Goal: Task Accomplishment & Management: Manage account settings

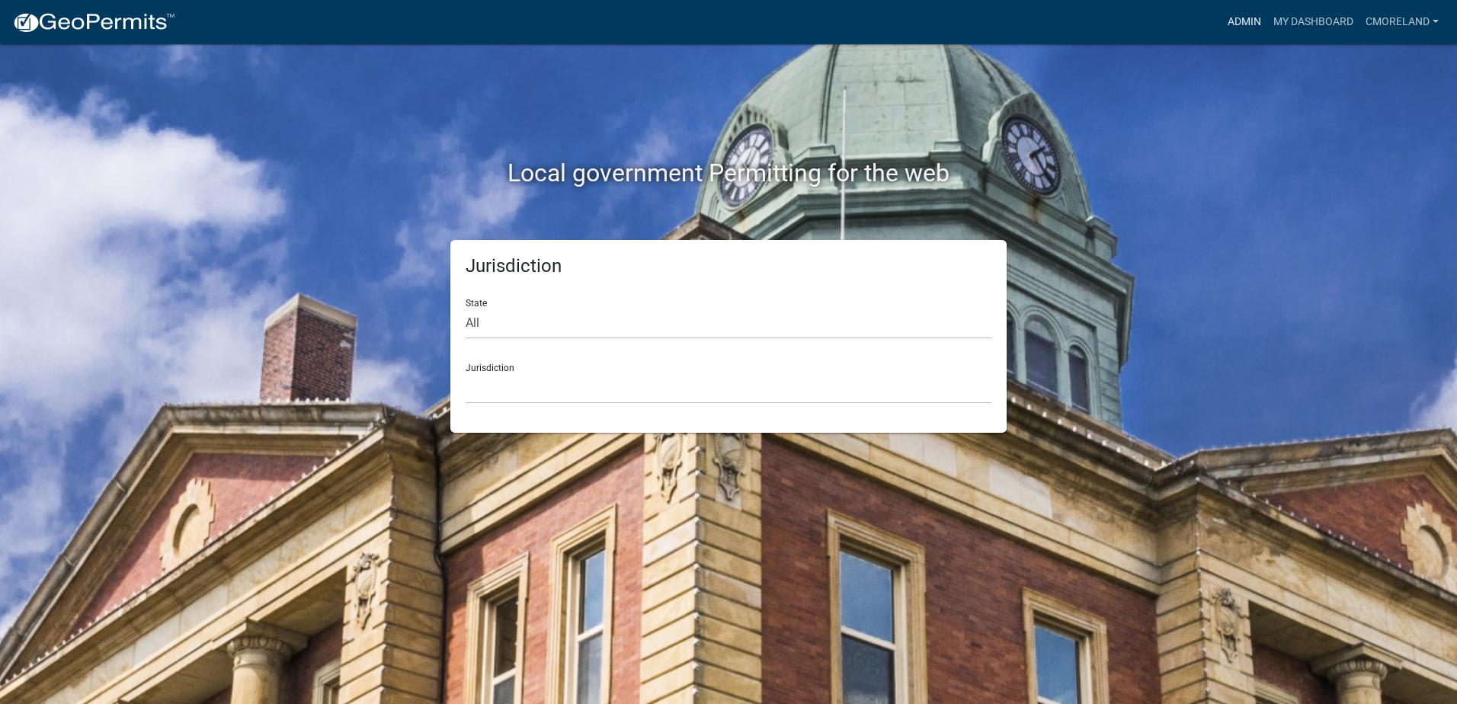
click at [1241, 23] on link "Admin" at bounding box center [1244, 22] width 46 height 29
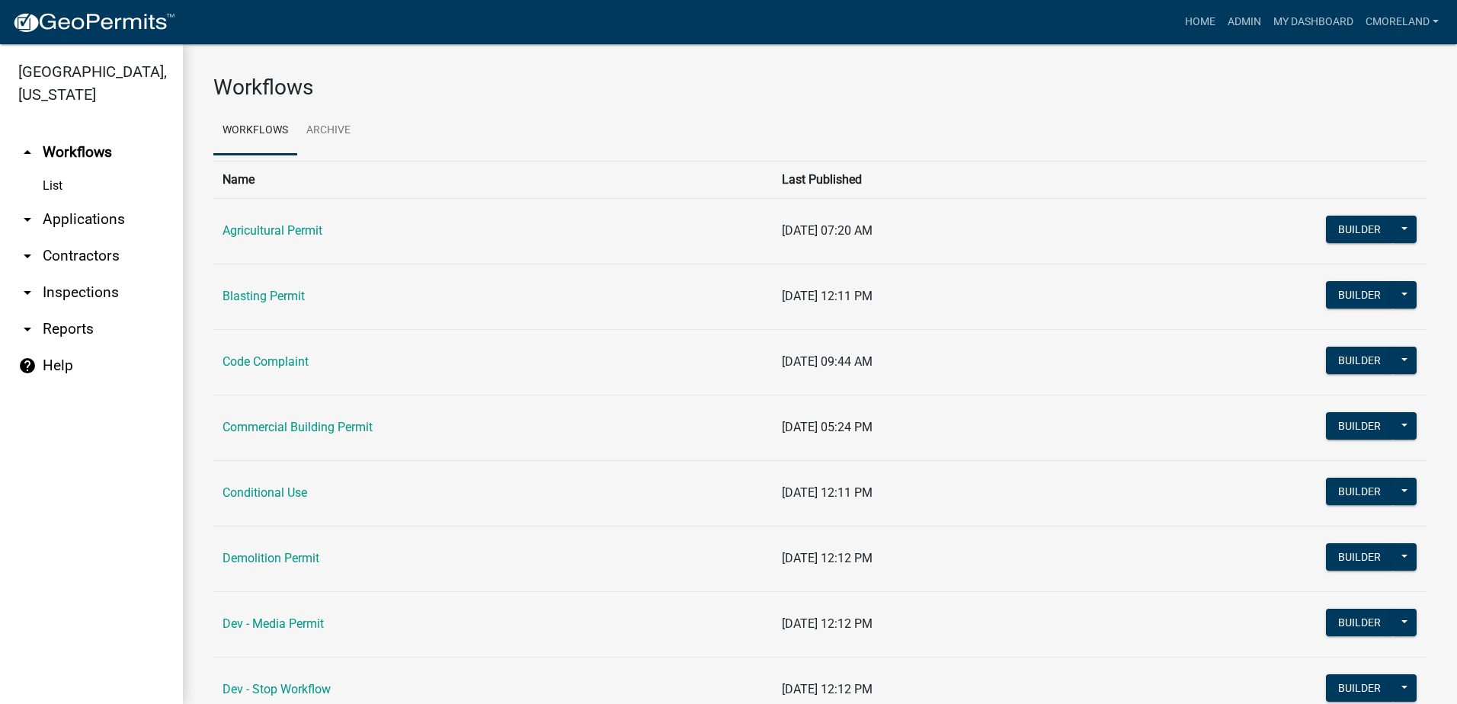
click at [89, 287] on link "arrow_drop_down Inspections" at bounding box center [91, 292] width 183 height 37
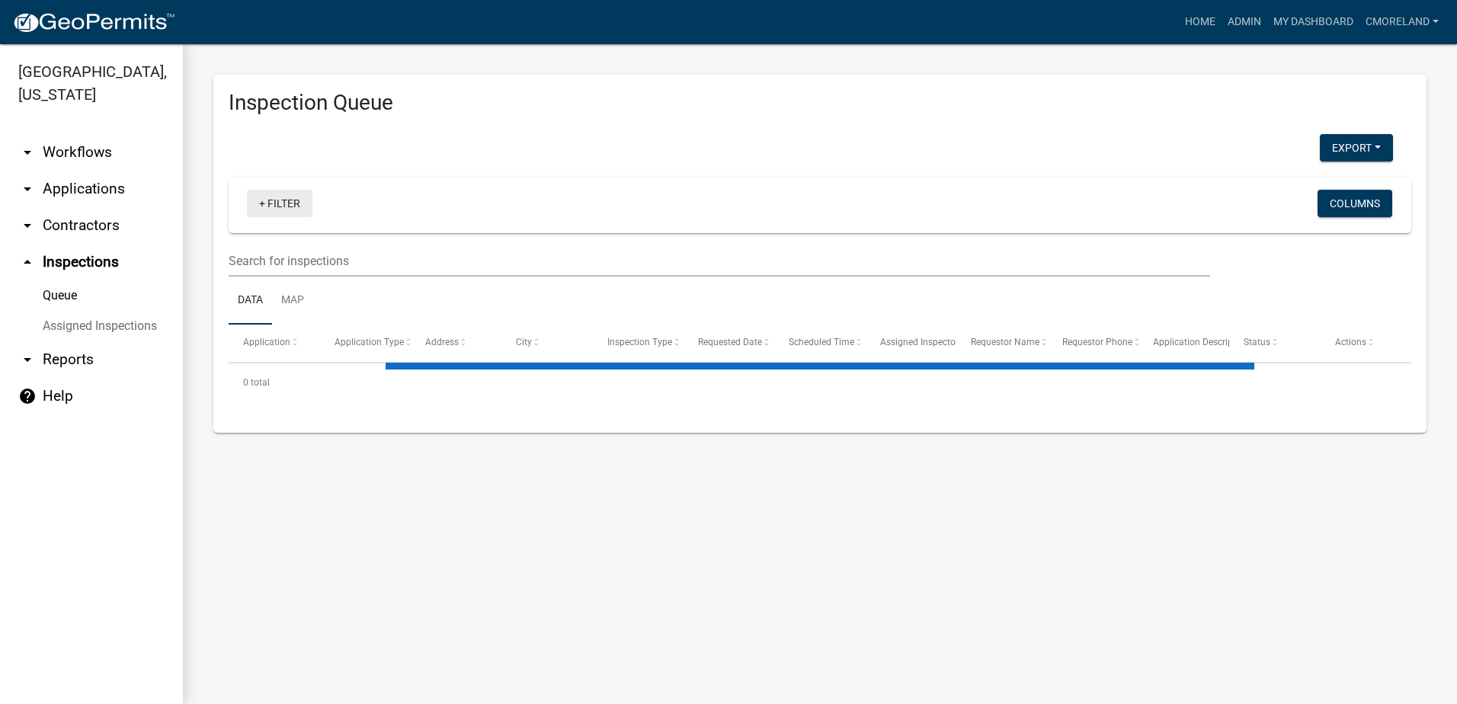
select select "2: 50"
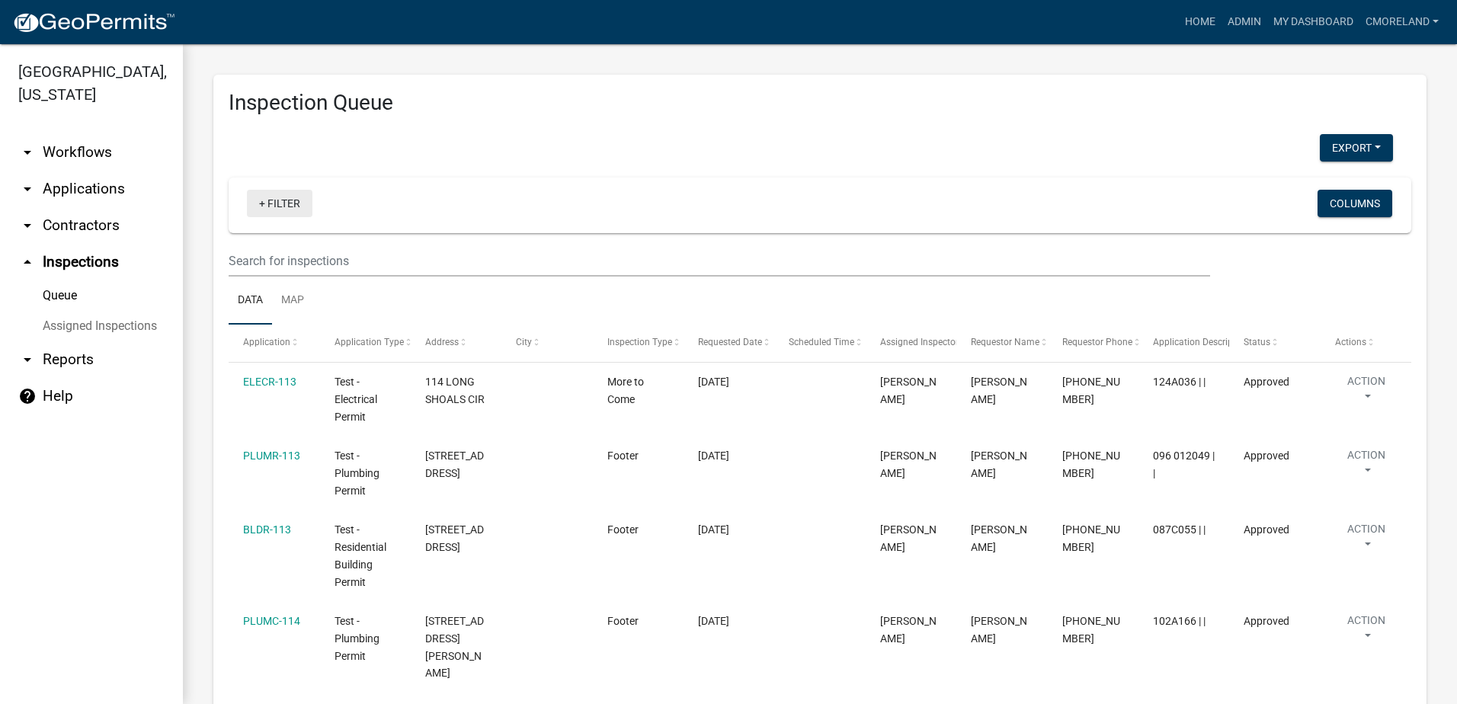
click at [287, 203] on link "+ Filter" at bounding box center [280, 203] width 66 height 27
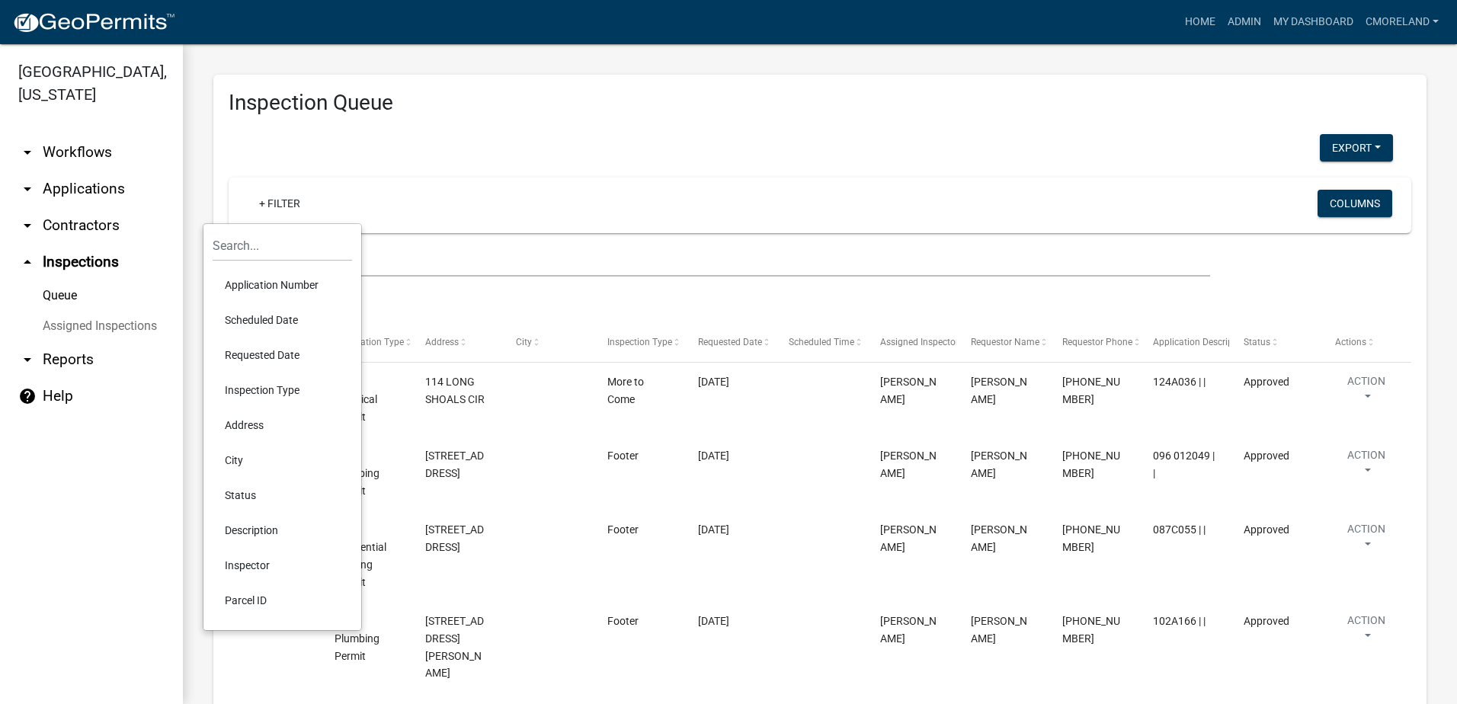
click at [267, 353] on li "Requested Date" at bounding box center [282, 355] width 139 height 35
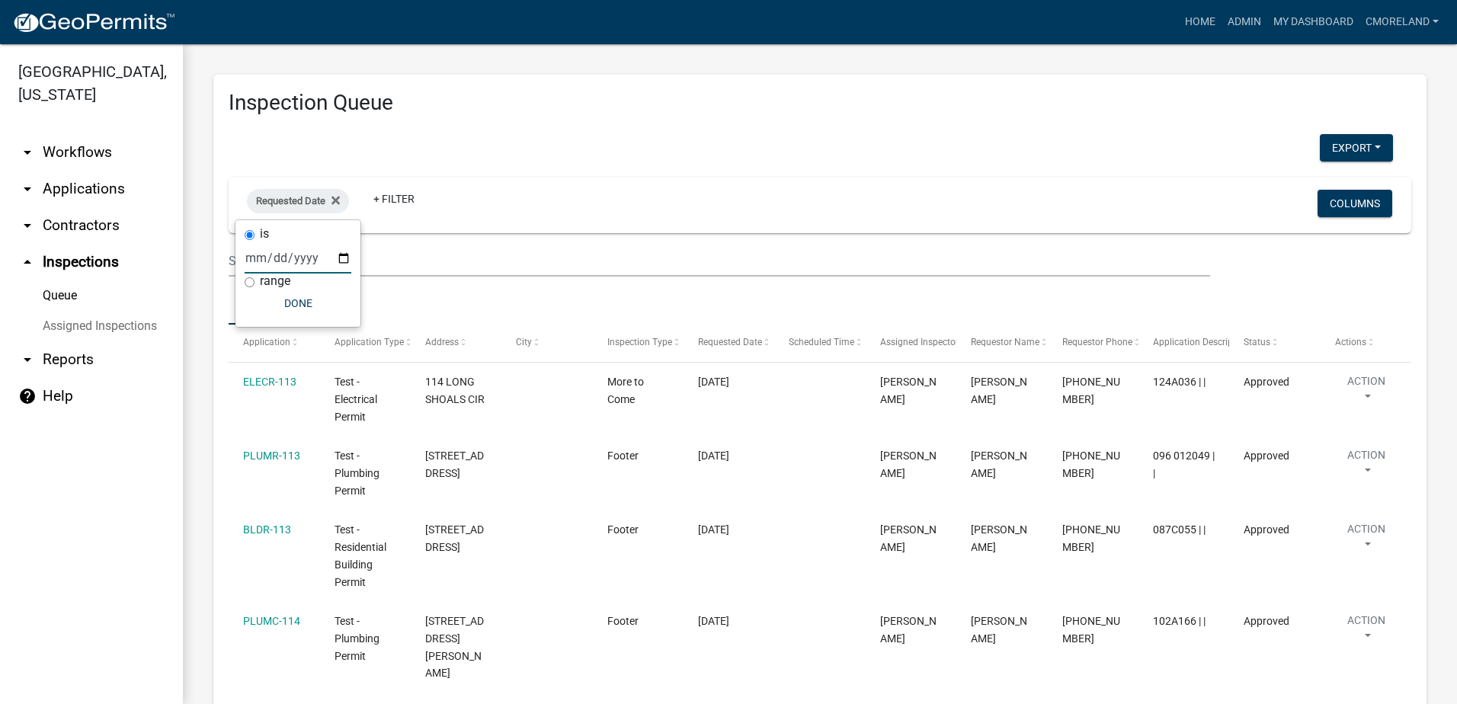
click at [347, 257] on input "date" at bounding box center [298, 257] width 107 height 31
type input "[DATE]"
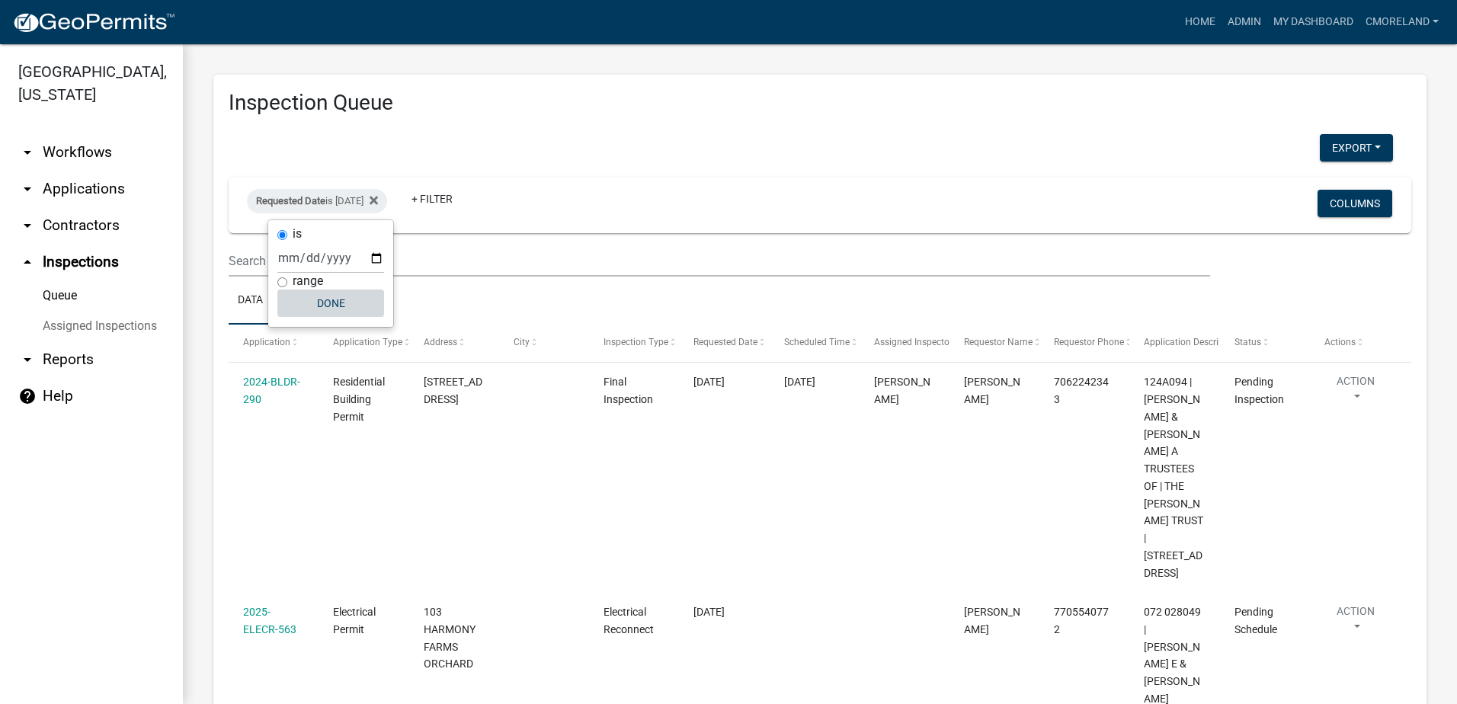
click at [336, 306] on button "Done" at bounding box center [330, 303] width 107 height 27
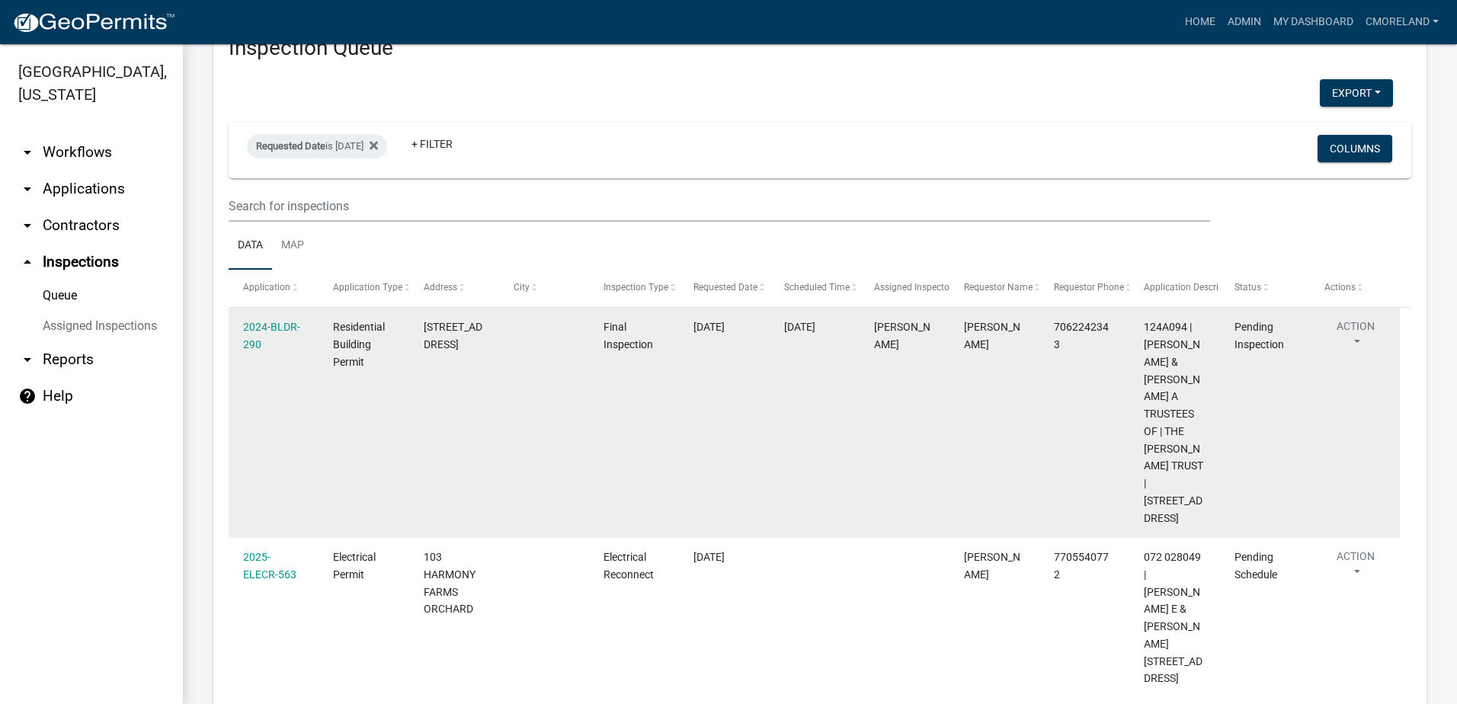
scroll to position [229, 0]
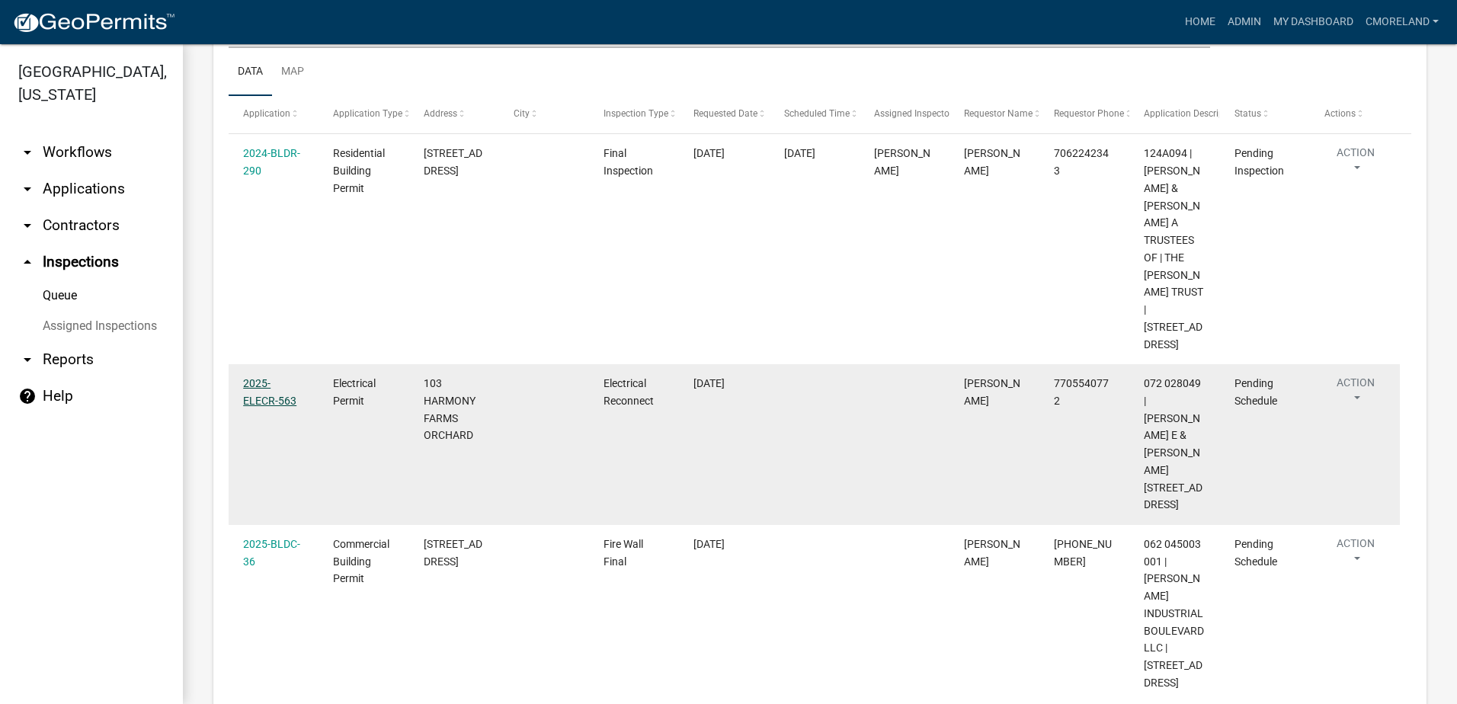
click at [267, 377] on link "2025-ELECR-563" at bounding box center [269, 392] width 53 height 30
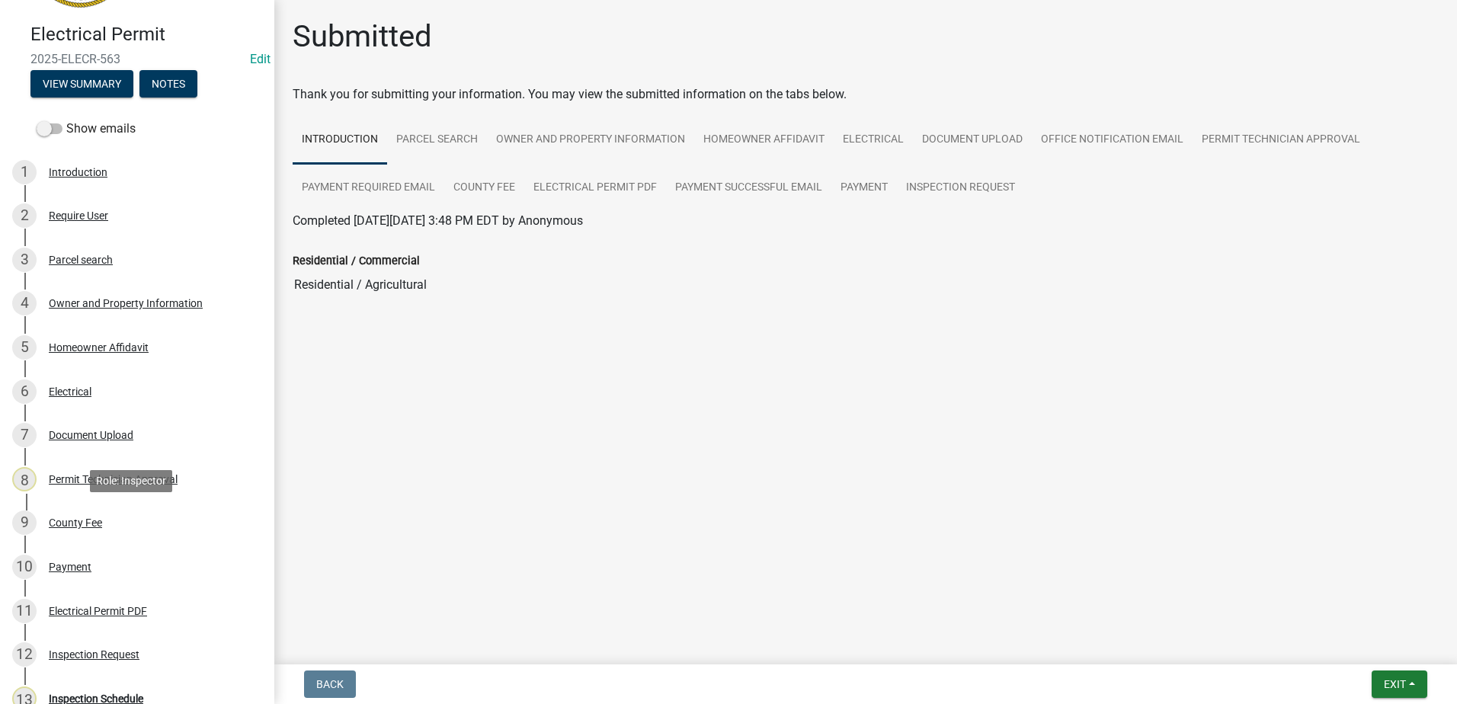
scroll to position [354, 0]
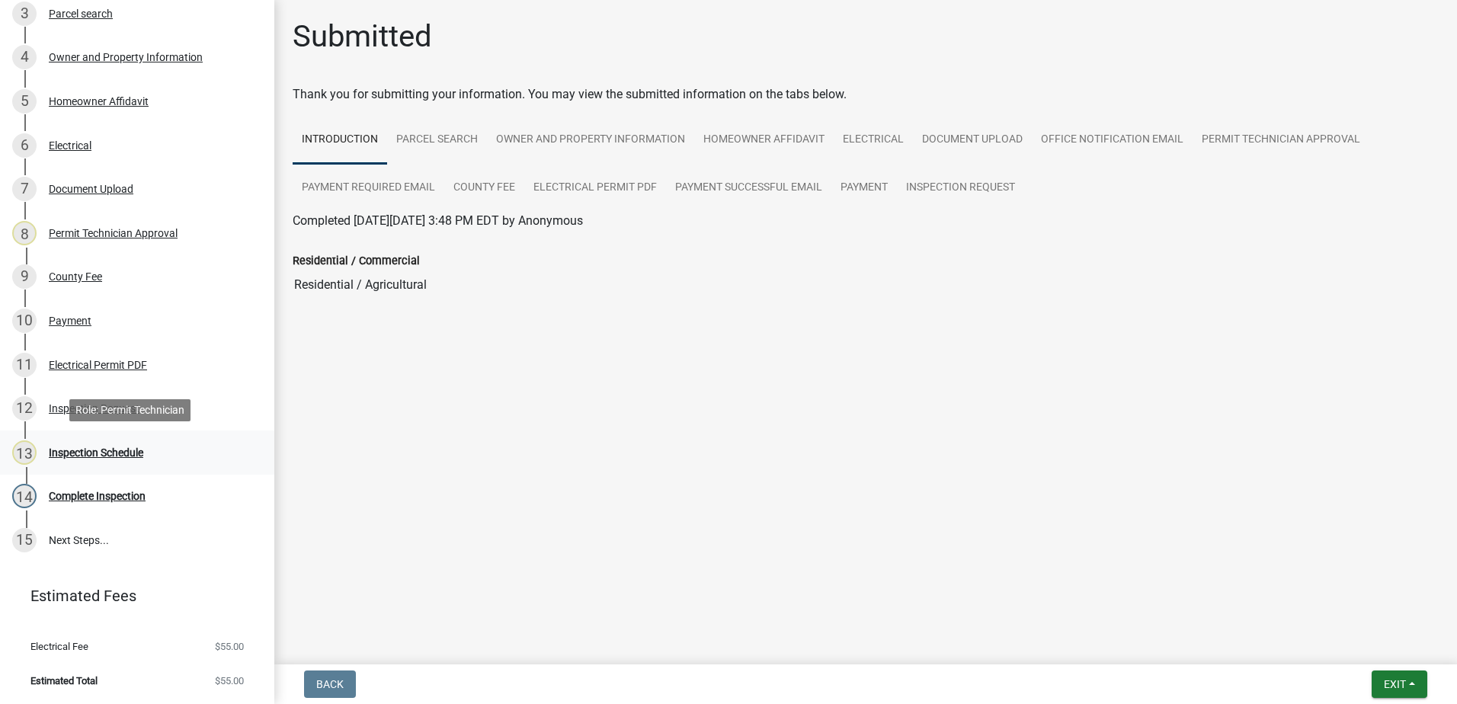
click at [107, 450] on div "Inspection Schedule" at bounding box center [96, 452] width 94 height 11
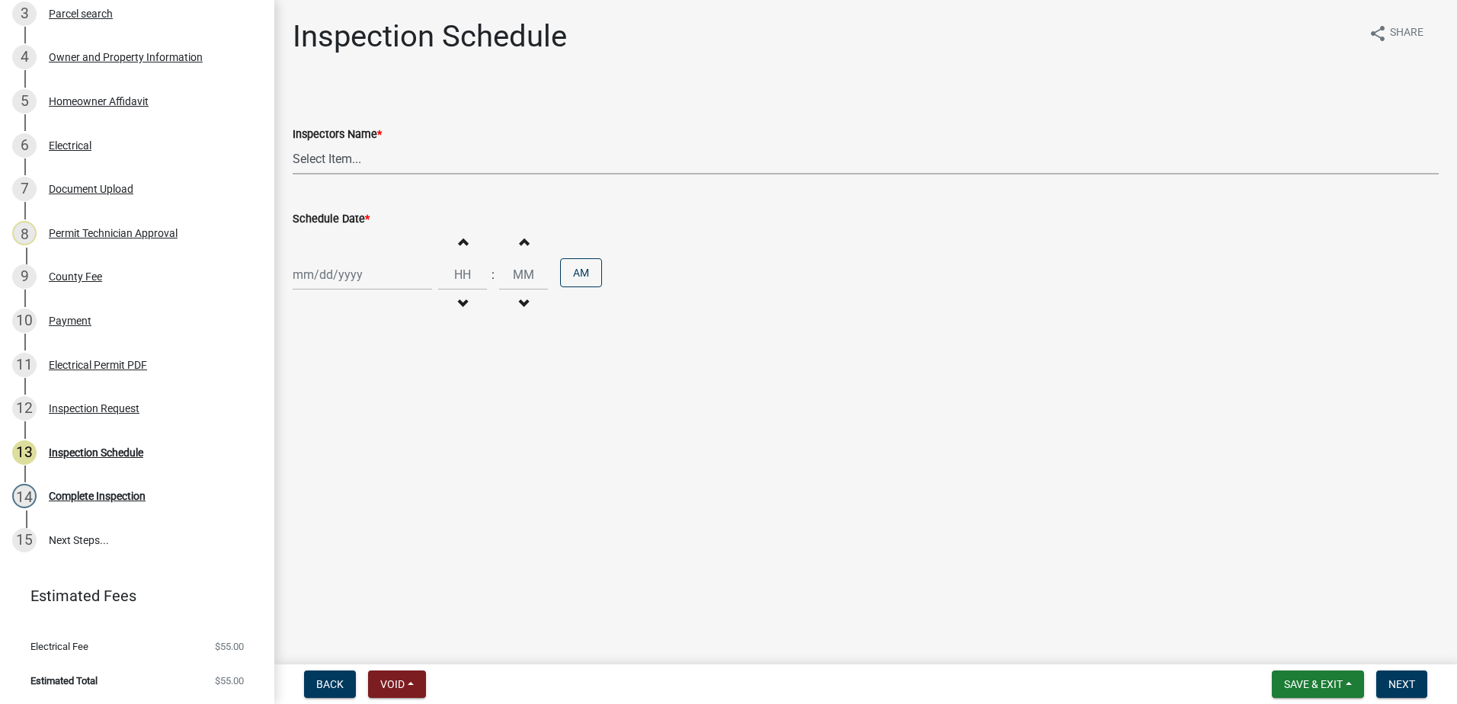
click at [396, 164] on select "Select Item... mrivera ([PERSON_NAME]) [PERSON_NAME] ([PERSON_NAME] ([PERSON_NA…" at bounding box center [866, 158] width 1146 height 31
select select "07642ab0-564c-47bb-824b-0ccf2da83593"
click at [293, 143] on select "Select Item... mrivera ([PERSON_NAME]) [PERSON_NAME] ([PERSON_NAME] ([PERSON_NA…" at bounding box center [866, 158] width 1146 height 31
select select "10"
select select "2025"
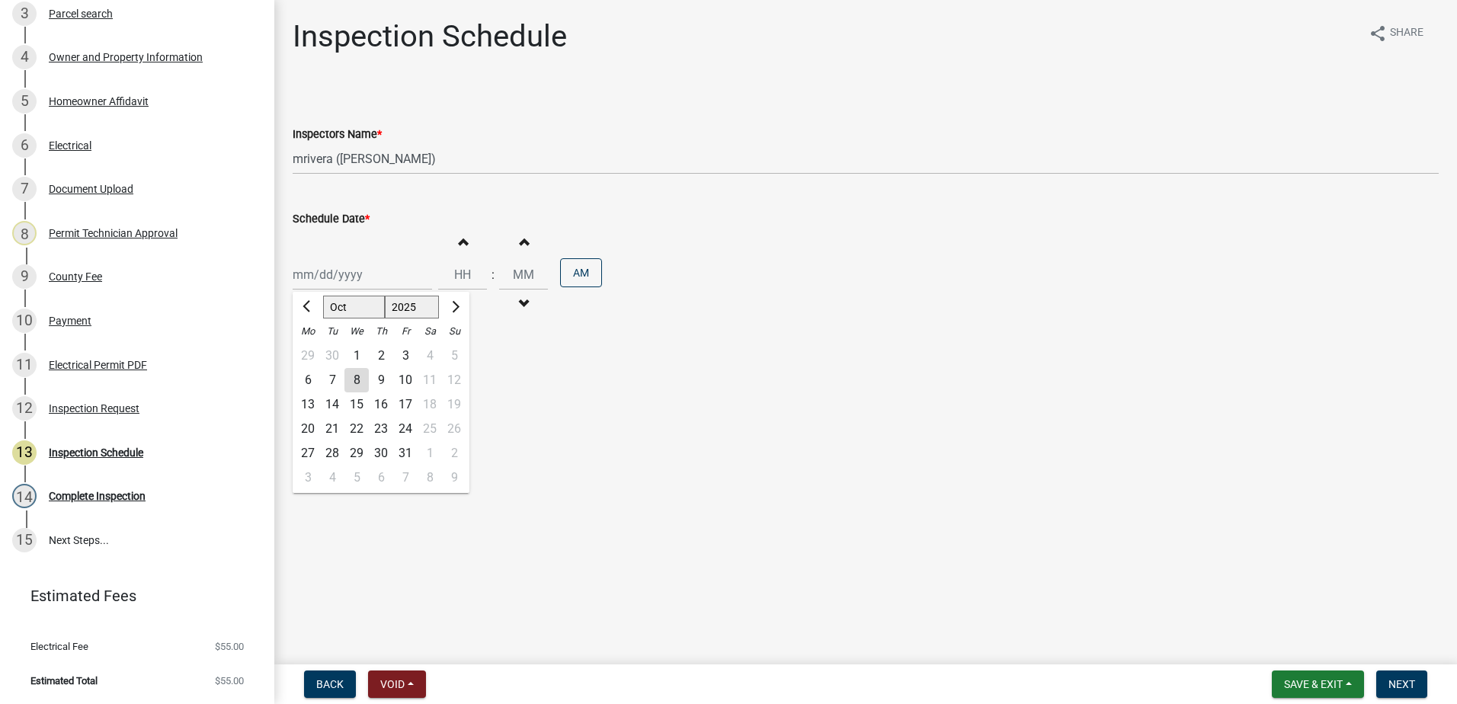
click at [364, 274] on div "[PERSON_NAME] Feb Mar Apr [PERSON_NAME][DATE] Oct Nov [DATE] 1526 1527 1528 152…" at bounding box center [362, 274] width 139 height 31
click at [420, 211] on div "Schedule Date *" at bounding box center [866, 219] width 1146 height 18
click at [406, 235] on div "Increment hours Decrement hours : Increment minutes Decrement minutes AM" at bounding box center [866, 275] width 1146 height 94
click at [306, 275] on div at bounding box center [362, 274] width 139 height 31
select select "10"
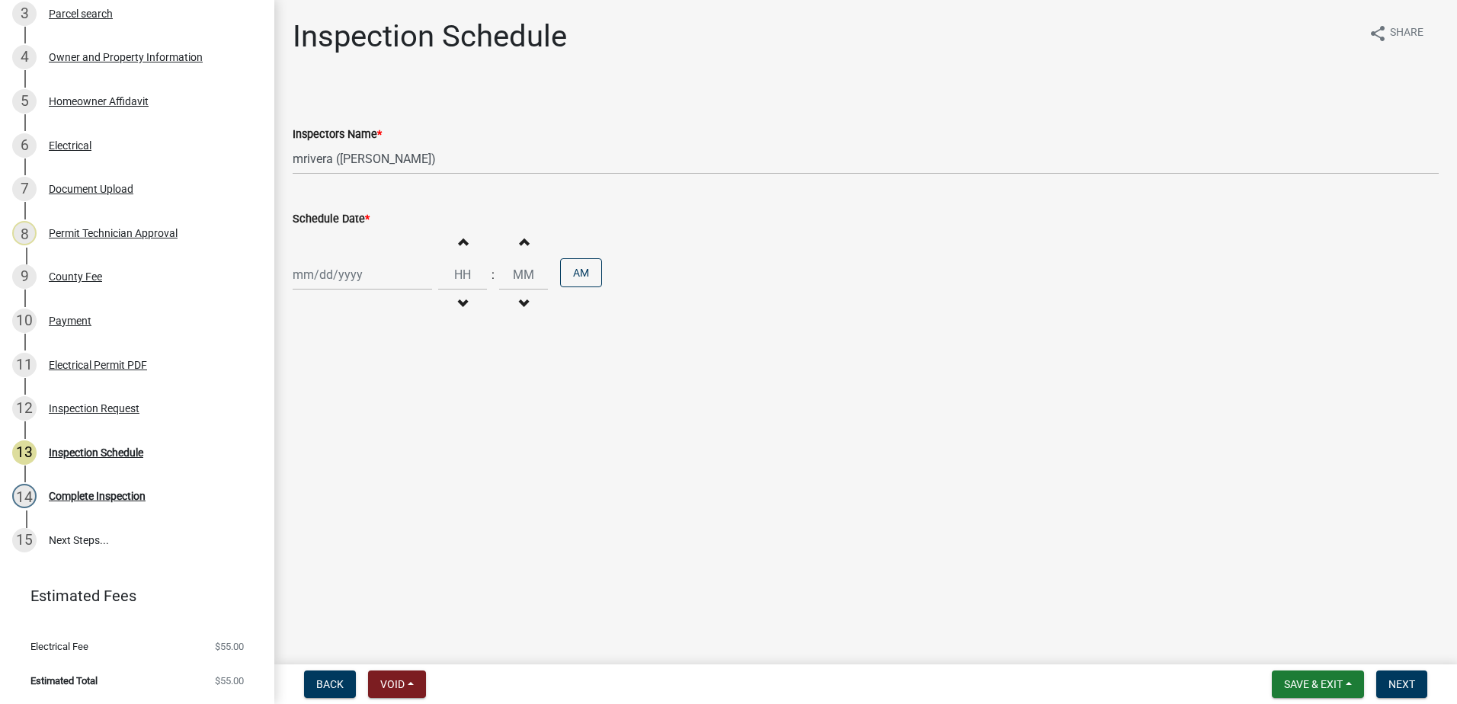
select select "2025"
click at [383, 376] on div "9" at bounding box center [381, 380] width 24 height 24
type input "[DATE]"
click at [1416, 682] on button "Next" at bounding box center [1401, 684] width 51 height 27
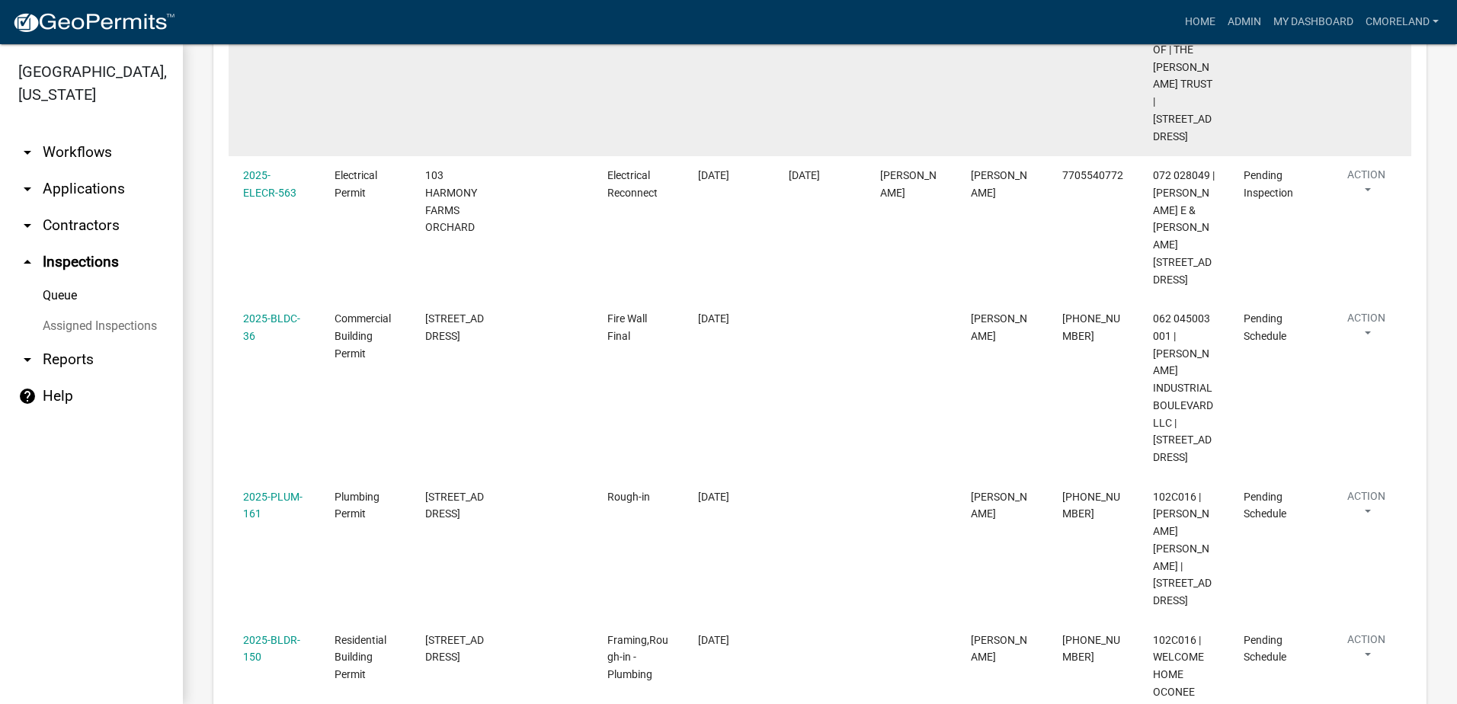
scroll to position [457, 0]
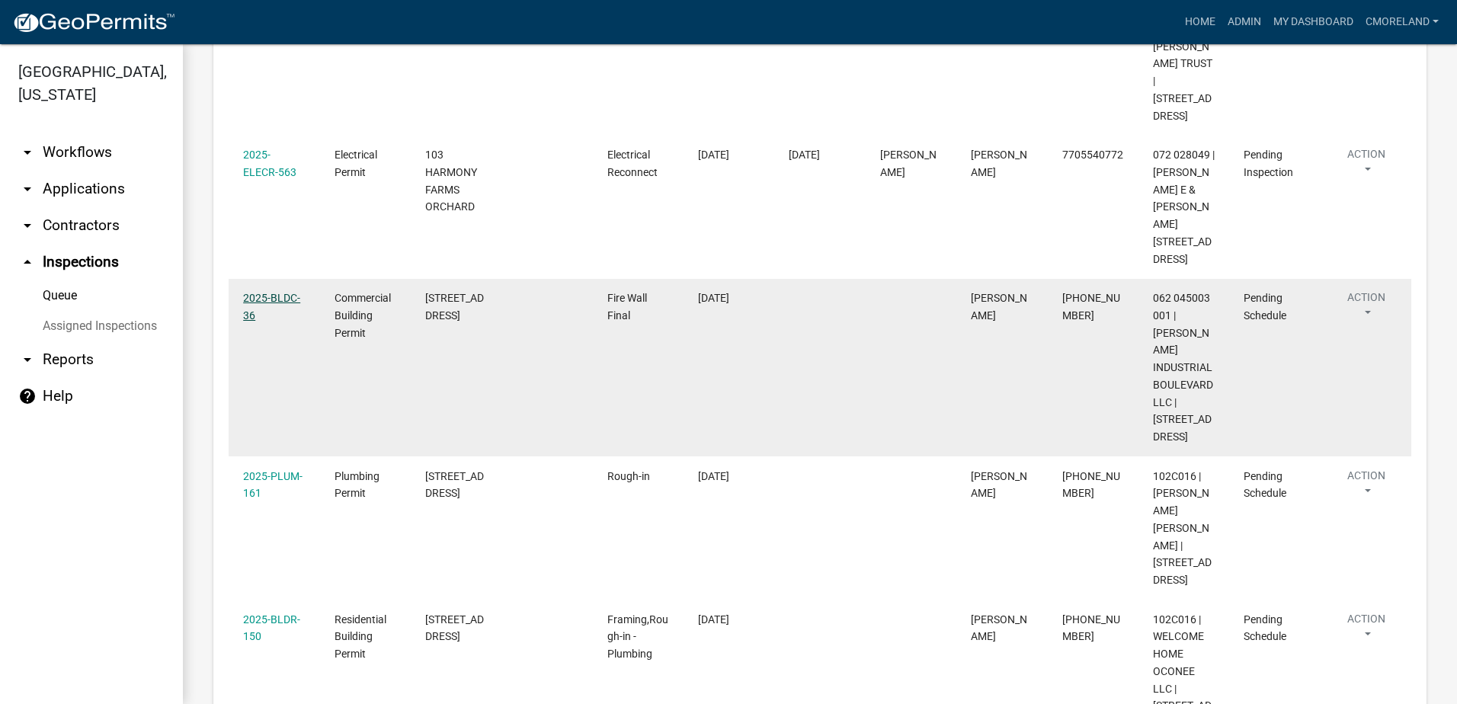
click at [286, 292] on link "2025-BLDC-36" at bounding box center [271, 307] width 57 height 30
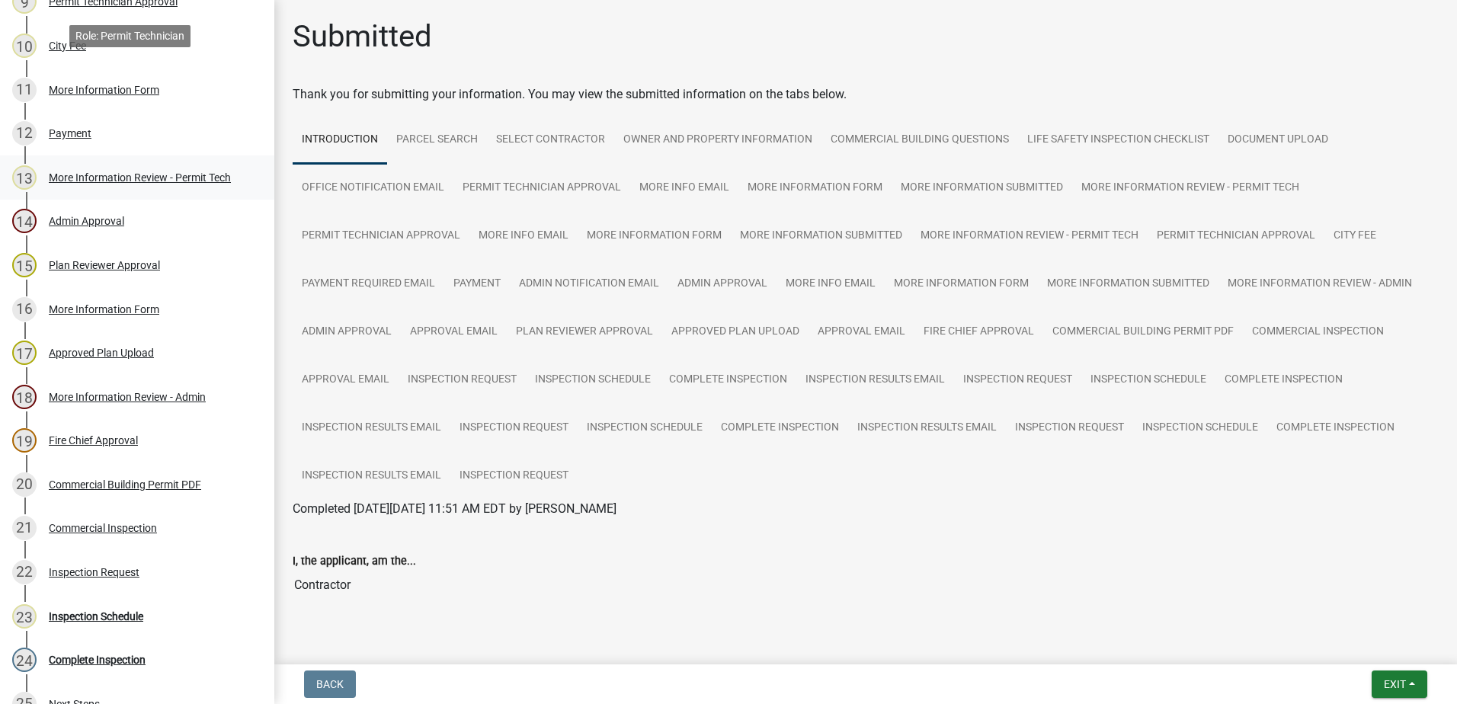
scroll to position [814, 0]
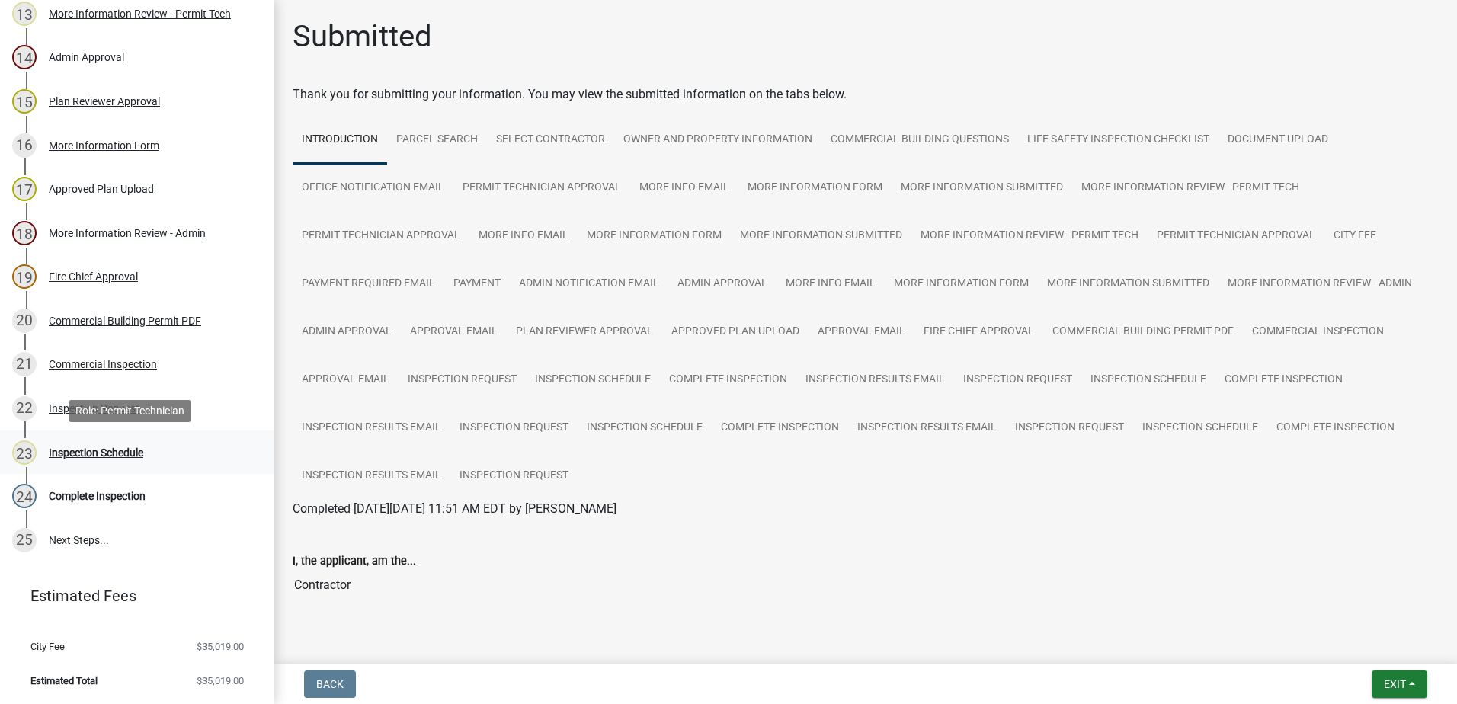
click at [99, 451] on div "Inspection Schedule" at bounding box center [96, 452] width 94 height 11
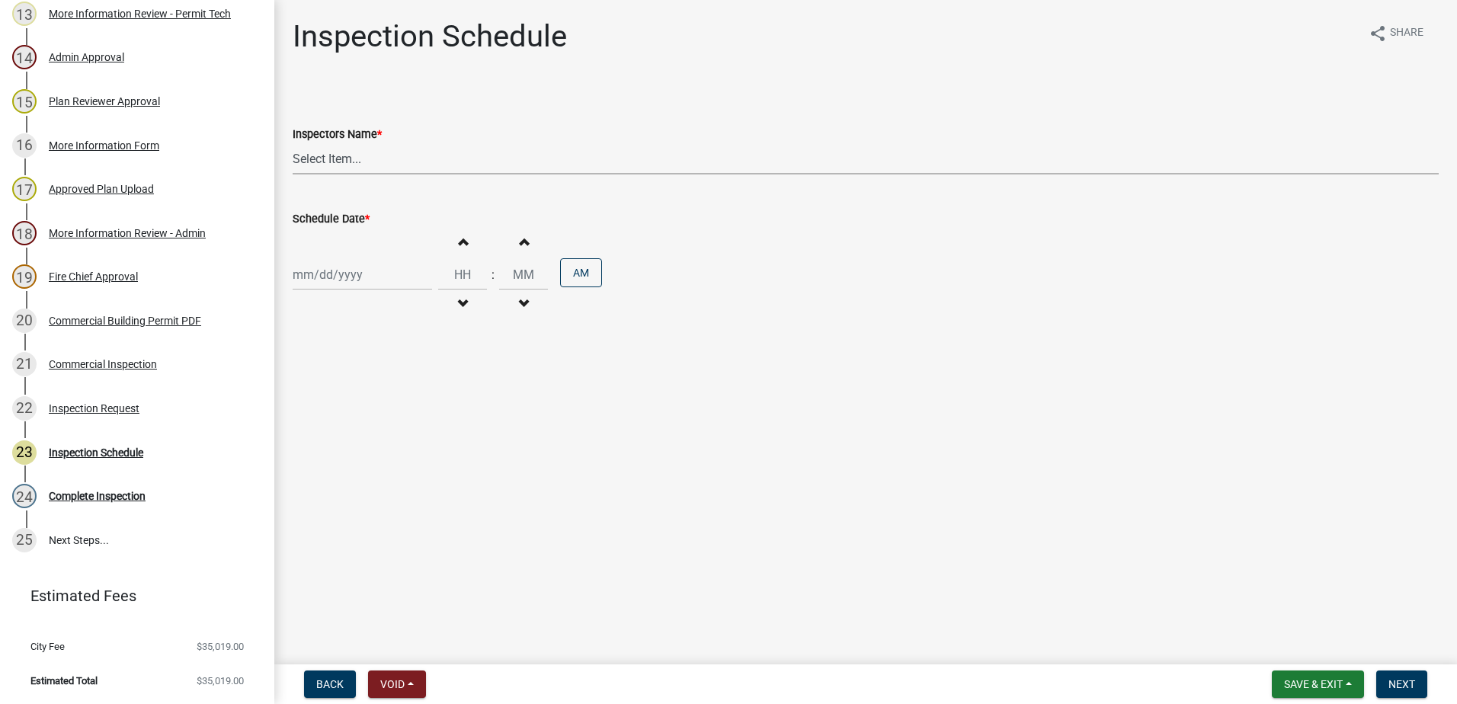
click at [391, 163] on select "Select Item... mrivera ([PERSON_NAME]) [PERSON_NAME] ([PERSON_NAME] ([PERSON_NA…" at bounding box center [866, 158] width 1146 height 31
select select "07642ab0-564c-47bb-824b-0ccf2da83593"
click at [293, 143] on select "Select Item... mrivera ([PERSON_NAME]) [PERSON_NAME] ([PERSON_NAME] ([PERSON_NA…" at bounding box center [866, 158] width 1146 height 31
click at [360, 274] on div at bounding box center [362, 274] width 139 height 31
select select "10"
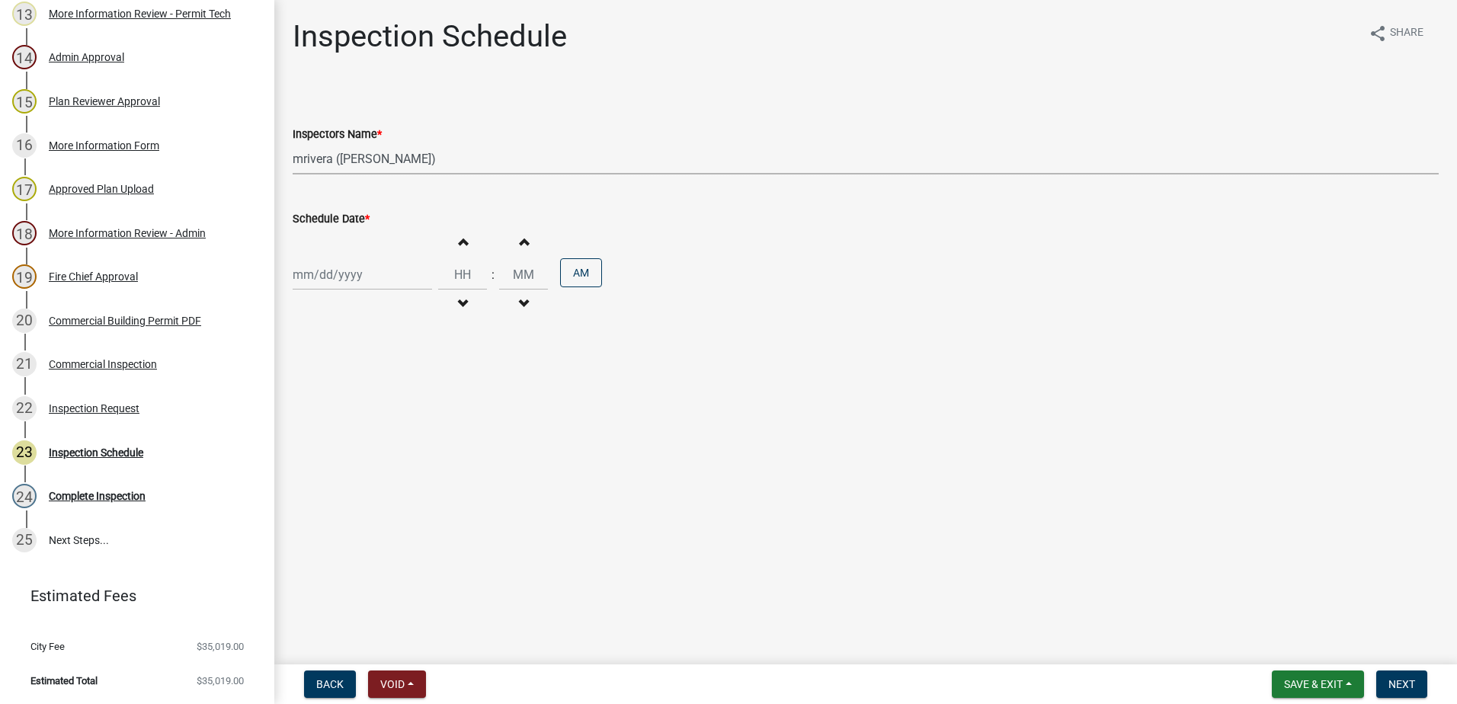
select select "2025"
click at [382, 380] on div "9" at bounding box center [381, 380] width 24 height 24
type input "[DATE]"
click at [1398, 686] on span "Next" at bounding box center [1401, 684] width 27 height 12
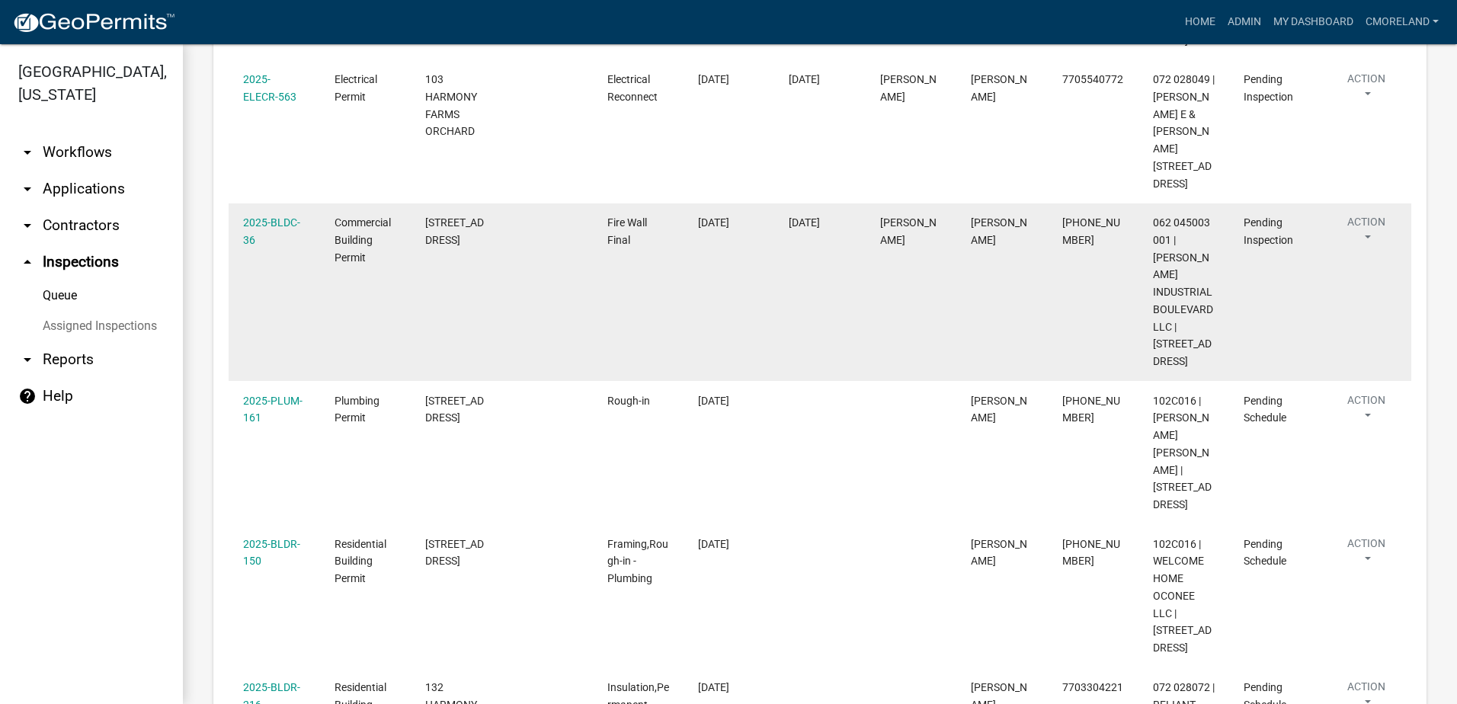
scroll to position [533, 0]
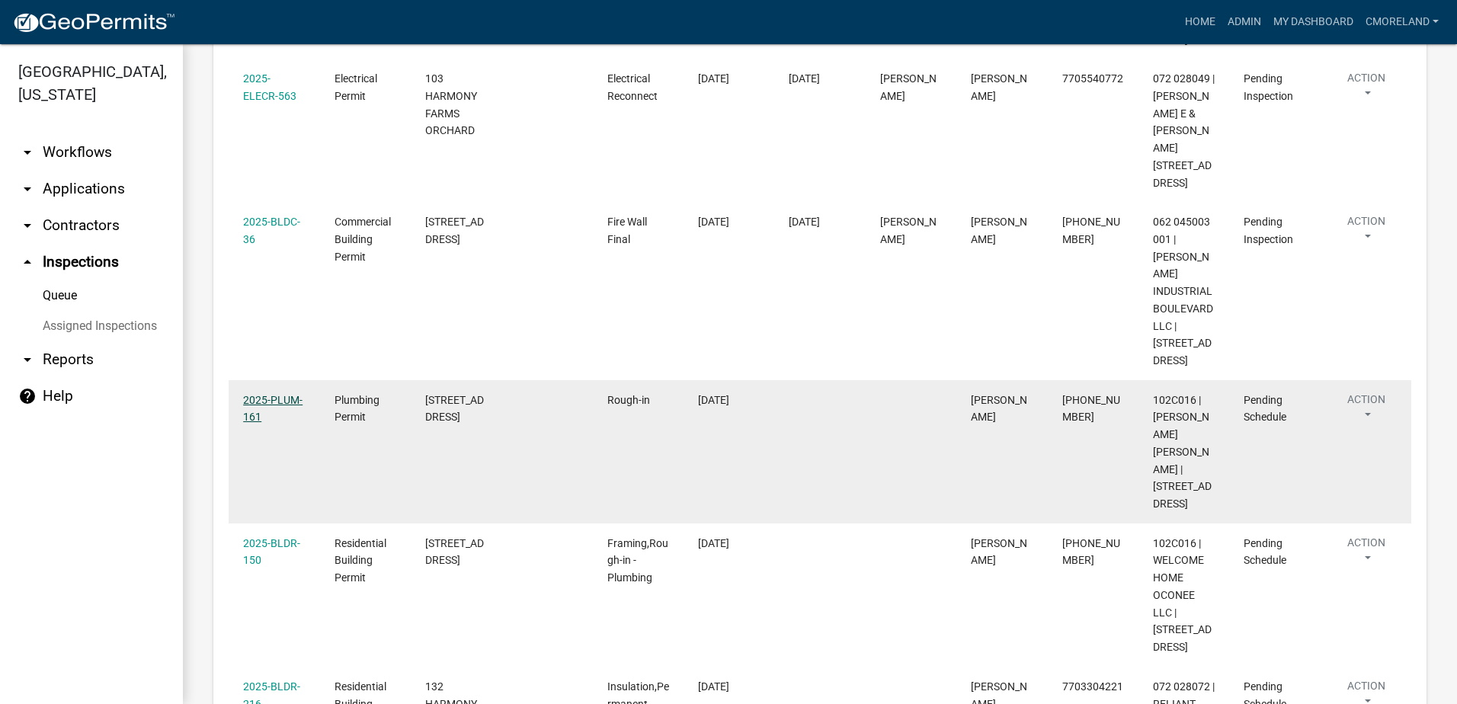
click at [282, 394] on link "2025-PLUM-161" at bounding box center [272, 409] width 59 height 30
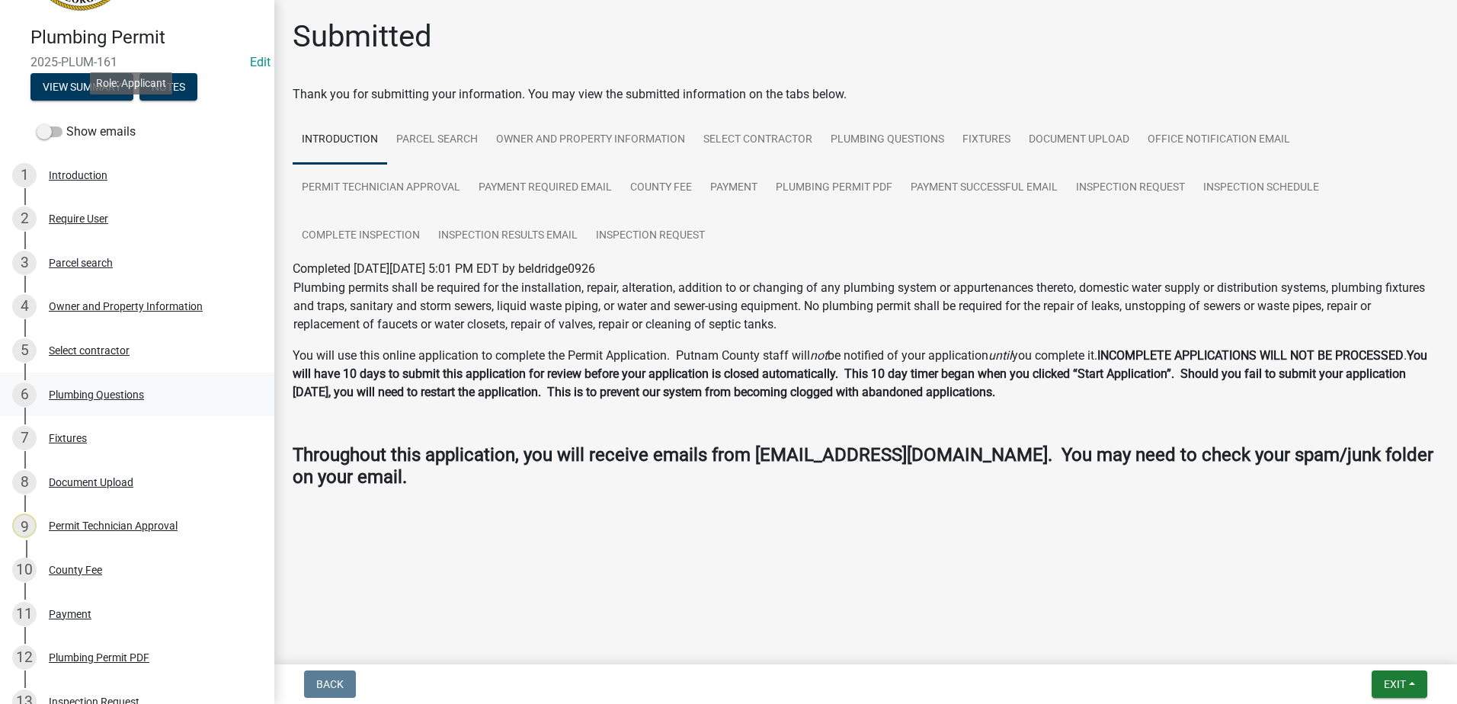
scroll to position [397, 0]
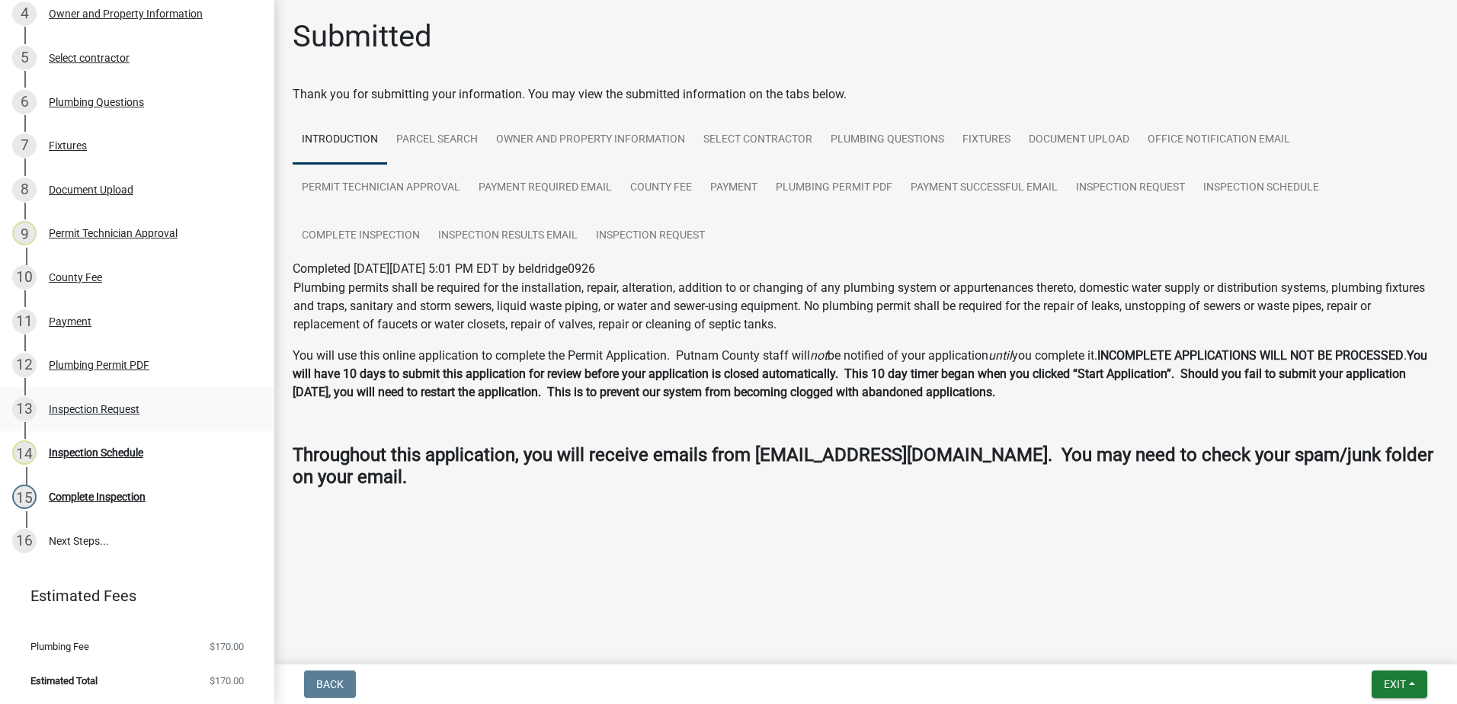
click at [104, 409] on div "Inspection Request" at bounding box center [94, 409] width 91 height 11
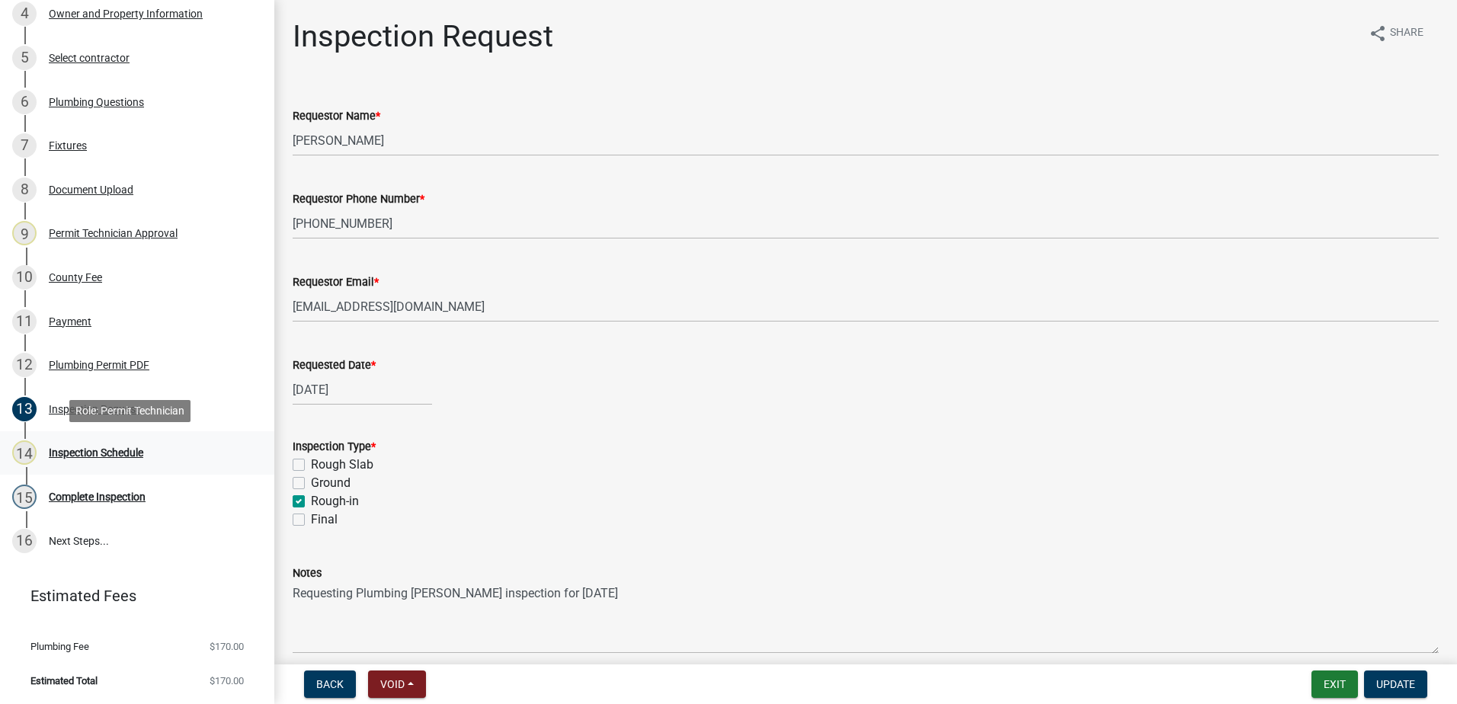
click at [101, 450] on div "Inspection Schedule" at bounding box center [96, 452] width 94 height 11
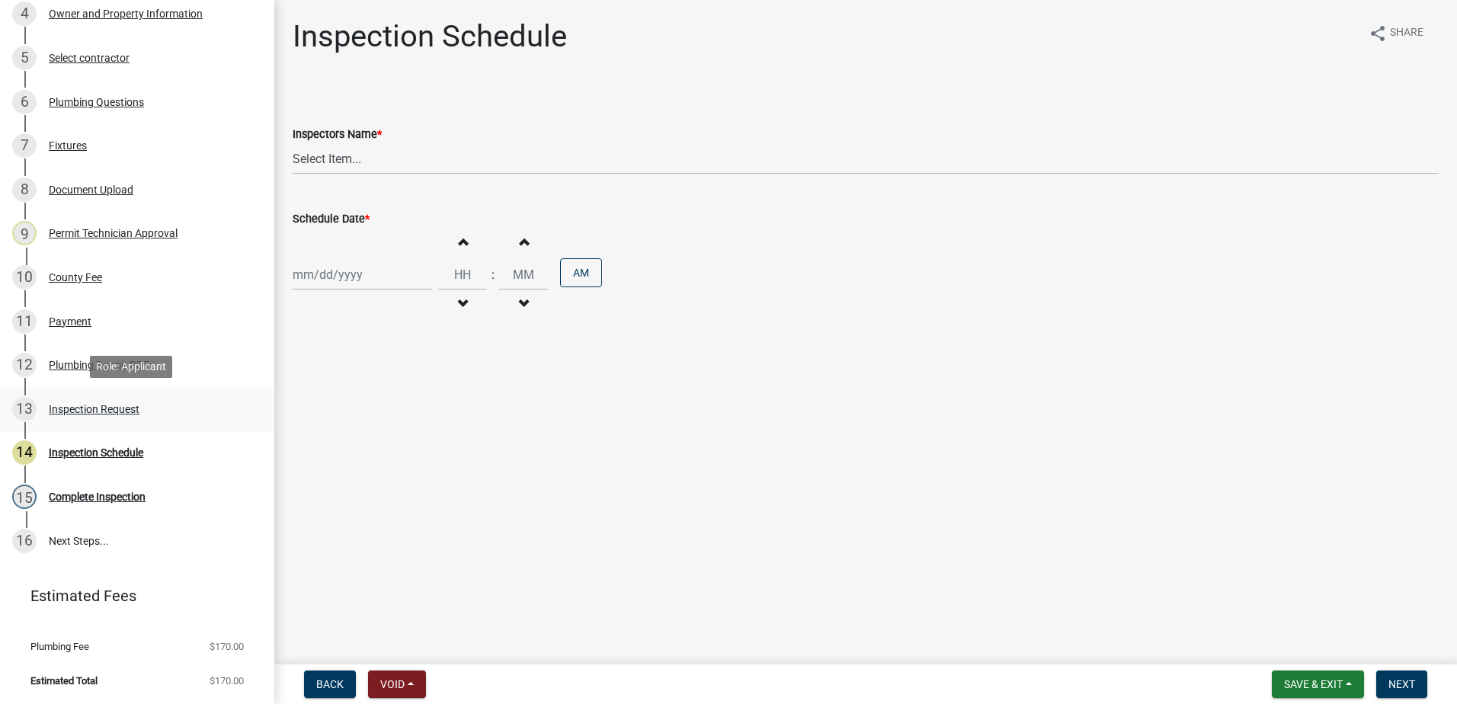
click at [100, 405] on div "Inspection Request" at bounding box center [94, 409] width 91 height 11
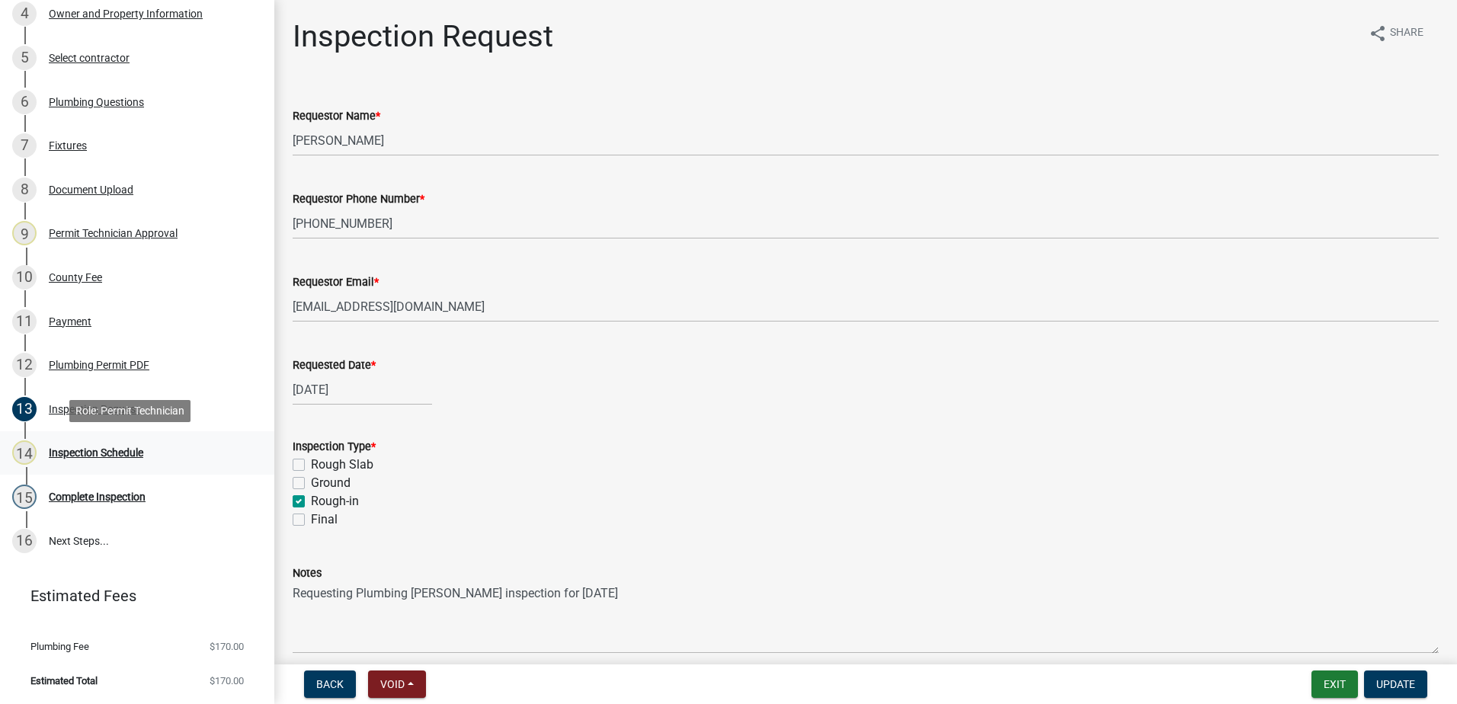
click at [90, 451] on div "Inspection Schedule" at bounding box center [96, 452] width 94 height 11
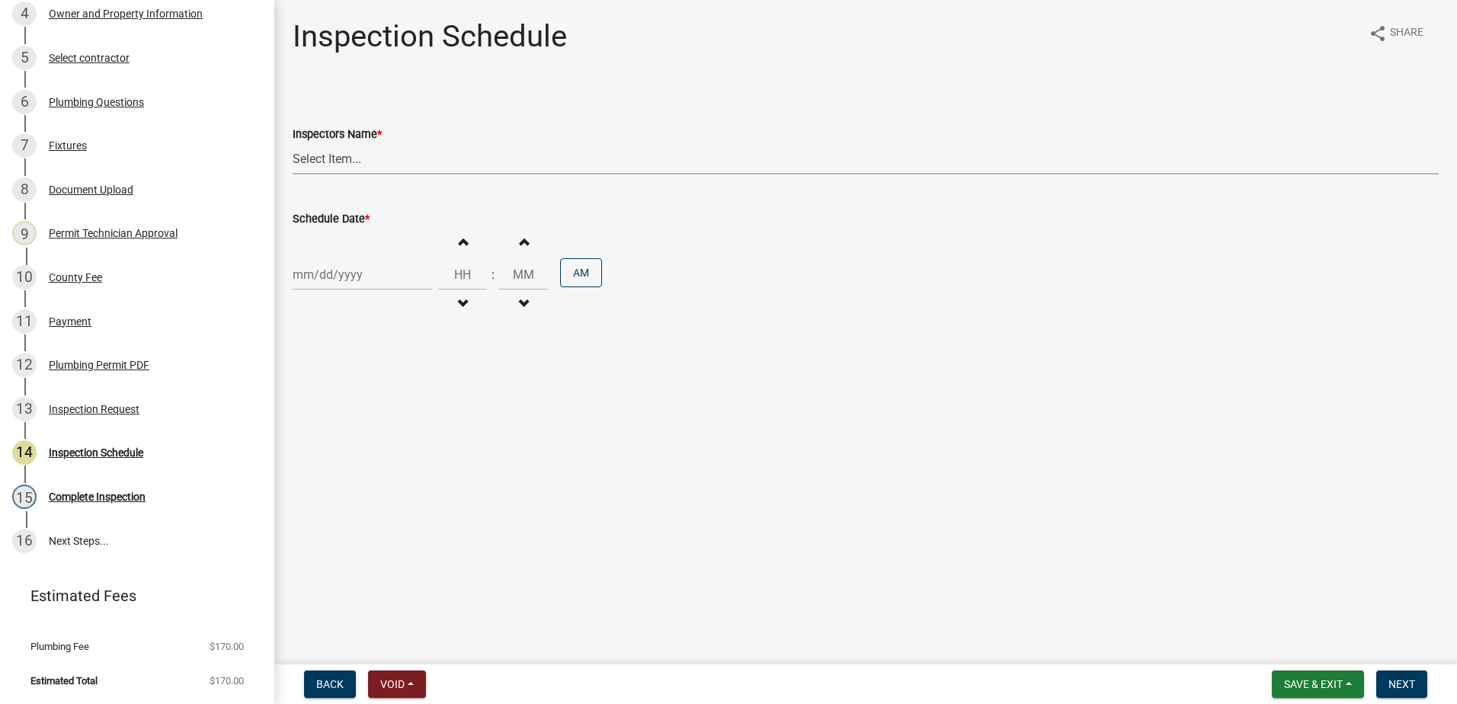
click at [347, 149] on select "Select Item... mrivera ([PERSON_NAME]) [PERSON_NAME] ([PERSON_NAME] ([PERSON_NA…" at bounding box center [866, 158] width 1146 height 31
select select "07642ab0-564c-47bb-824b-0ccf2da83593"
click at [293, 143] on select "Select Item... mrivera ([PERSON_NAME]) [PERSON_NAME] ([PERSON_NAME] ([PERSON_NA…" at bounding box center [866, 158] width 1146 height 31
click at [321, 272] on div at bounding box center [362, 274] width 139 height 31
select select "10"
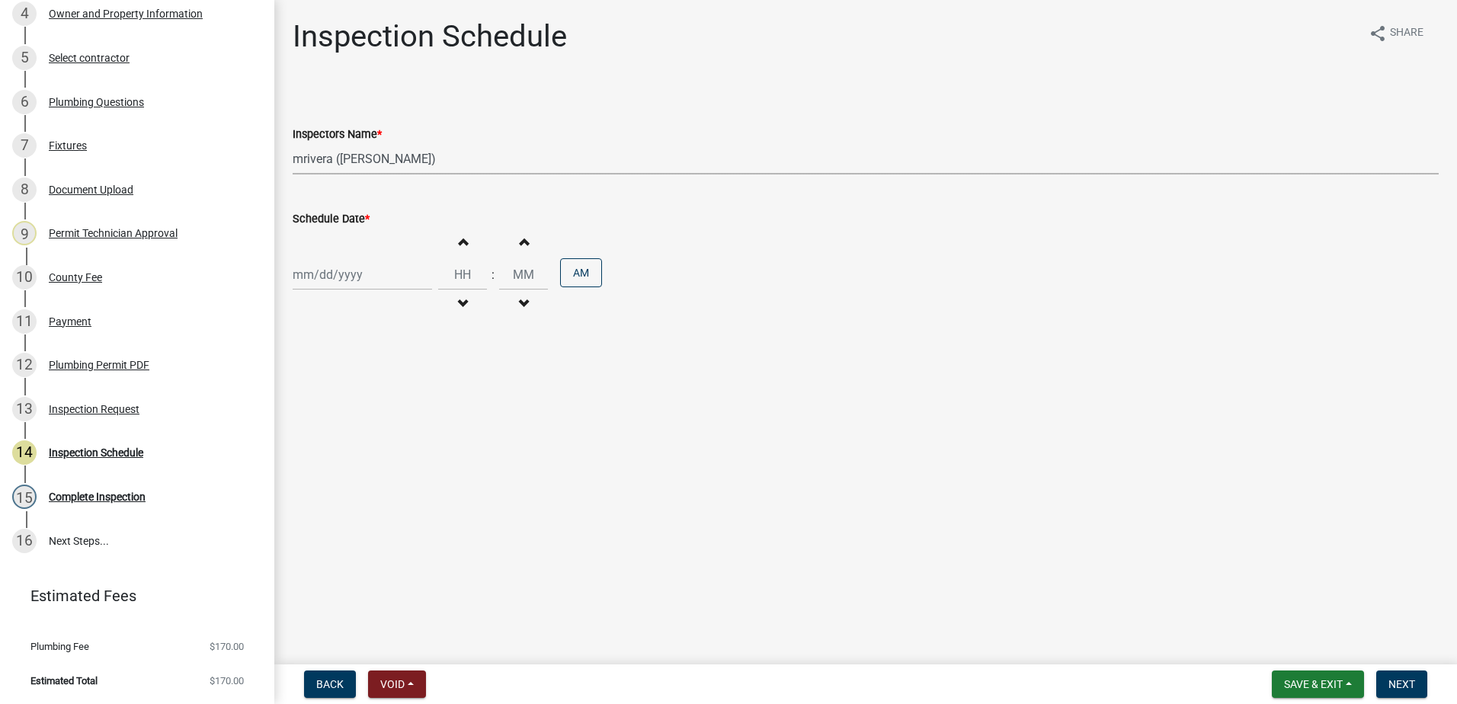
select select "2025"
click at [379, 382] on div "9" at bounding box center [381, 380] width 24 height 24
type input "[DATE]"
click at [1408, 685] on span "Next" at bounding box center [1401, 684] width 27 height 12
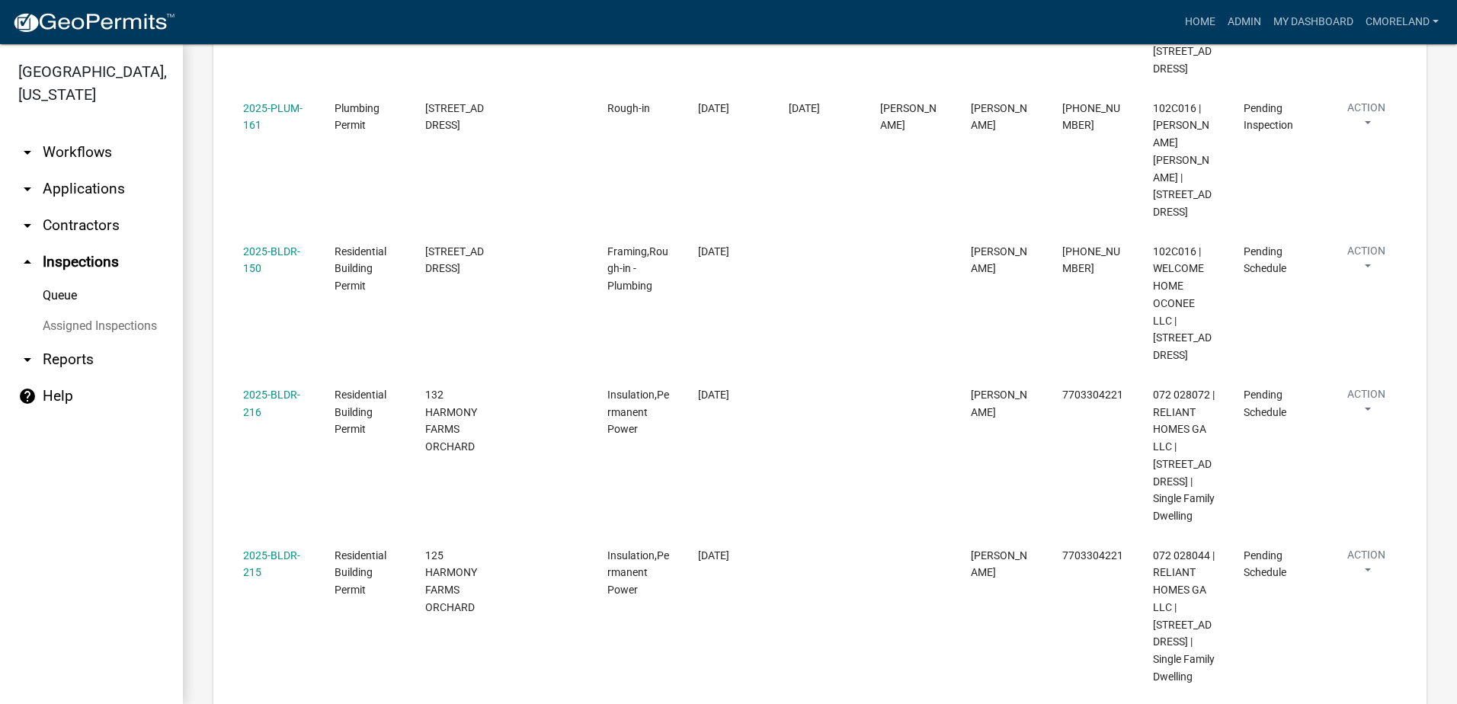
scroll to position [838, 0]
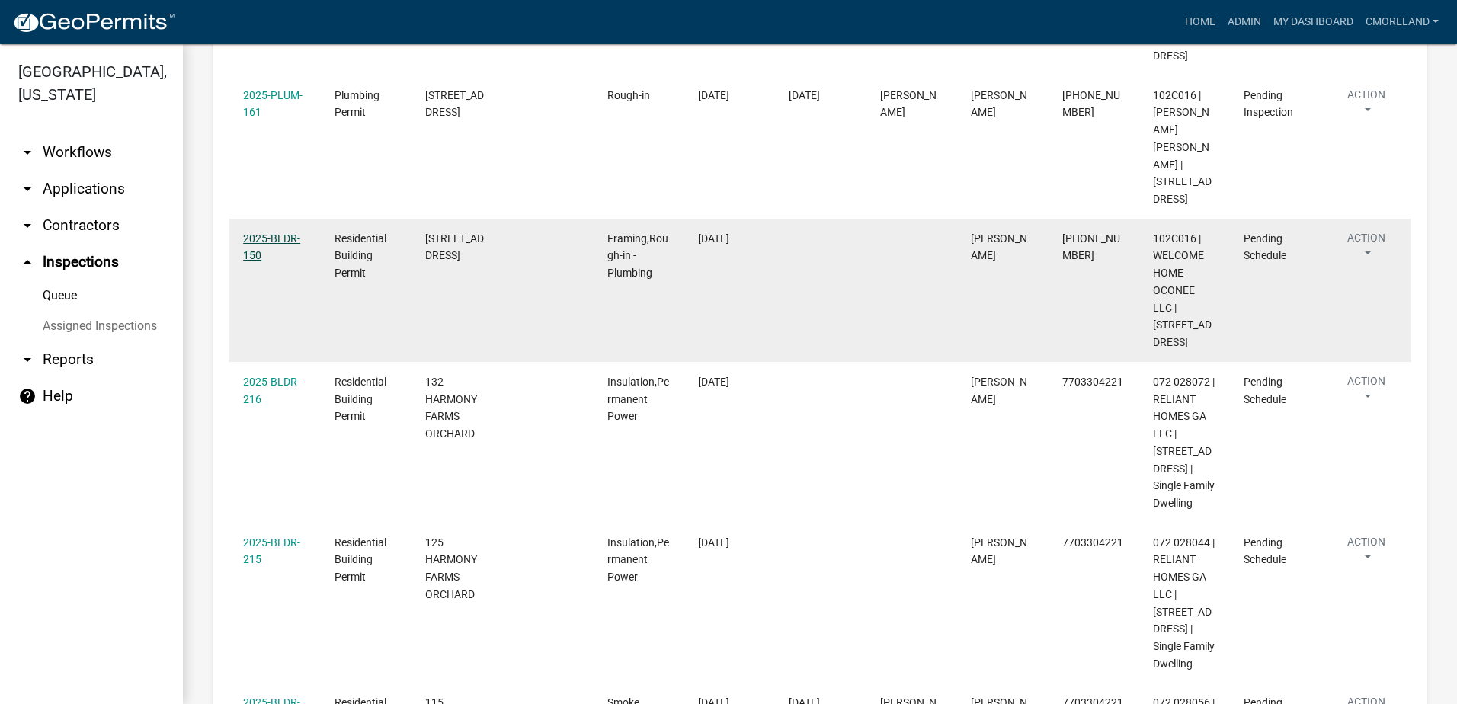
click at [260, 232] on link "2025-BLDR-150" at bounding box center [271, 247] width 57 height 30
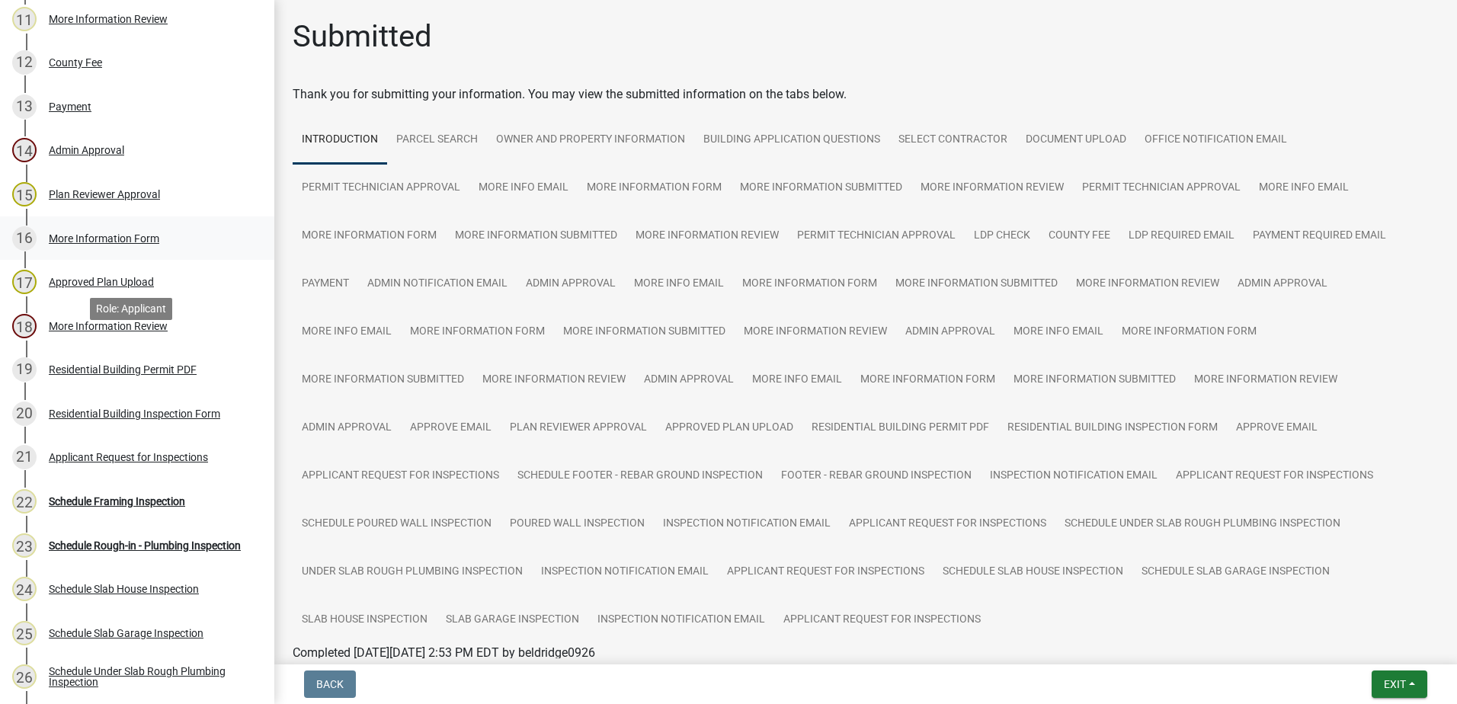
scroll to position [762, 0]
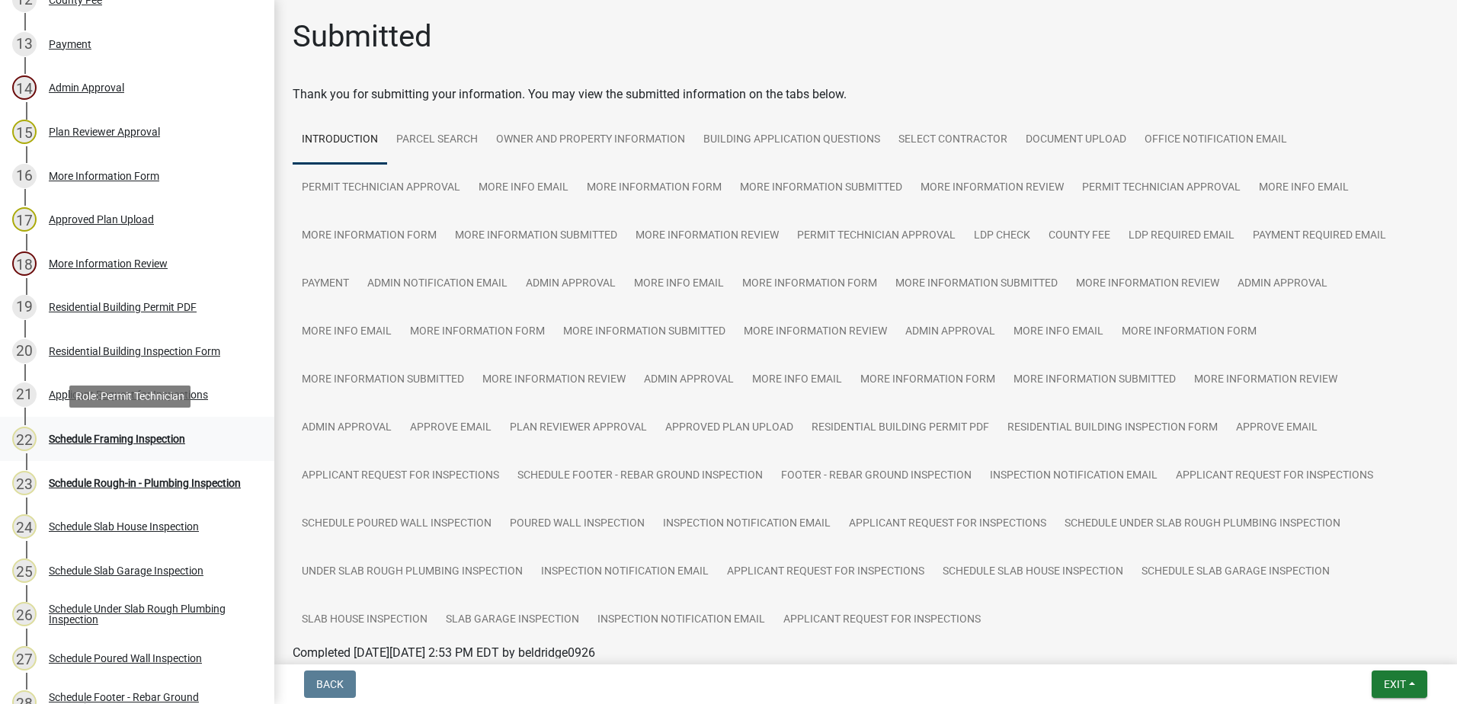
click at [142, 436] on div "Schedule Framing Inspection" at bounding box center [117, 439] width 136 height 11
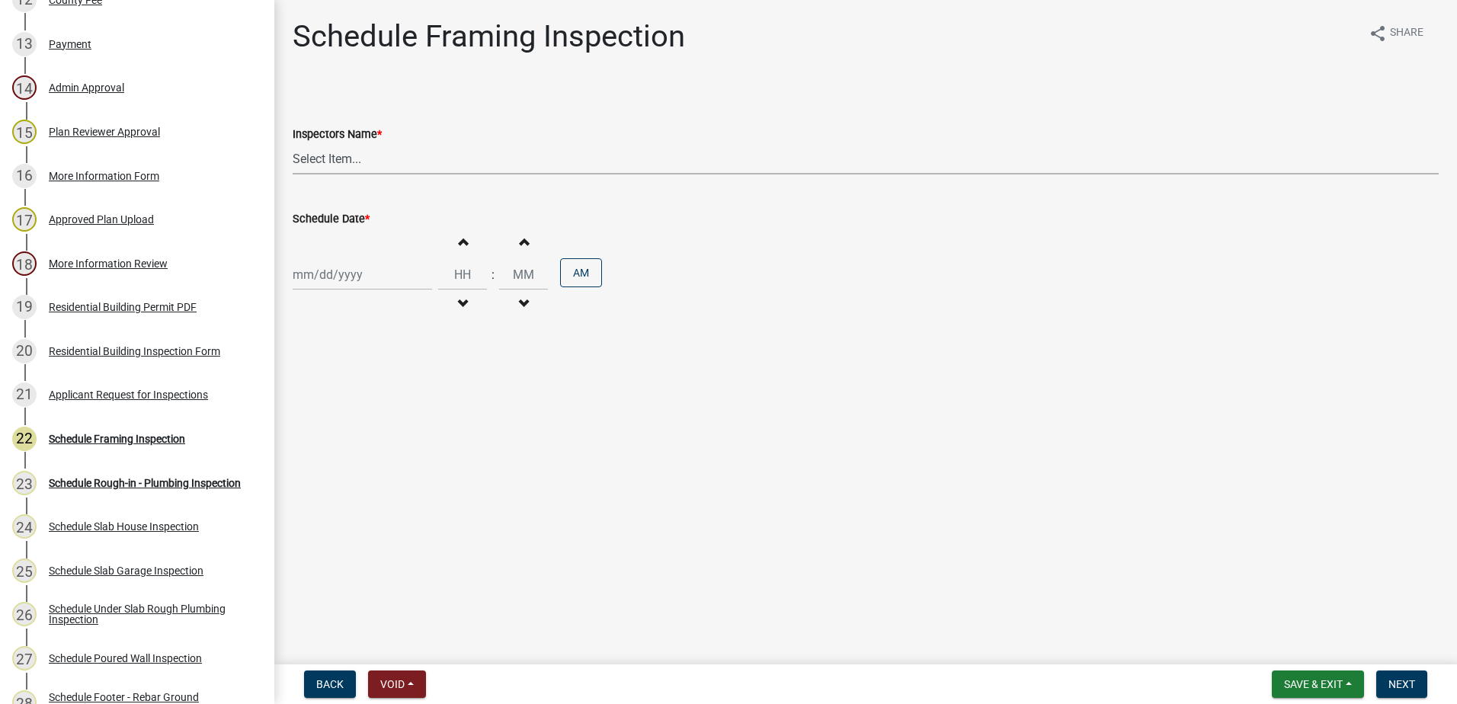
click at [376, 159] on select "Select Item... mrivera ([PERSON_NAME]) [PERSON_NAME] ([PERSON_NAME] ([PERSON_NA…" at bounding box center [866, 158] width 1146 height 31
select select "07642ab0-564c-47bb-824b-0ccf2da83593"
click at [293, 143] on select "Select Item... mrivera ([PERSON_NAME]) [PERSON_NAME] ([PERSON_NAME] ([PERSON_NA…" at bounding box center [866, 158] width 1146 height 31
click at [346, 275] on div at bounding box center [362, 274] width 139 height 31
select select "10"
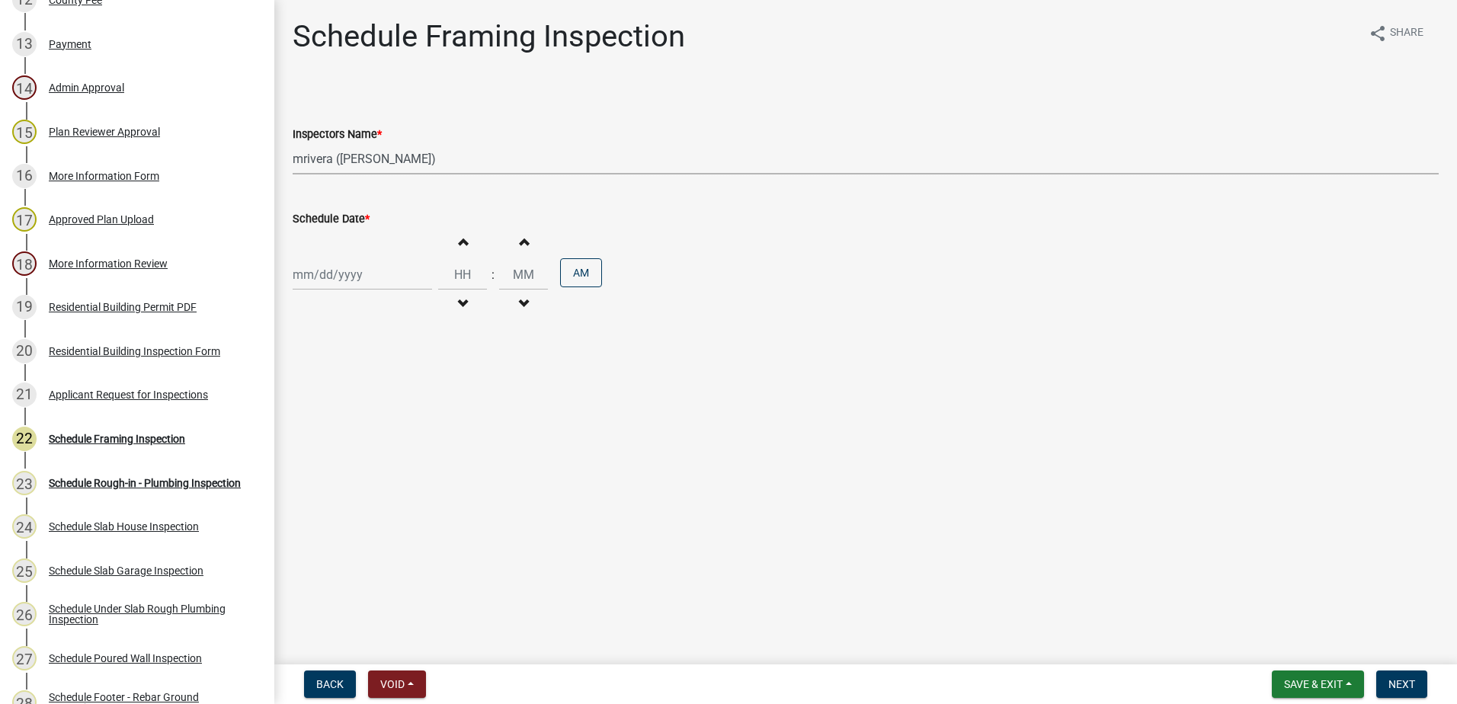
select select "2025"
click at [383, 381] on div "9" at bounding box center [381, 380] width 24 height 24
type input "[DATE]"
click at [1396, 681] on span "Next" at bounding box center [1401, 684] width 27 height 12
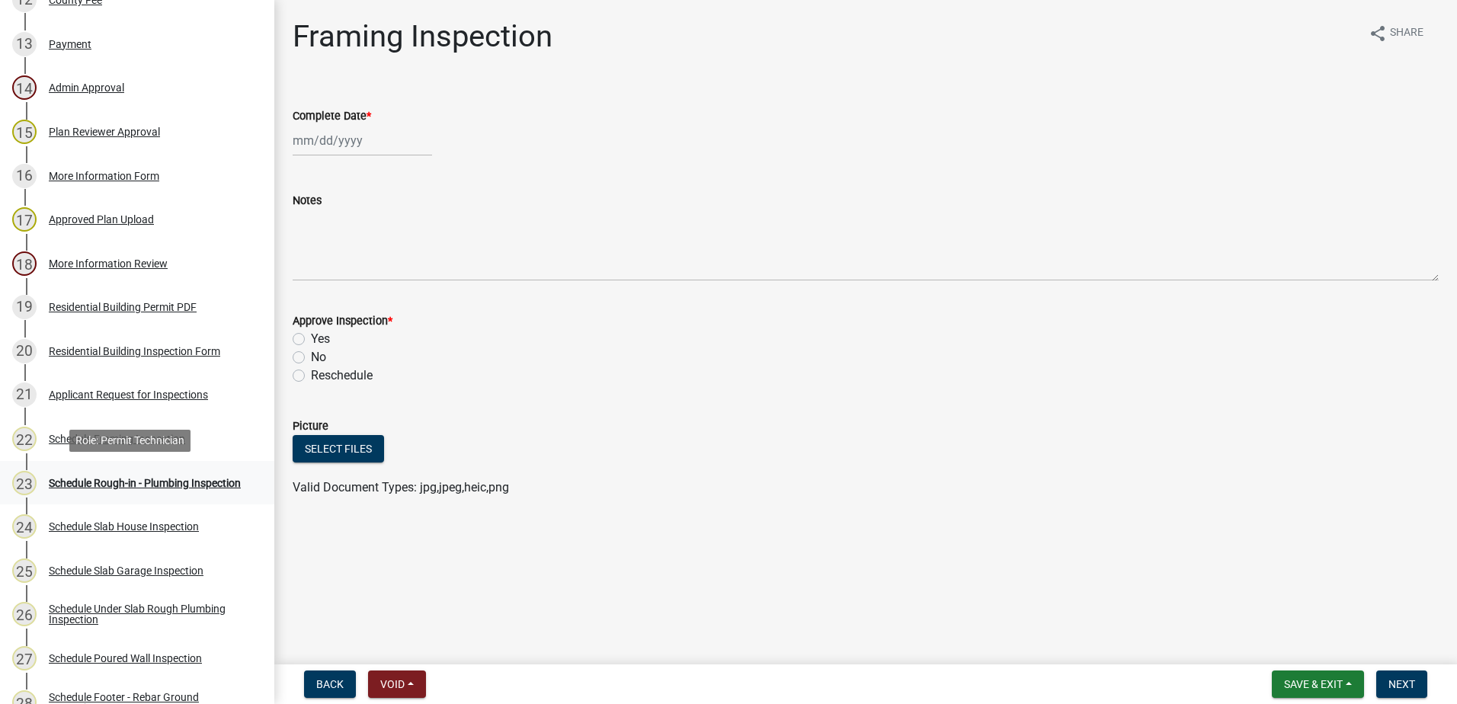
click at [126, 479] on div "Schedule Rough-in - Plumbing Inspection" at bounding box center [145, 483] width 192 height 11
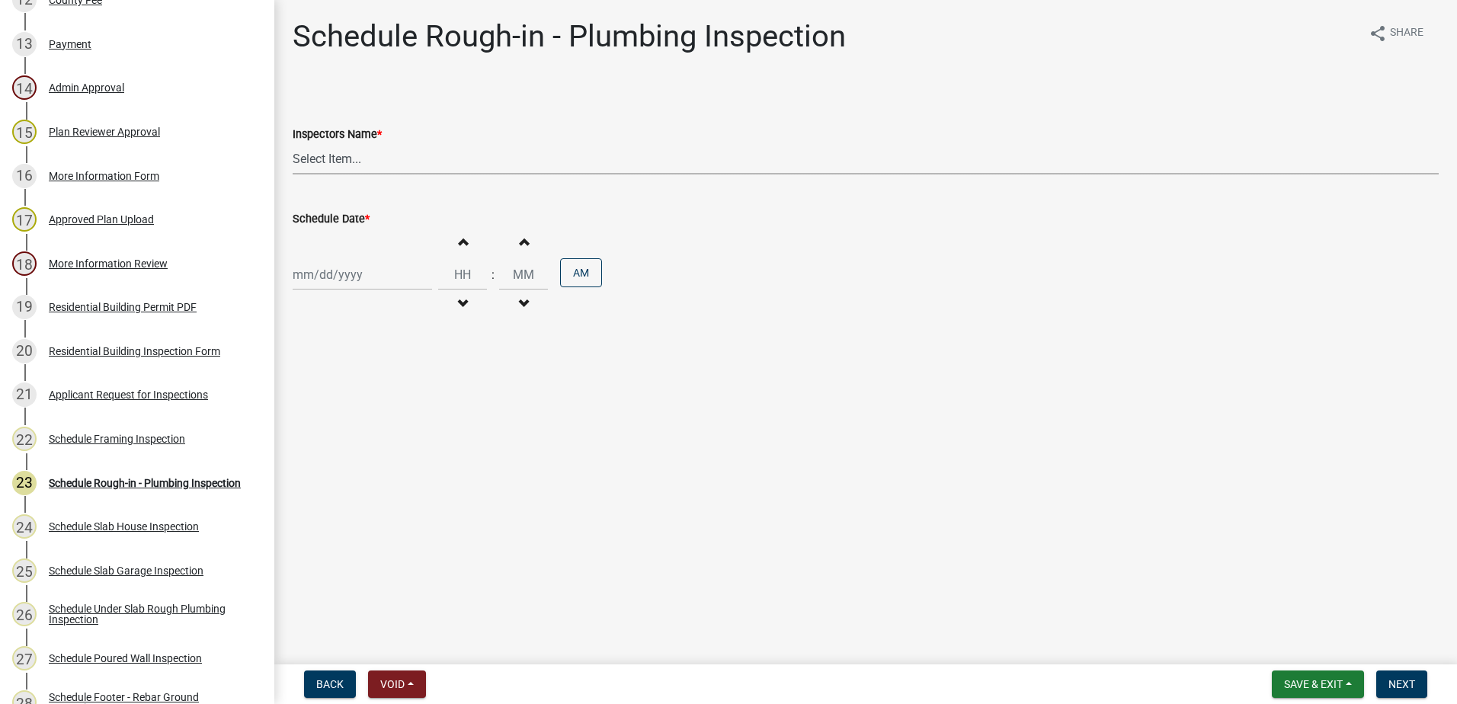
click at [380, 168] on select "Select Item... mrivera ([PERSON_NAME]) [PERSON_NAME] ([PERSON_NAME] ([PERSON_NA…" at bounding box center [866, 158] width 1146 height 31
select select "07642ab0-564c-47bb-824b-0ccf2da83593"
click at [293, 143] on select "Select Item... mrivera ([PERSON_NAME]) [PERSON_NAME] ([PERSON_NAME] ([PERSON_NA…" at bounding box center [866, 158] width 1146 height 31
click at [359, 280] on div at bounding box center [362, 274] width 139 height 31
select select "10"
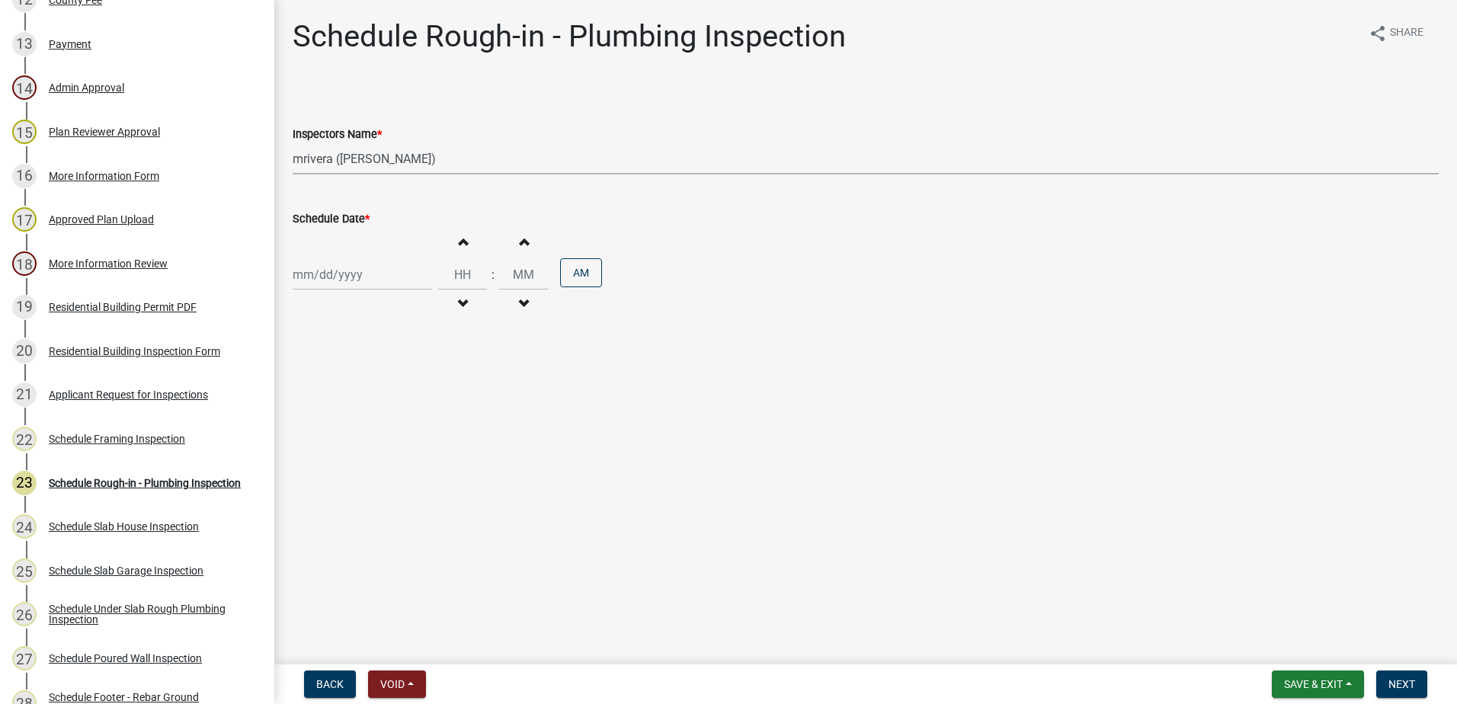
select select "2025"
click at [379, 380] on div "9" at bounding box center [381, 380] width 24 height 24
type input "[DATE]"
click at [1405, 676] on button "Next" at bounding box center [1401, 684] width 51 height 27
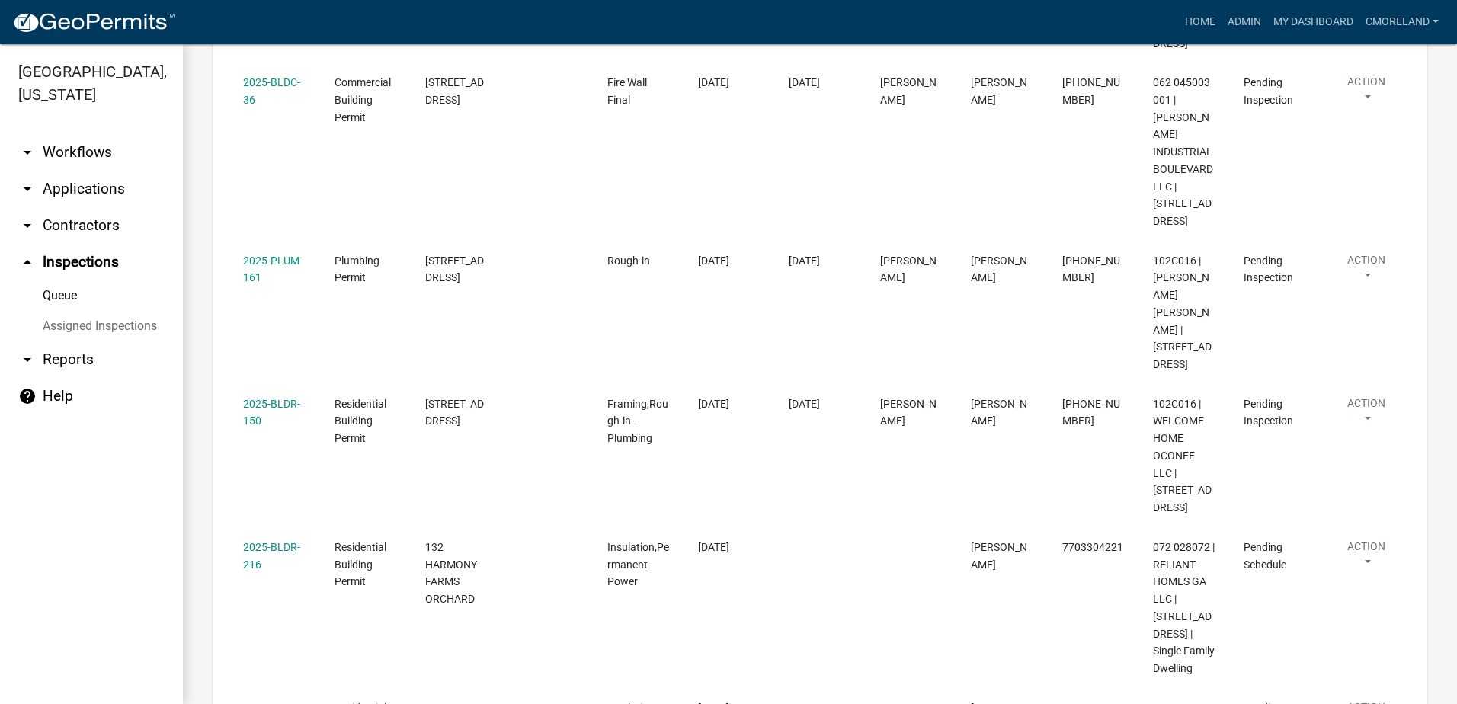
scroll to position [686, 0]
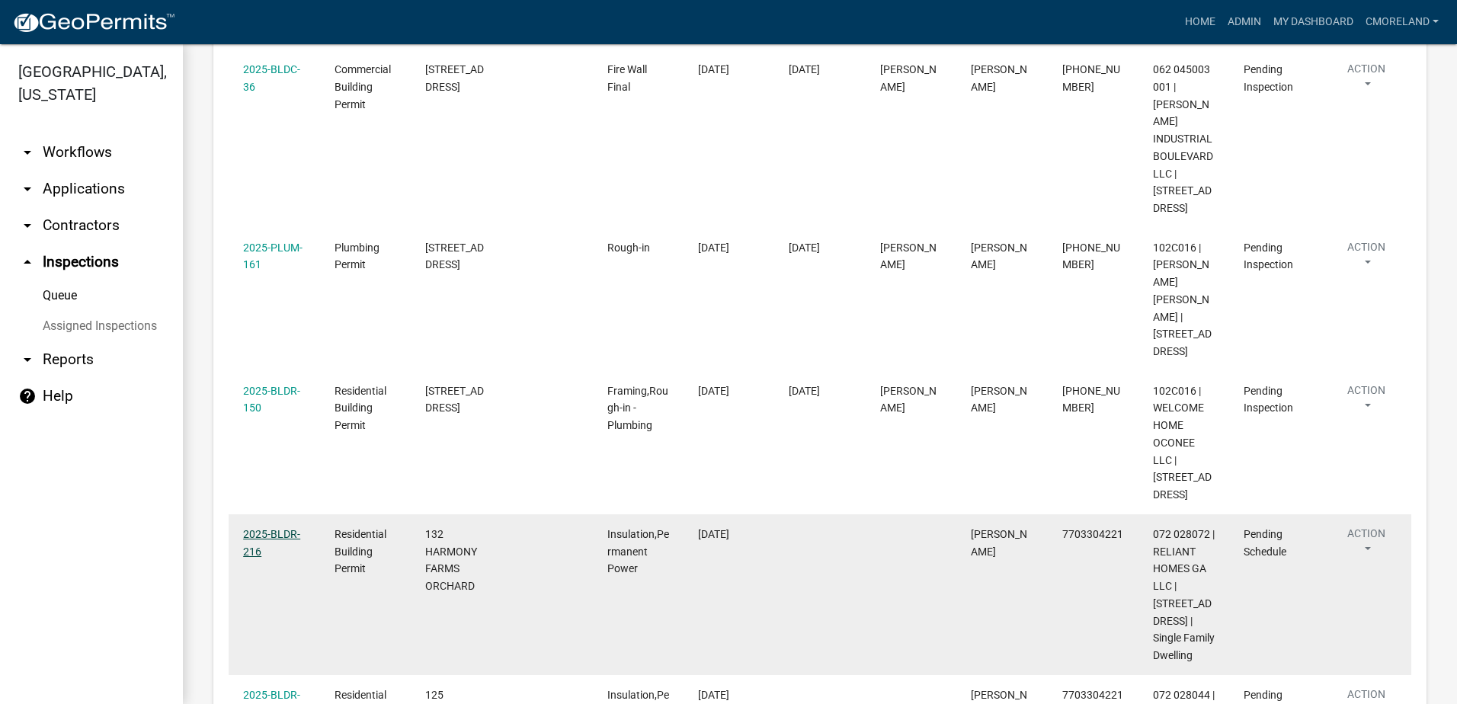
click at [283, 528] on link "2025-BLDR-216" at bounding box center [271, 543] width 57 height 30
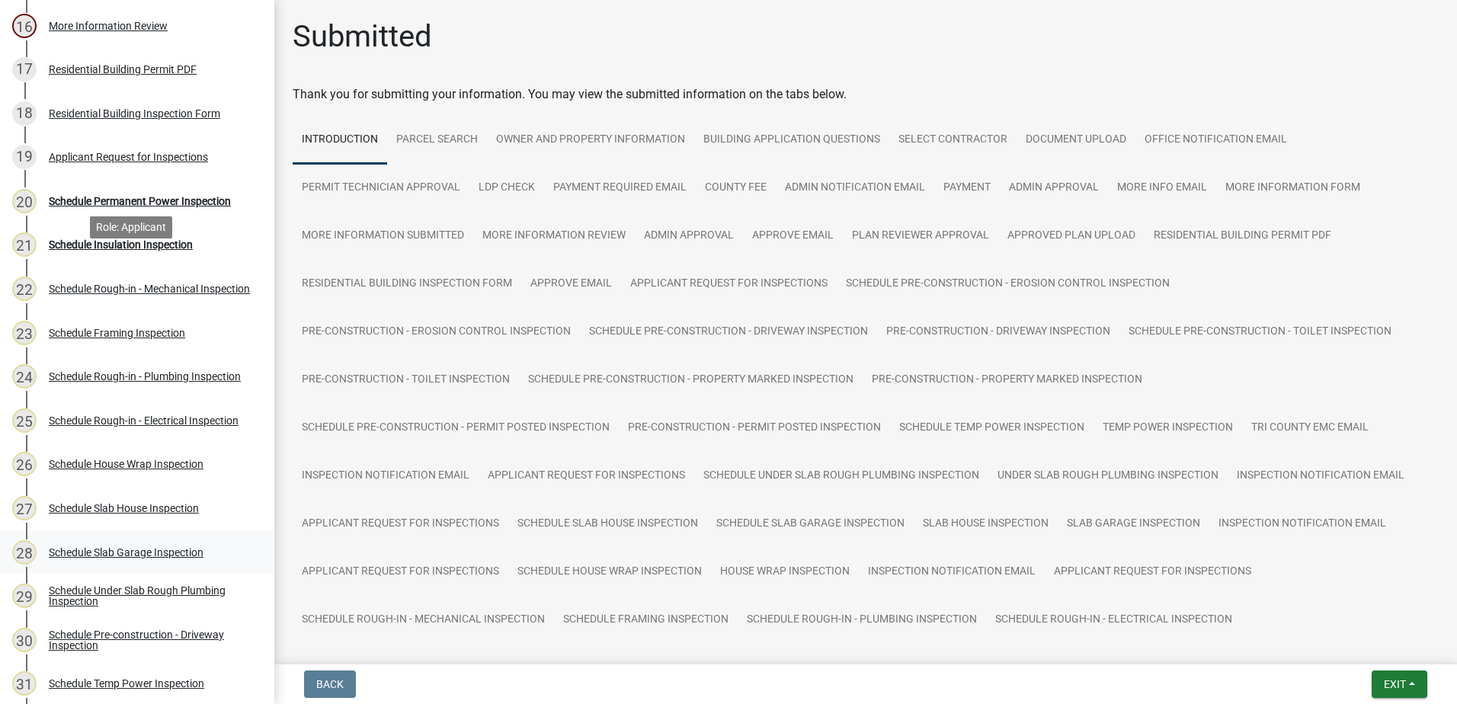
scroll to position [914, 0]
click at [101, 233] on div "21 Schedule Insulation Inspection" at bounding box center [131, 242] width 238 height 24
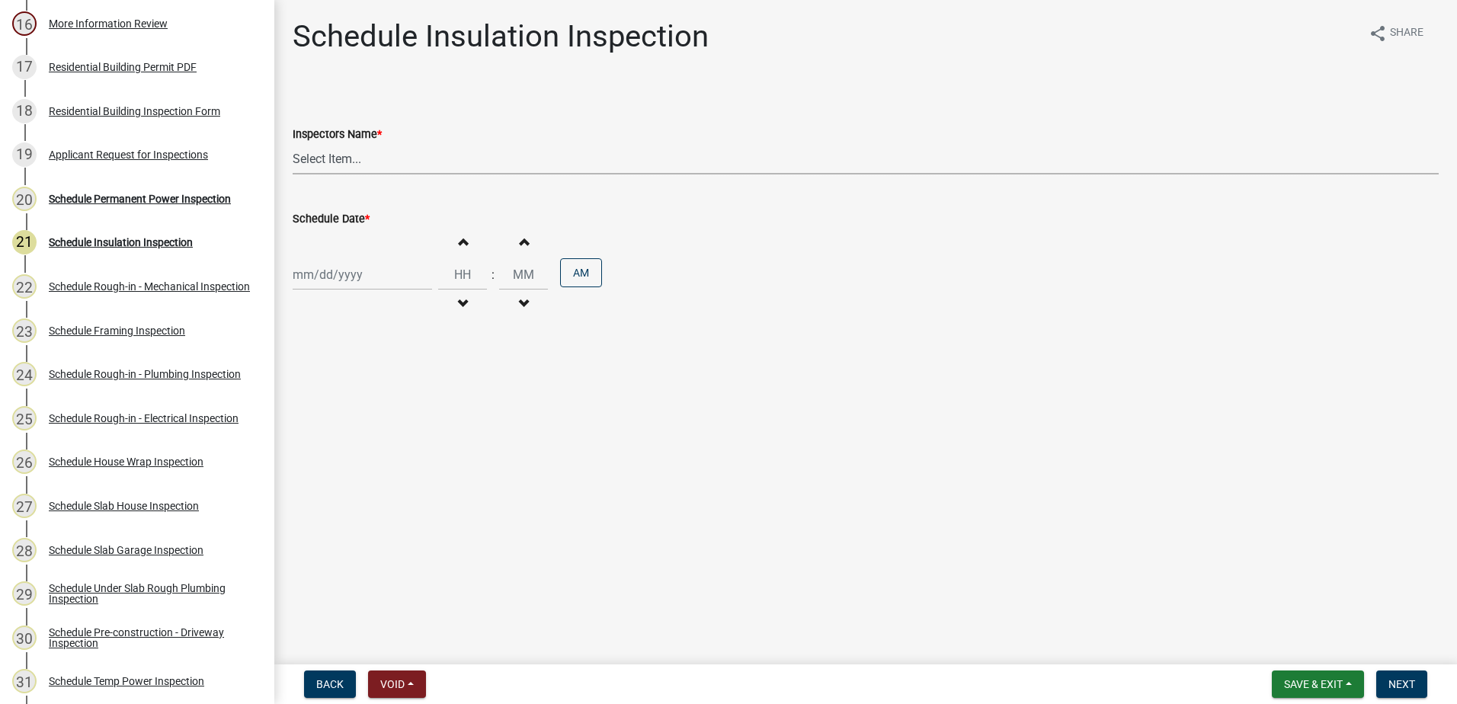
click at [327, 159] on select "Select Item... mrivera ([PERSON_NAME]) [PERSON_NAME] ([PERSON_NAME] ([PERSON_NA…" at bounding box center [866, 158] width 1146 height 31
select select "07642ab0-564c-47bb-824b-0ccf2da83593"
click at [293, 143] on select "Select Item... mrivera ([PERSON_NAME]) [PERSON_NAME] ([PERSON_NAME] ([PERSON_NA…" at bounding box center [866, 158] width 1146 height 31
click at [333, 278] on div at bounding box center [362, 274] width 139 height 31
select select "10"
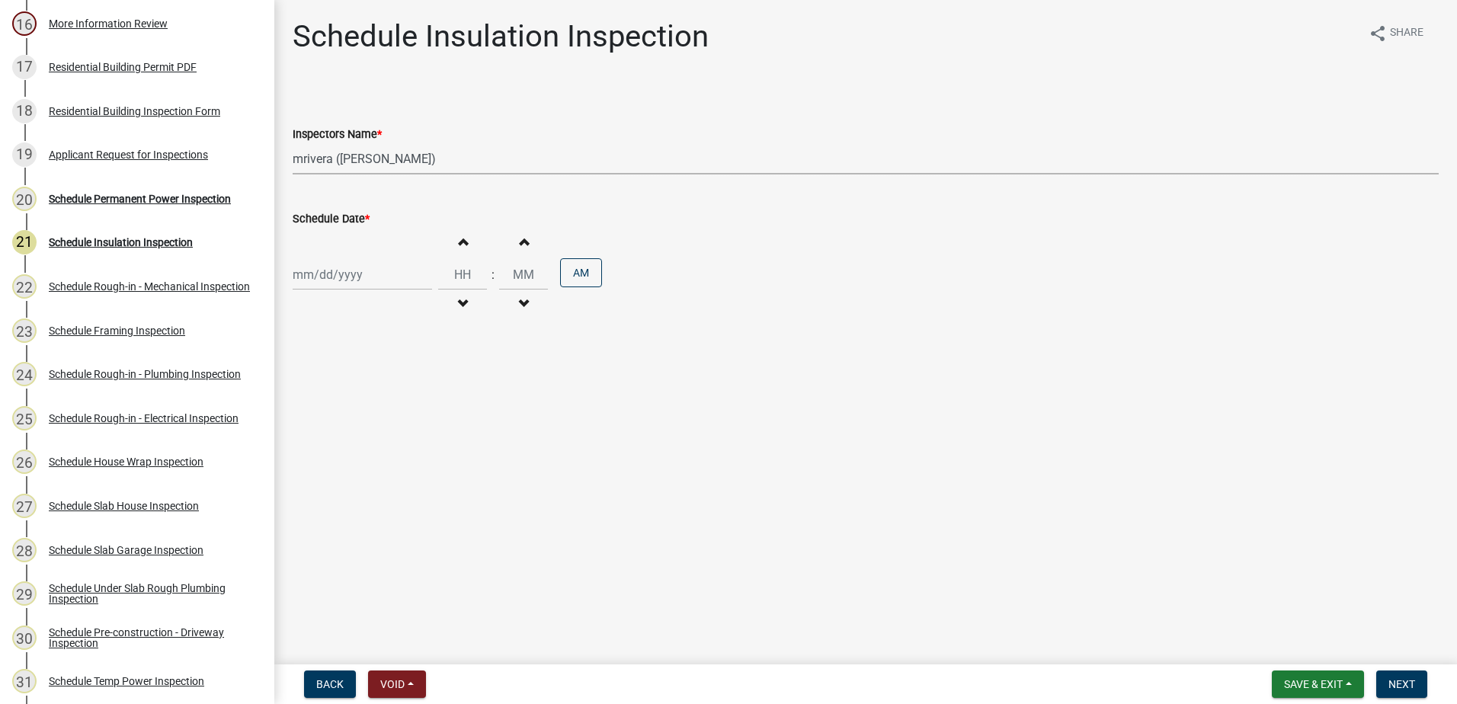
select select "2025"
click at [381, 378] on div "9" at bounding box center [381, 380] width 24 height 24
type input "[DATE]"
click at [1411, 681] on span "Next" at bounding box center [1401, 684] width 27 height 12
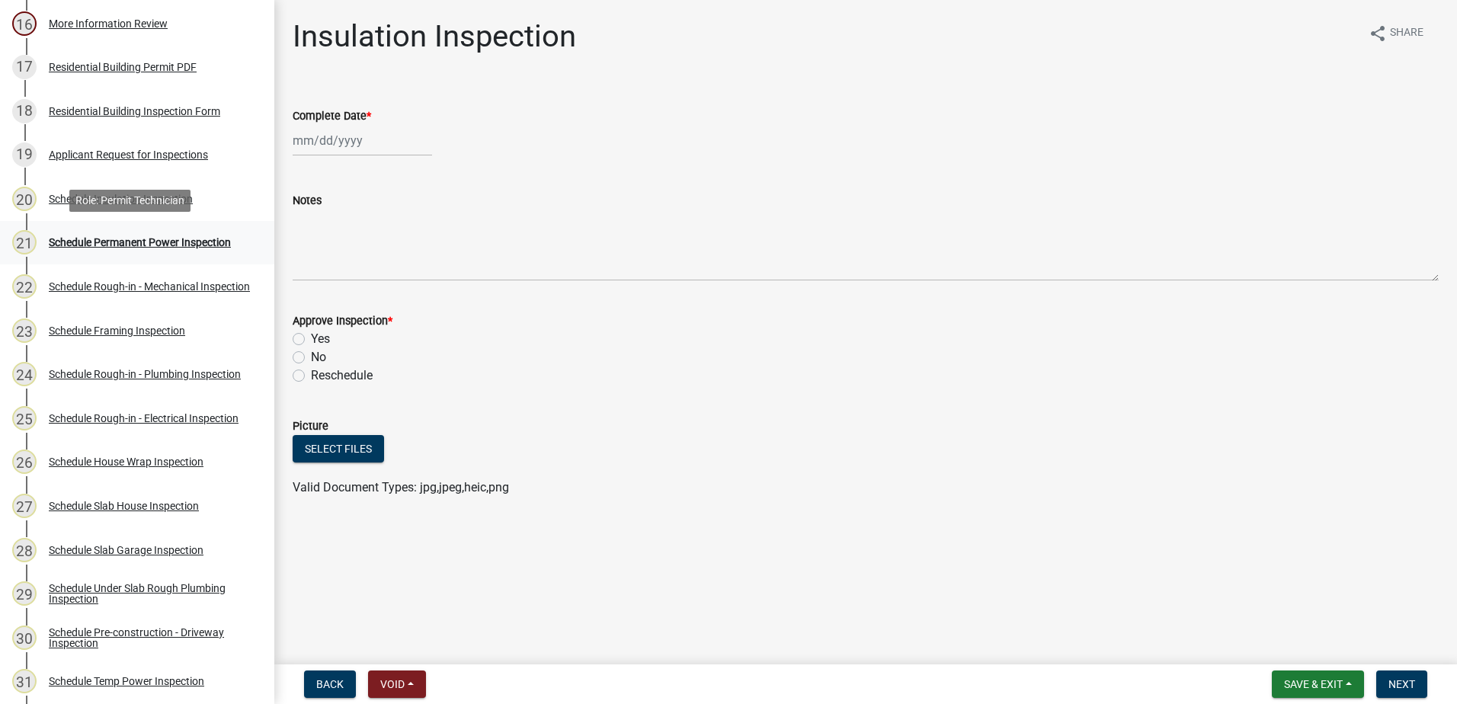
click at [145, 243] on div "Schedule Permanent Power Inspection" at bounding box center [140, 242] width 182 height 11
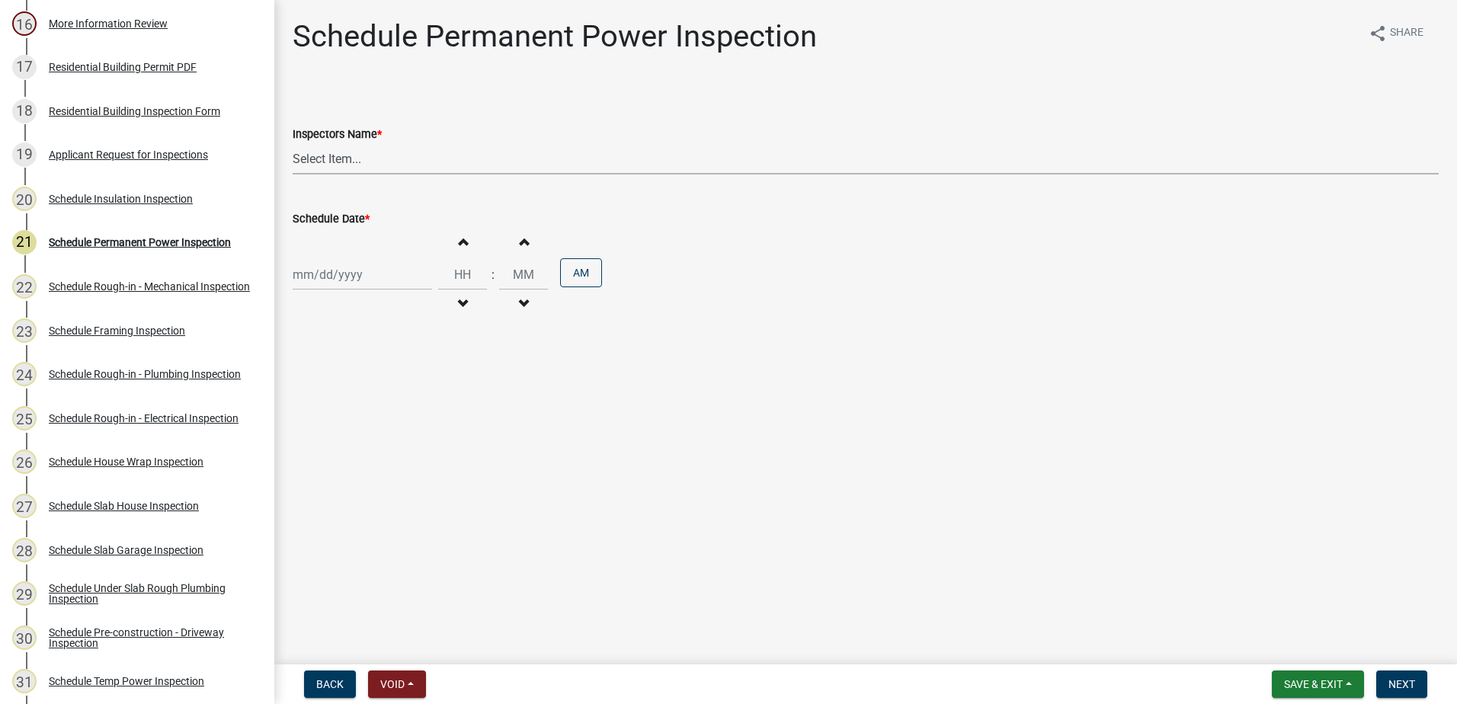
click at [381, 158] on select "Select Item... mrivera ([PERSON_NAME]) [PERSON_NAME] ([PERSON_NAME] ([PERSON_NA…" at bounding box center [866, 158] width 1146 height 31
select select "07642ab0-564c-47bb-824b-0ccf2da83593"
click at [293, 143] on select "Select Item... mrivera ([PERSON_NAME]) [PERSON_NAME] ([PERSON_NAME] ([PERSON_NA…" at bounding box center [866, 158] width 1146 height 31
select select "10"
select select "2025"
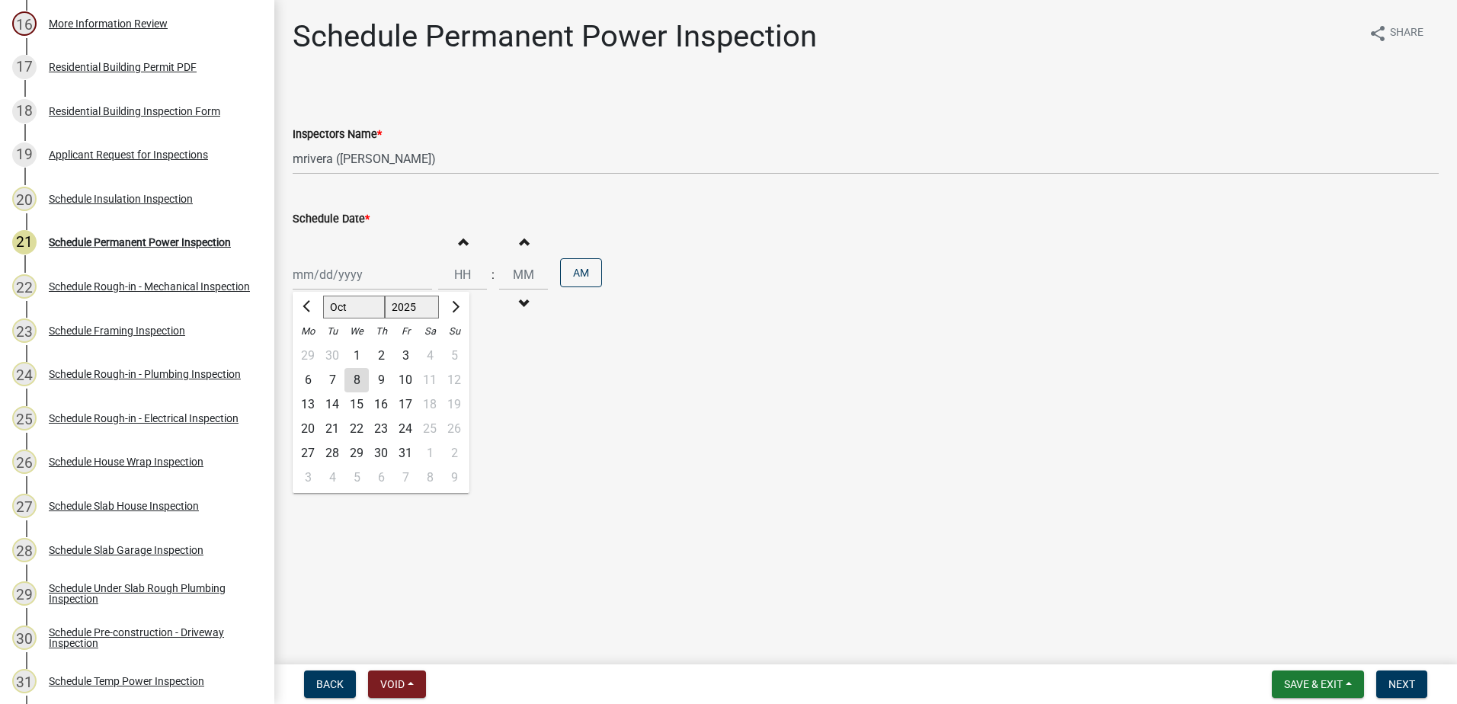
click at [344, 274] on div "[PERSON_NAME] Feb Mar Apr [PERSON_NAME][DATE] Oct Nov [DATE] 1526 1527 1528 152…" at bounding box center [362, 274] width 139 height 31
click at [378, 379] on div "9" at bounding box center [381, 380] width 24 height 24
type input "[DATE]"
click at [1404, 680] on span "Next" at bounding box center [1401, 684] width 27 height 12
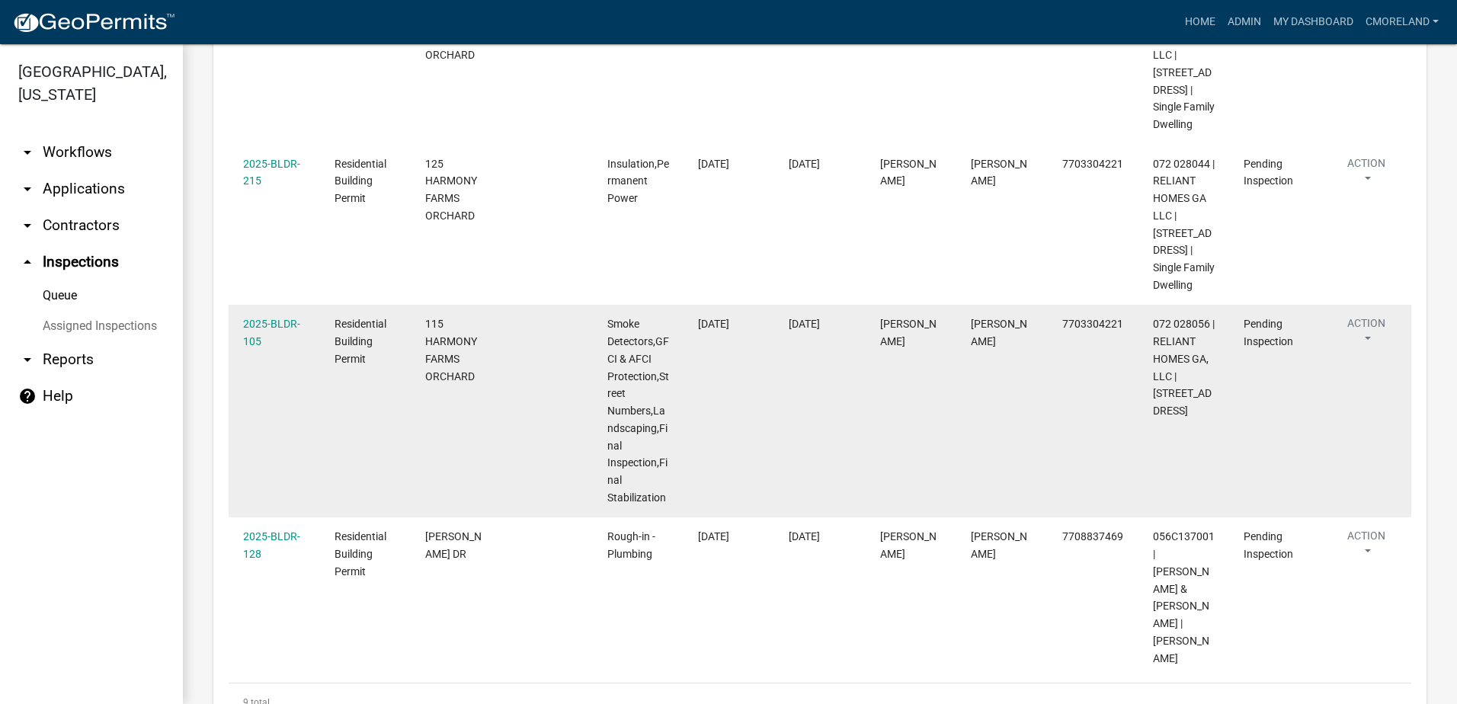
scroll to position [1244, 0]
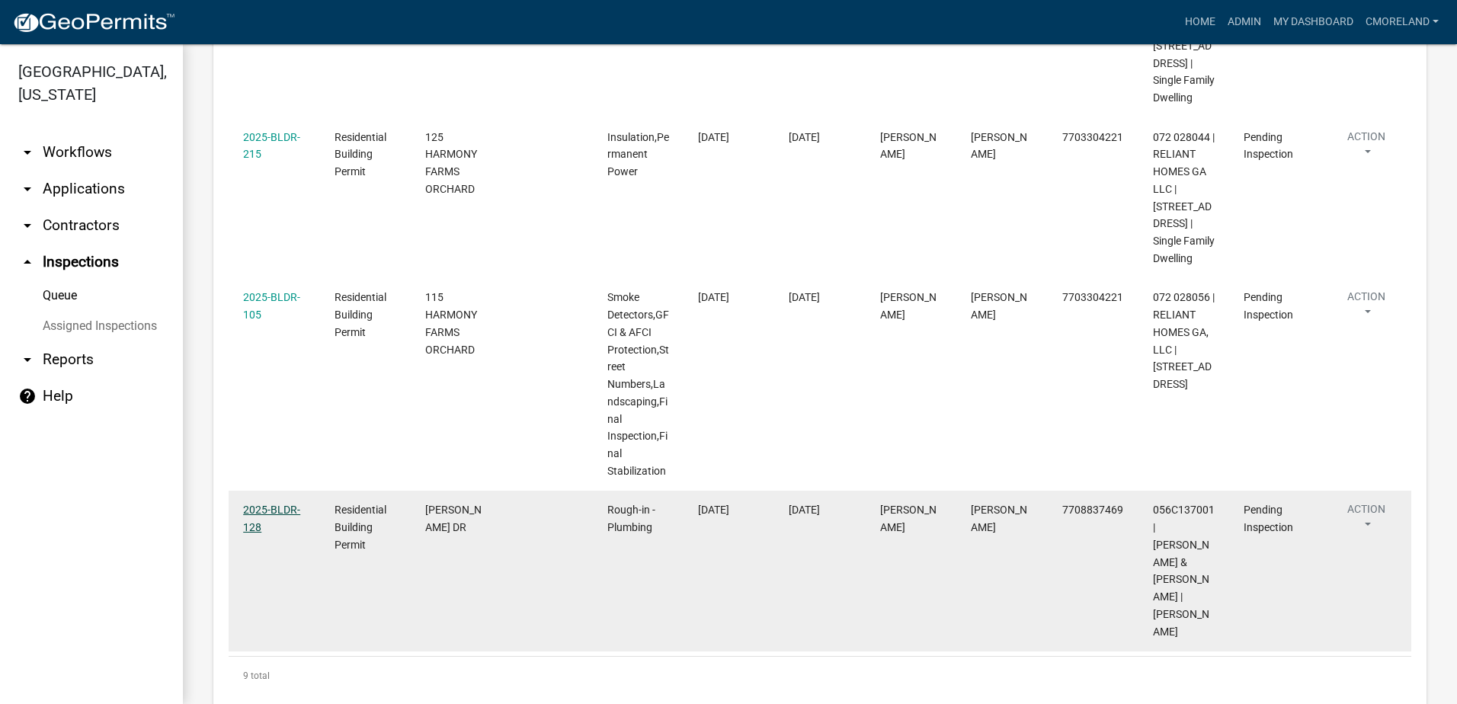
click at [277, 504] on link "2025-BLDR-128" at bounding box center [271, 519] width 57 height 30
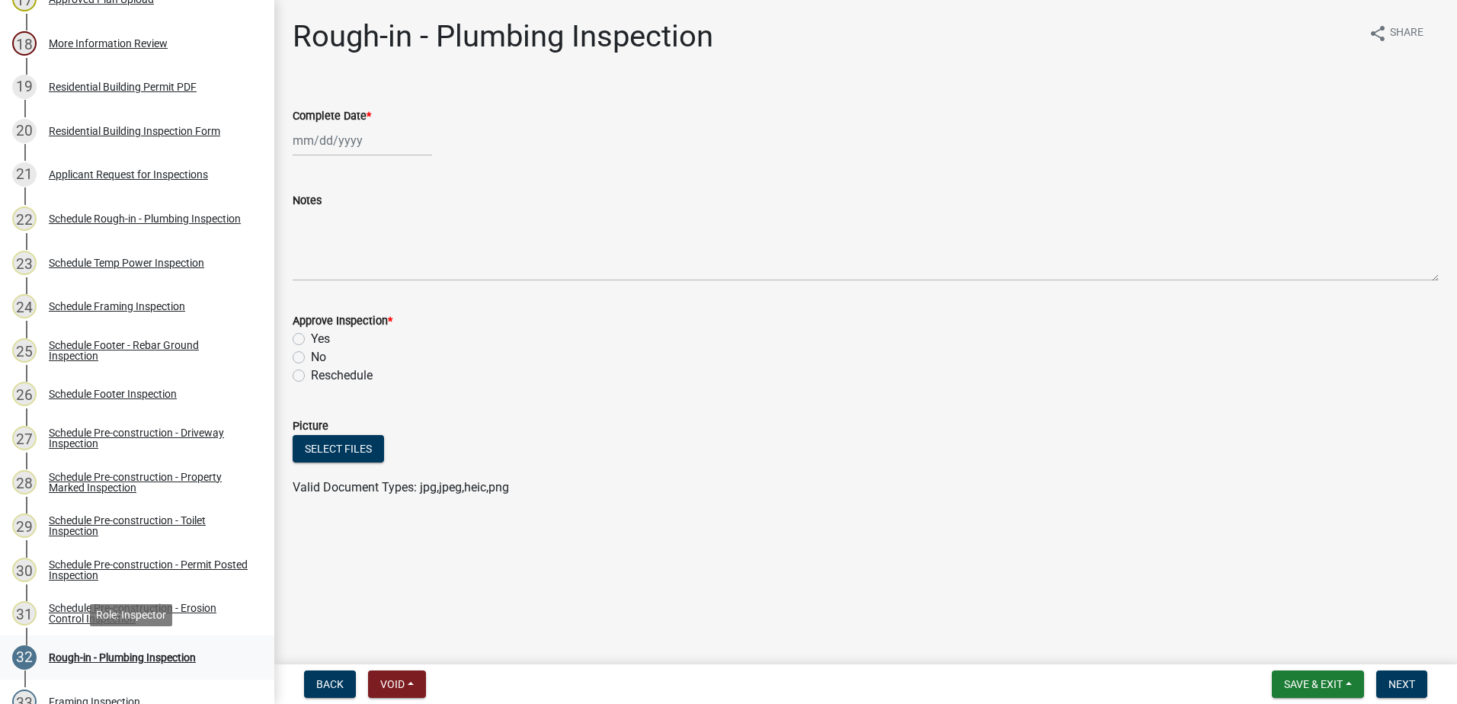
scroll to position [914, 0]
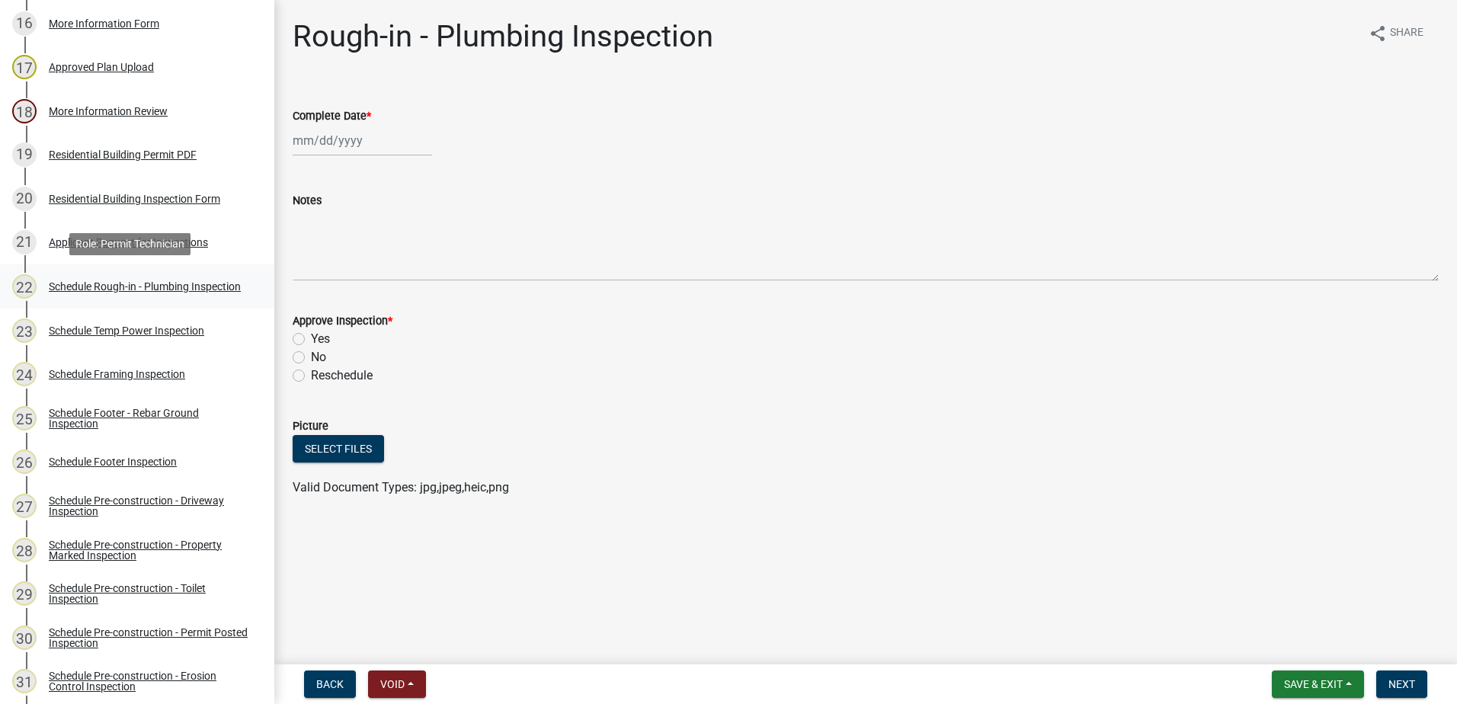
click at [123, 281] on div "Schedule Rough-in - Plumbing Inspection" at bounding box center [145, 286] width 192 height 11
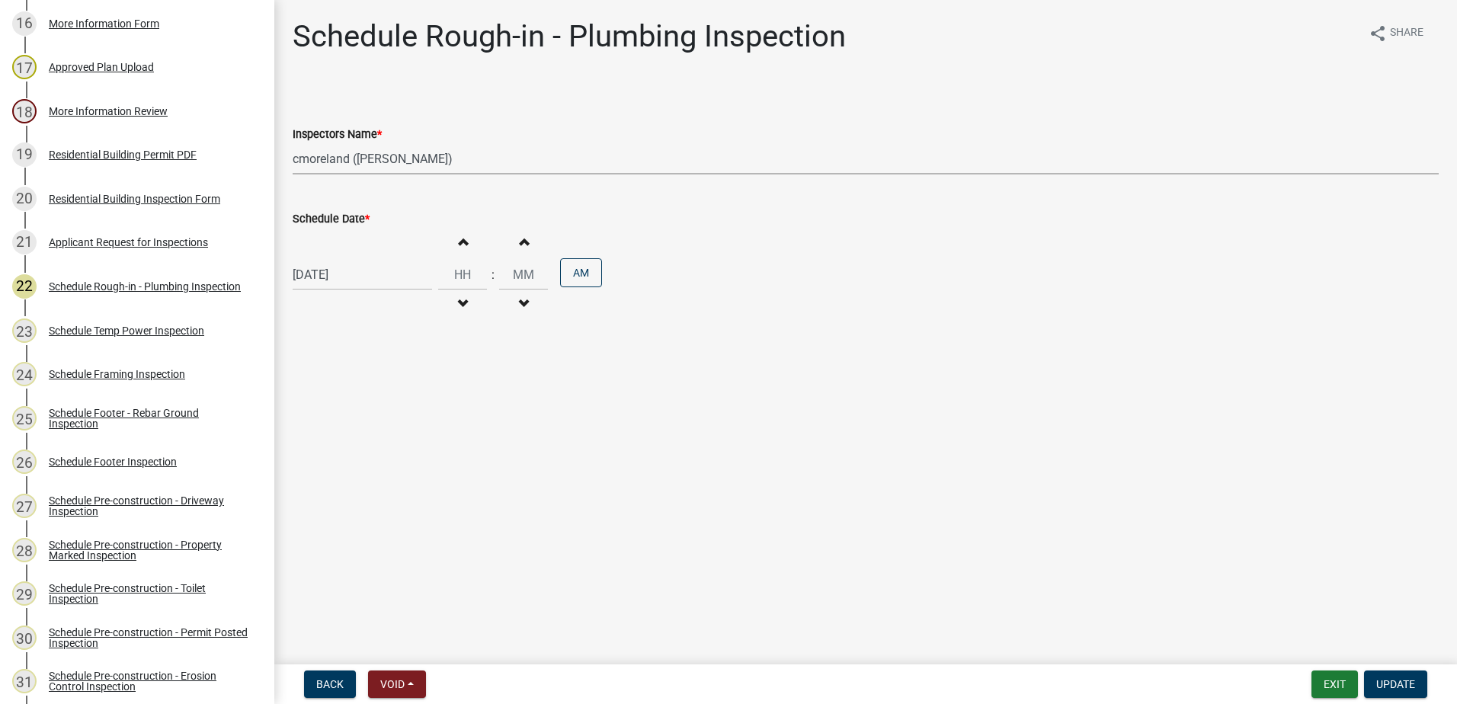
click at [476, 158] on select "Select Item... mrivera ([PERSON_NAME]) [PERSON_NAME] ([PERSON_NAME] ([PERSON_NA…" at bounding box center [866, 158] width 1146 height 31
select select "07642ab0-564c-47bb-824b-0ccf2da83593"
click at [293, 143] on select "Select Item... mrivera ([PERSON_NAME]) [PERSON_NAME] ([PERSON_NAME] ([PERSON_NA…" at bounding box center [866, 158] width 1146 height 31
click at [1413, 675] on button "Update" at bounding box center [1395, 684] width 63 height 27
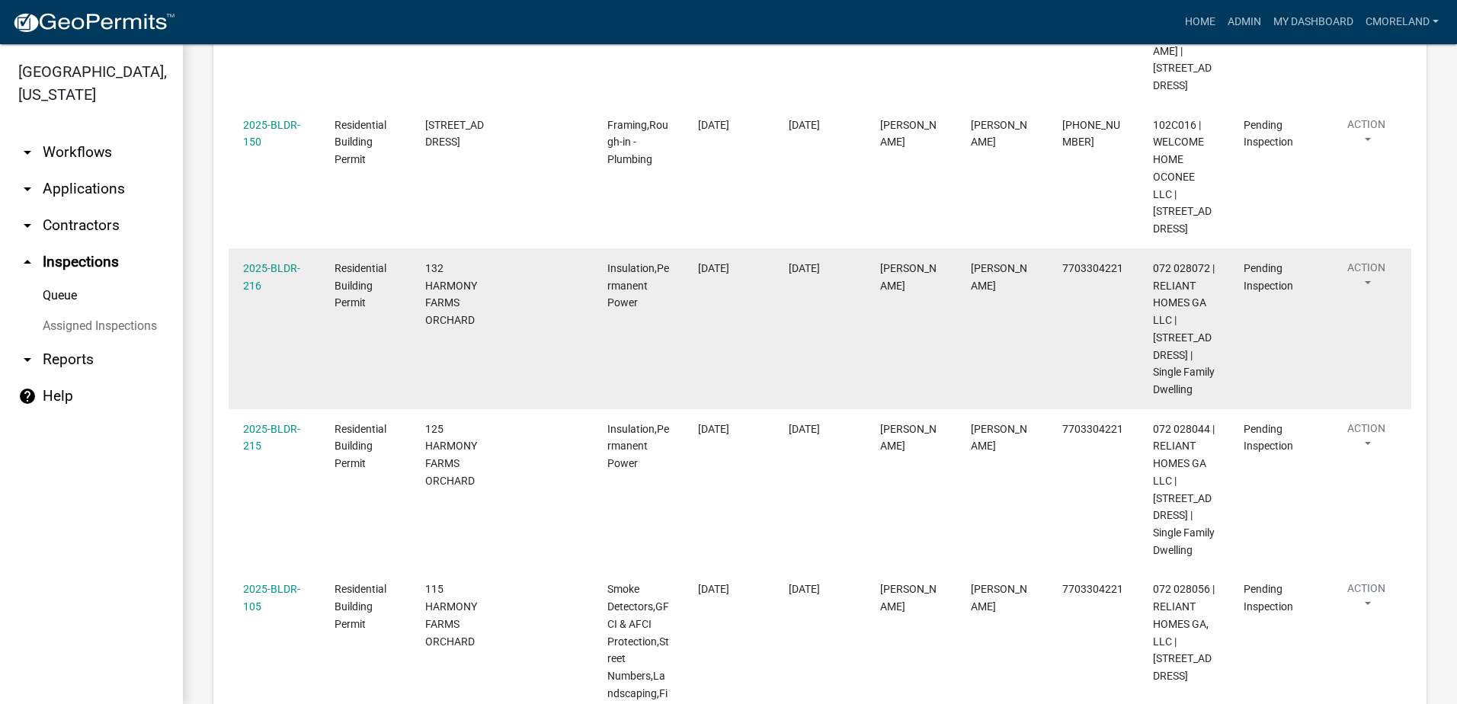
scroll to position [1244, 0]
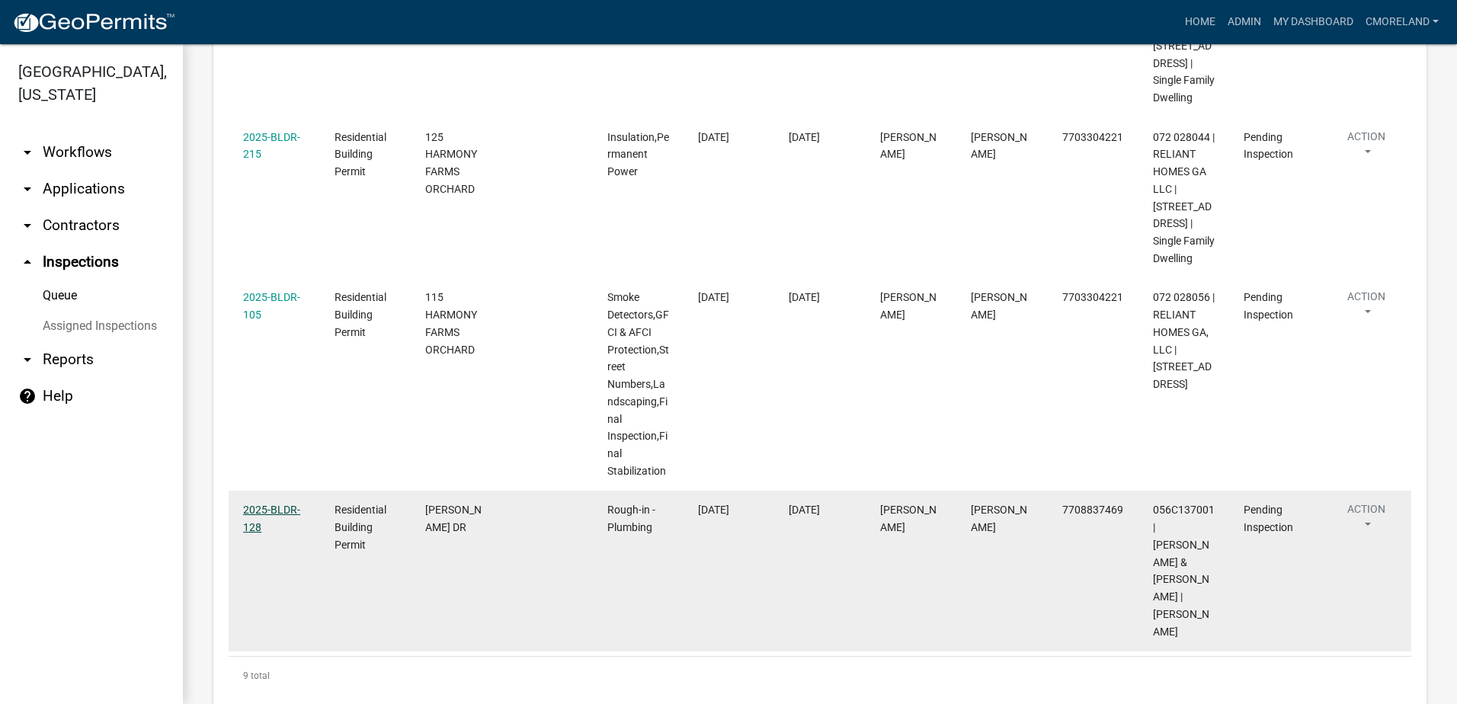
click at [283, 504] on link "2025-BLDR-128" at bounding box center [271, 519] width 57 height 30
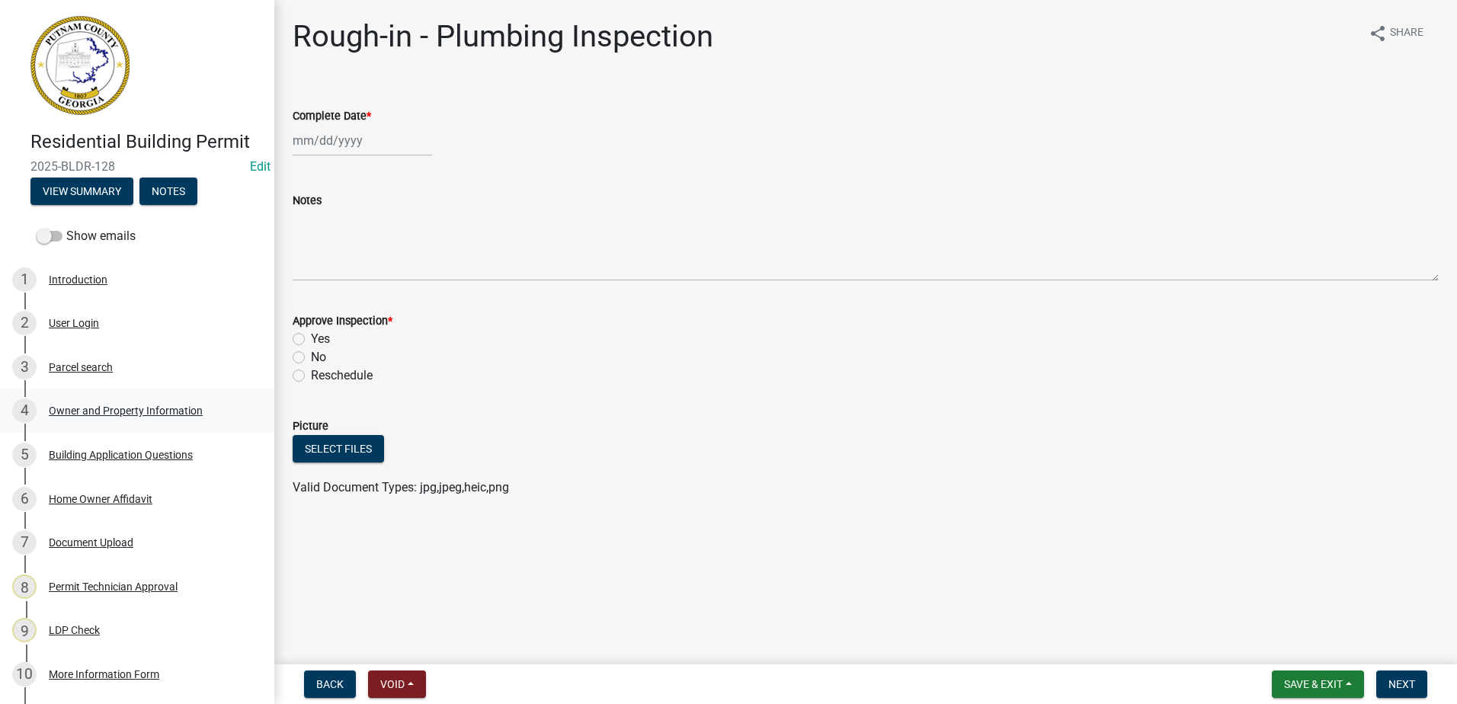
click at [167, 410] on div "Owner and Property Information" at bounding box center [126, 410] width 154 height 11
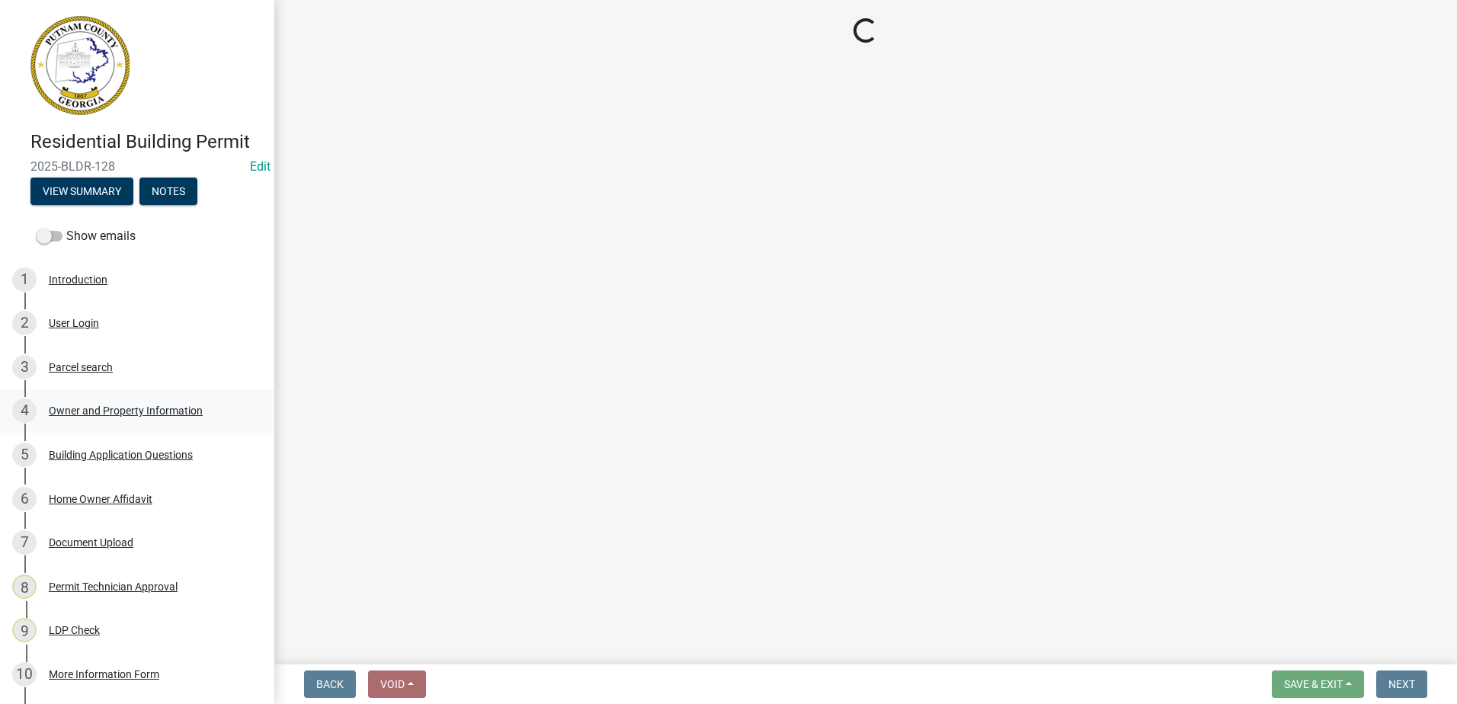
select select "78bfdc44-73ff-456e-a557-d4c99b9c08be"
select select "83394b22-4a11-496c-8e5c-75ade2e72faf"
select select "295c155f-de53-4b68-9fdd-08c8883e9b6f"
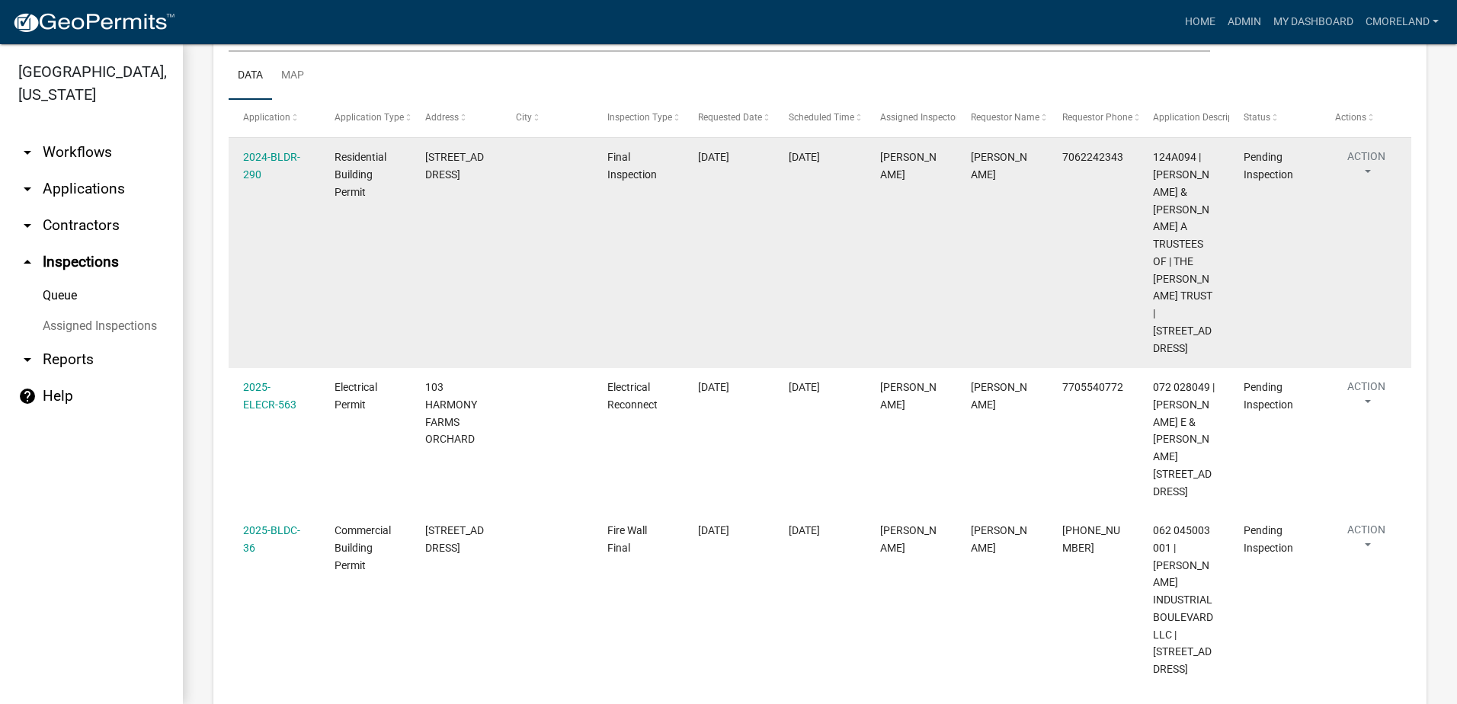
scroll to position [24, 0]
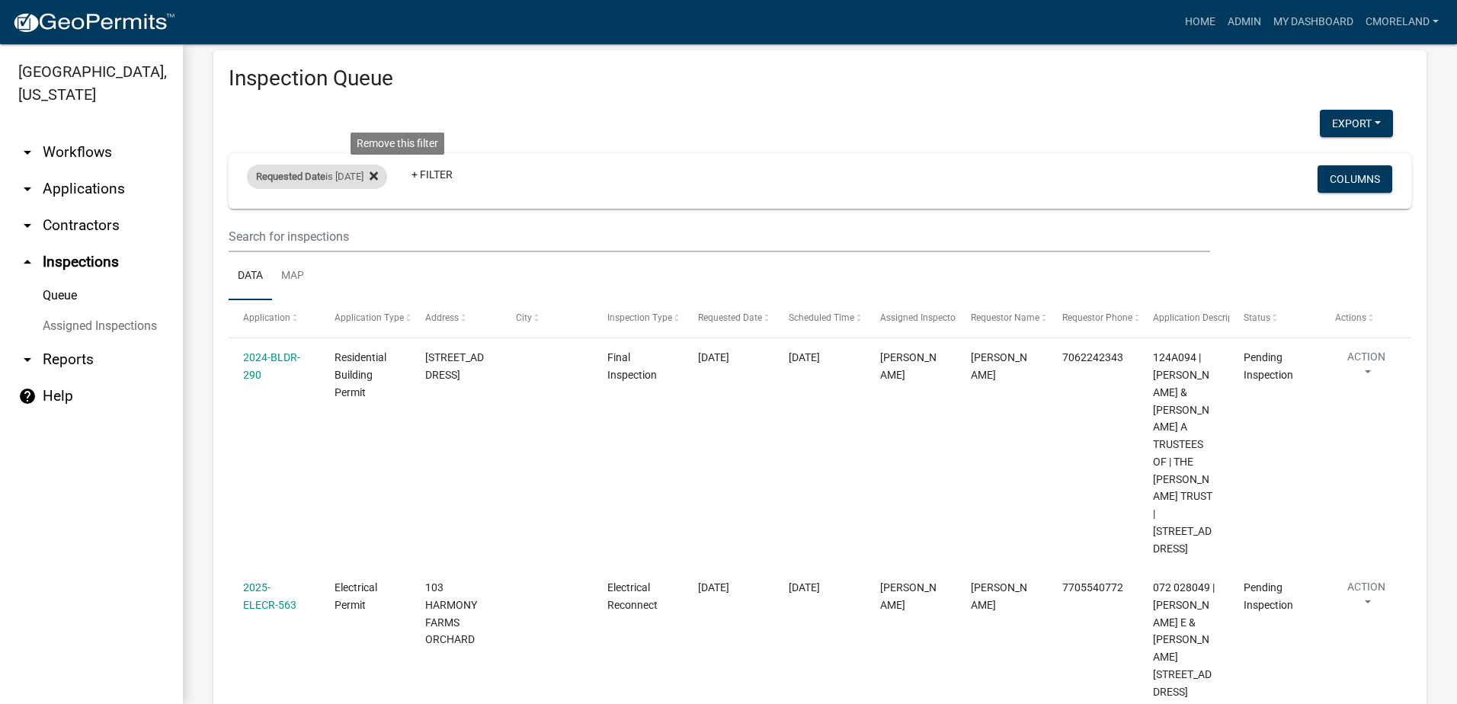
click at [378, 171] on icon at bounding box center [374, 176] width 8 height 12
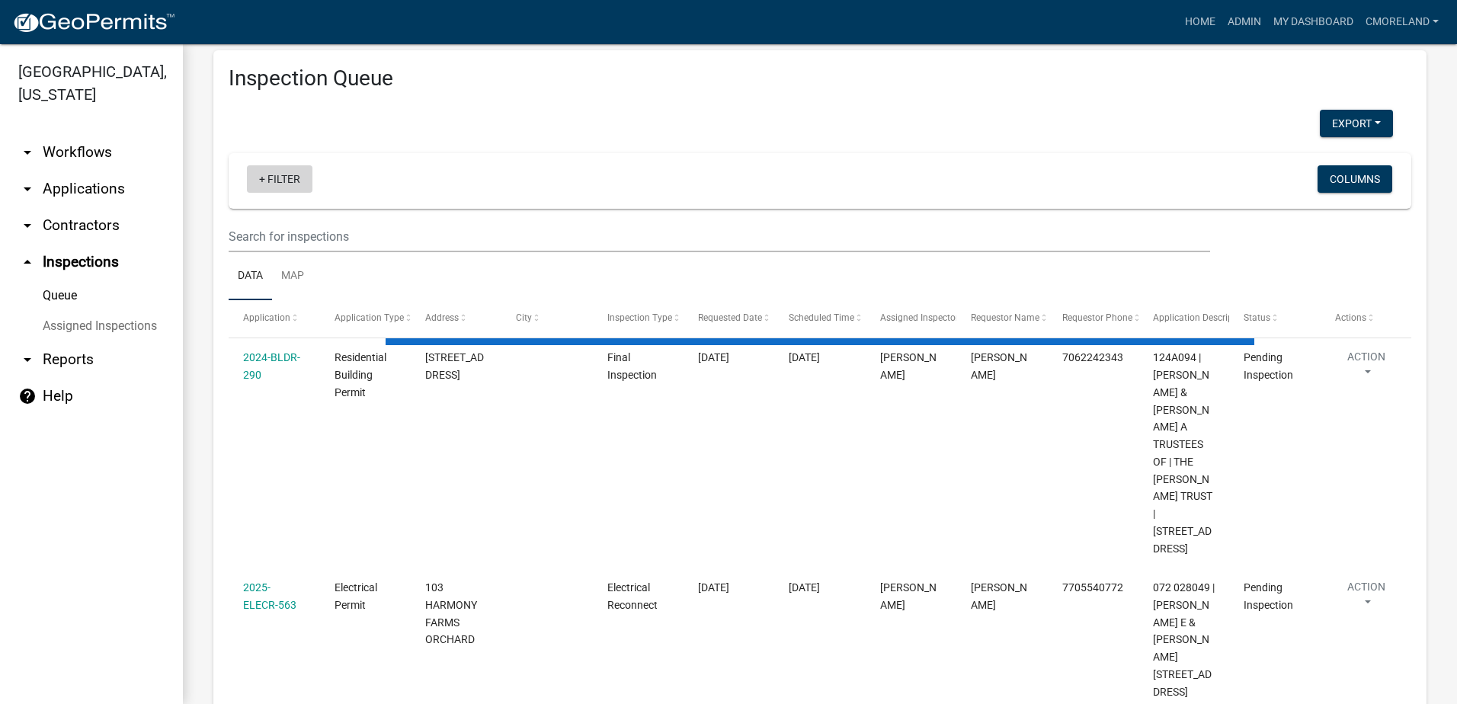
click at [287, 178] on link "+ Filter" at bounding box center [280, 178] width 66 height 27
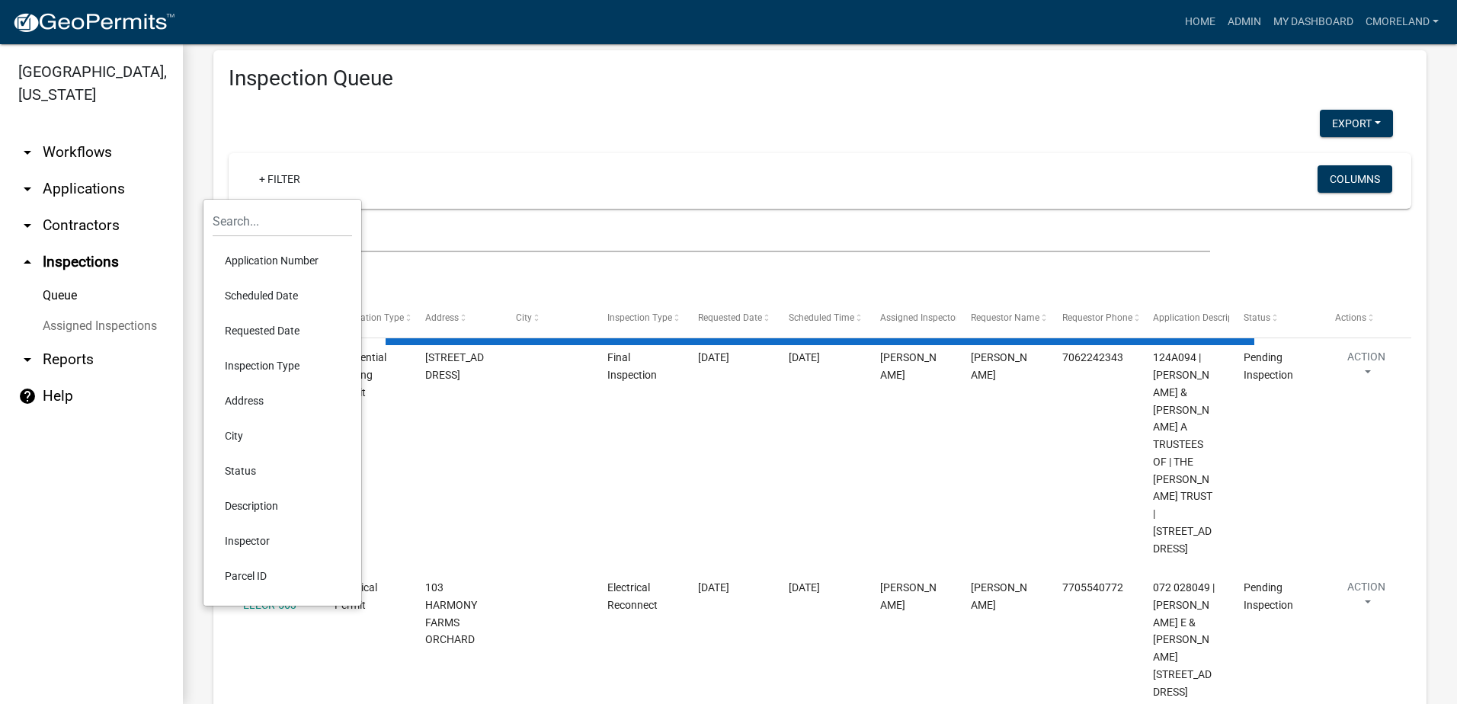
select select "2: 50"
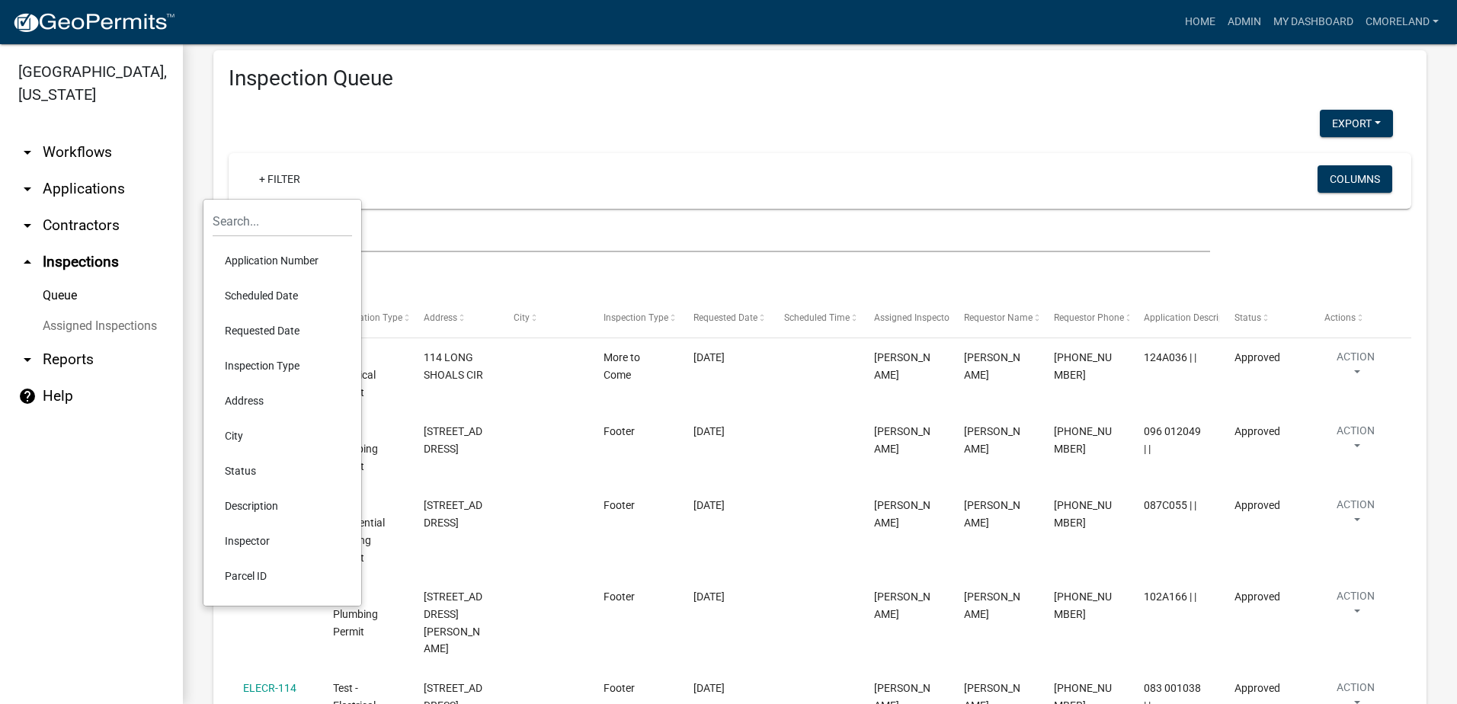
click at [287, 297] on li "Scheduled Date" at bounding box center [282, 295] width 139 height 35
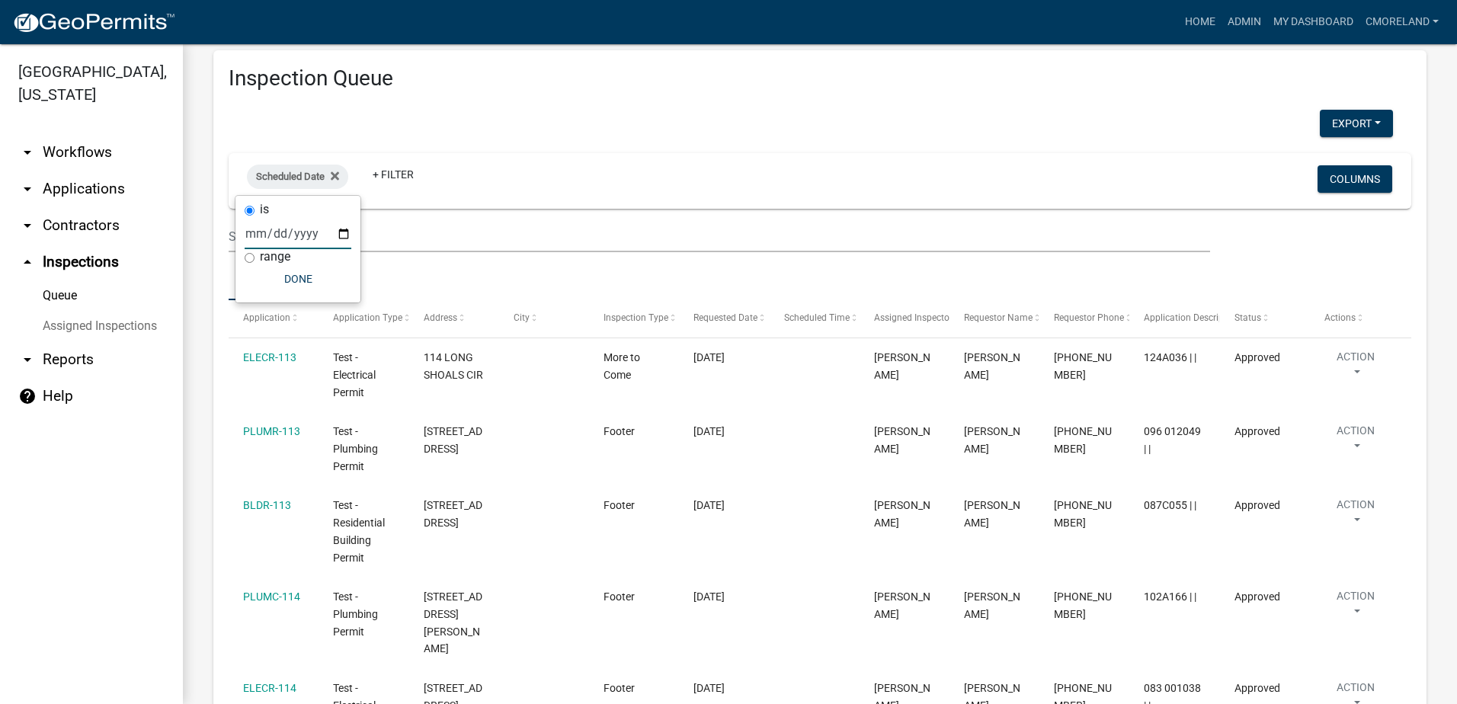
click at [342, 232] on input "date" at bounding box center [298, 233] width 107 height 31
type input "[DATE]"
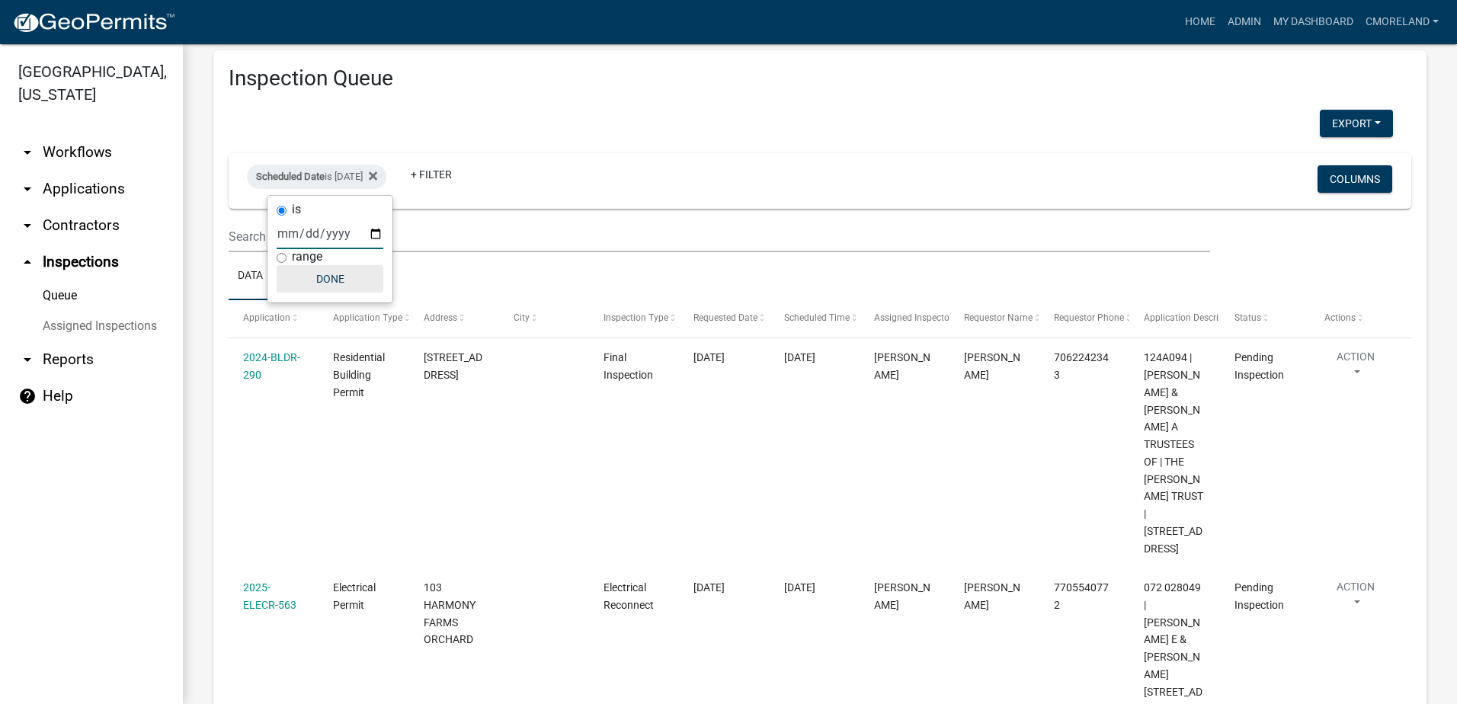
click at [334, 278] on button "Done" at bounding box center [330, 278] width 107 height 27
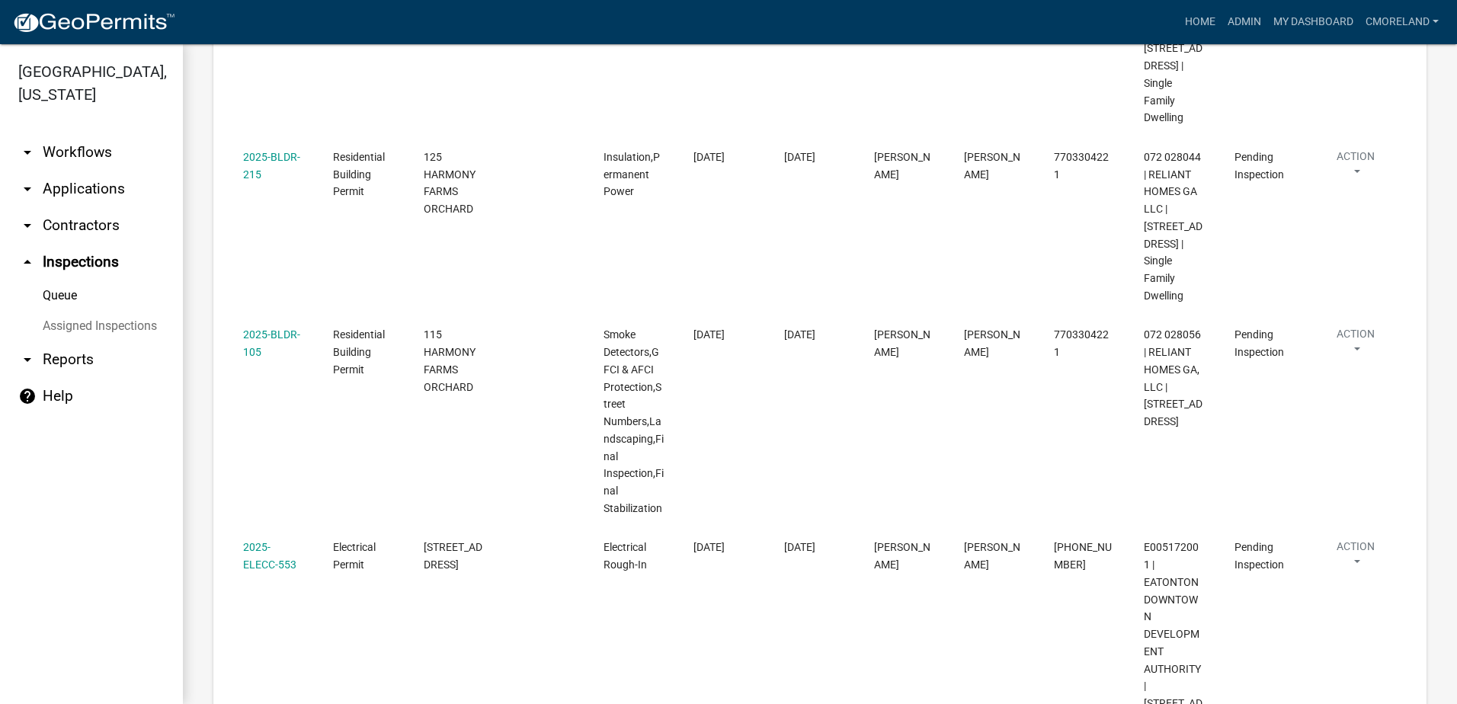
scroll to position [1553, 0]
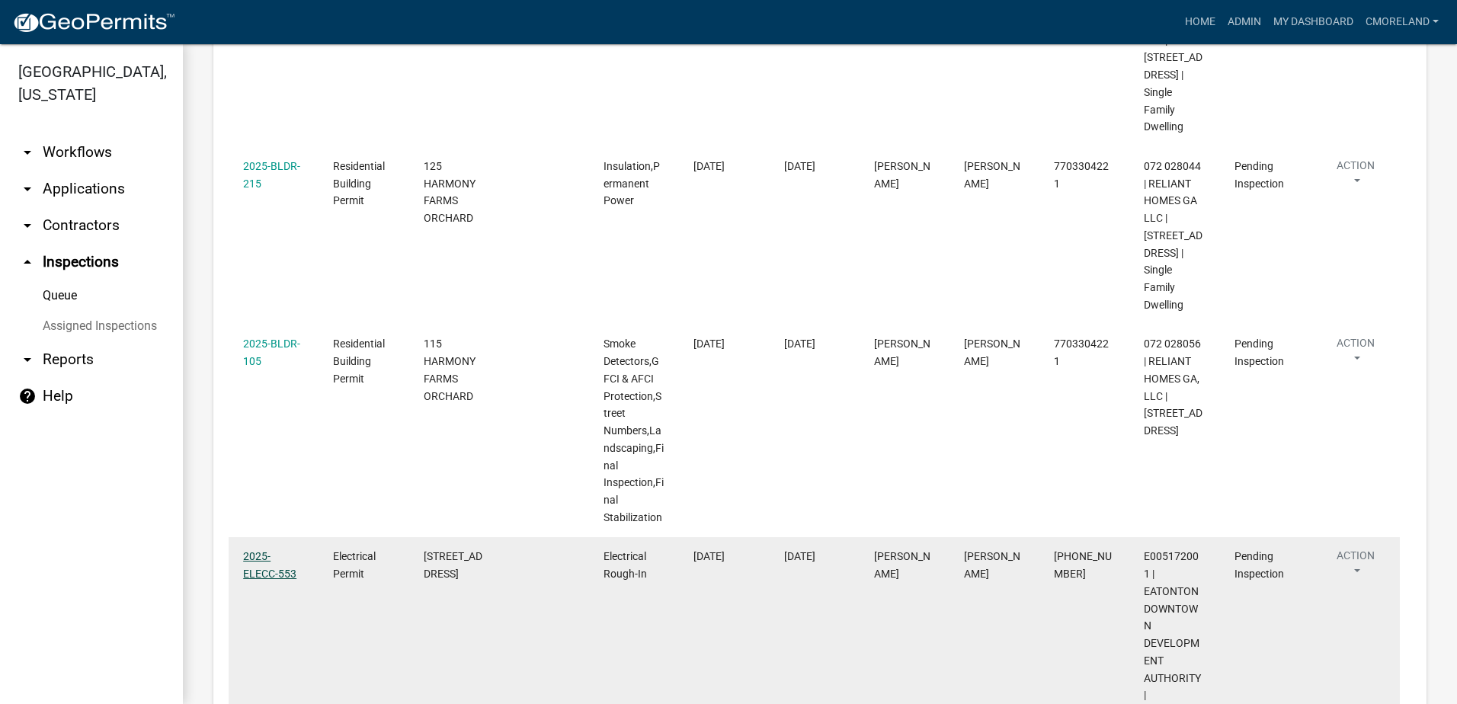
click at [265, 550] on link "2025-ELECC-553" at bounding box center [269, 565] width 53 height 30
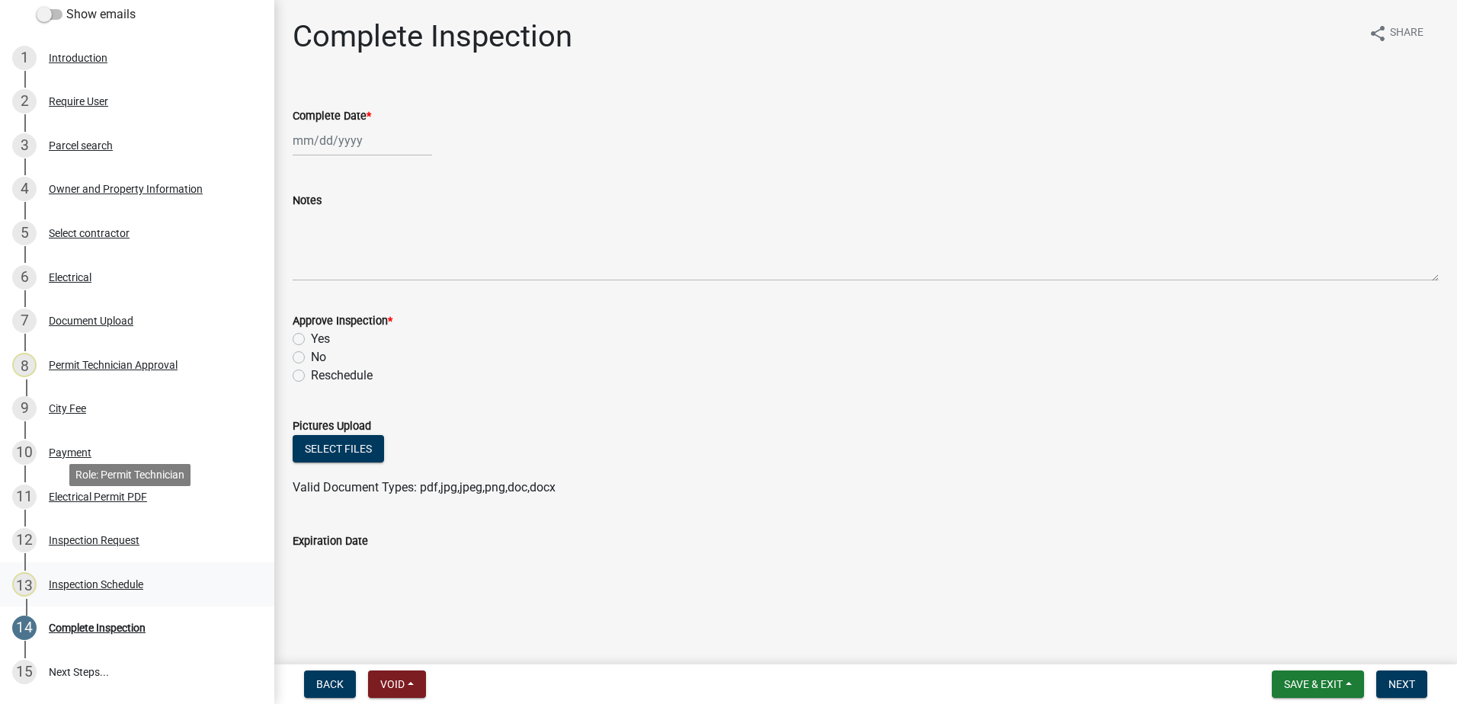
scroll to position [354, 0]
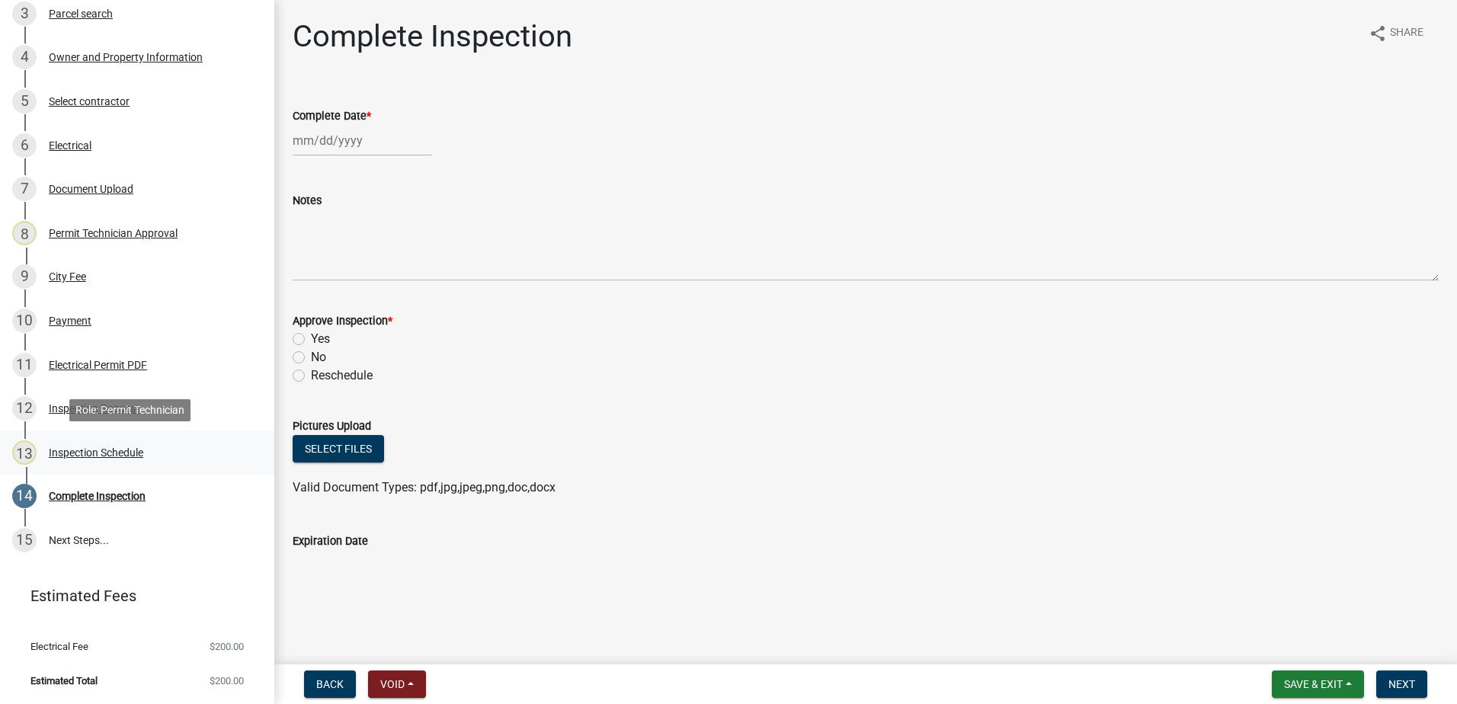
click at [103, 448] on div "Inspection Schedule" at bounding box center [96, 452] width 94 height 11
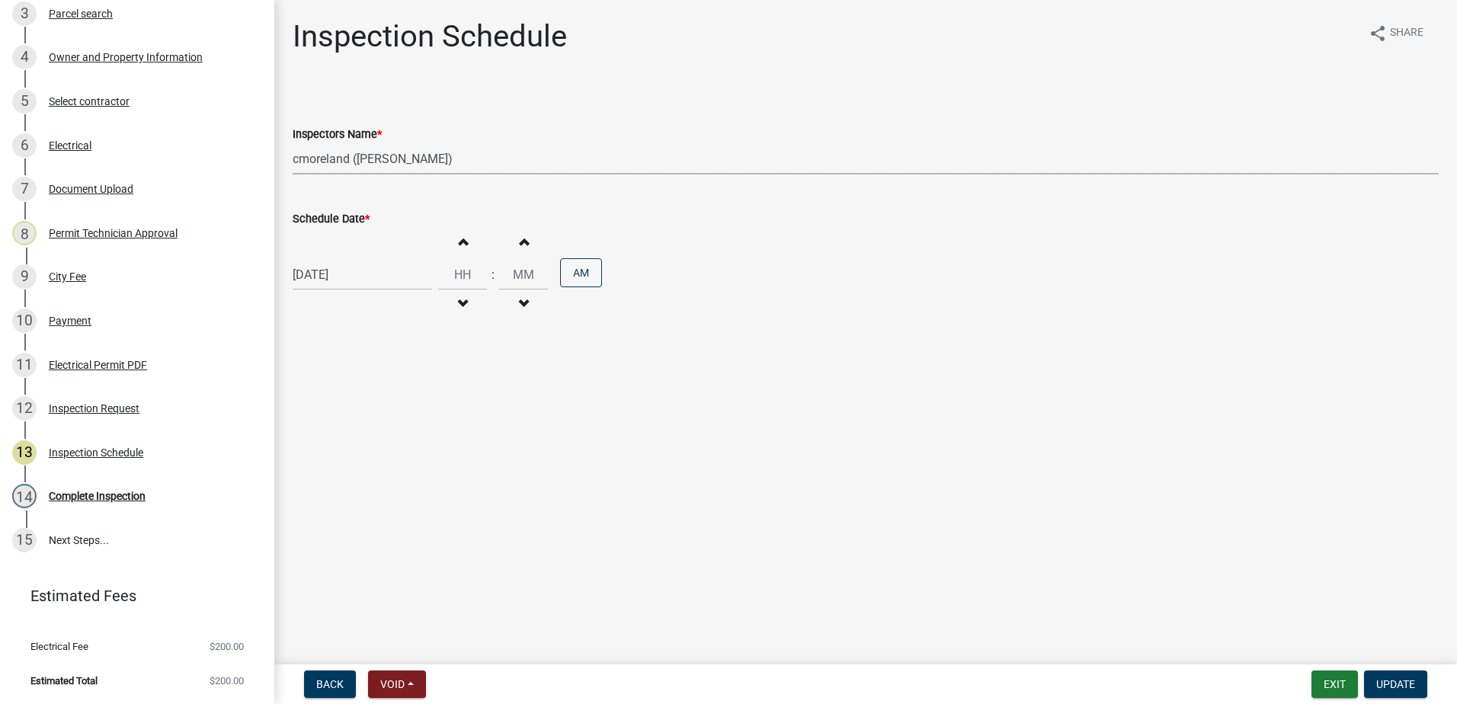
click at [482, 160] on select "Select Item... mrivera ([PERSON_NAME]) [PERSON_NAME] ([PERSON_NAME] ([PERSON_NA…" at bounding box center [866, 158] width 1146 height 31
select select "07642ab0-564c-47bb-824b-0ccf2da83593"
click at [293, 143] on select "Select Item... mrivera ([PERSON_NAME]) [PERSON_NAME] ([PERSON_NAME] ([PERSON_NA…" at bounding box center [866, 158] width 1146 height 31
click at [1402, 683] on span "Update" at bounding box center [1395, 684] width 39 height 12
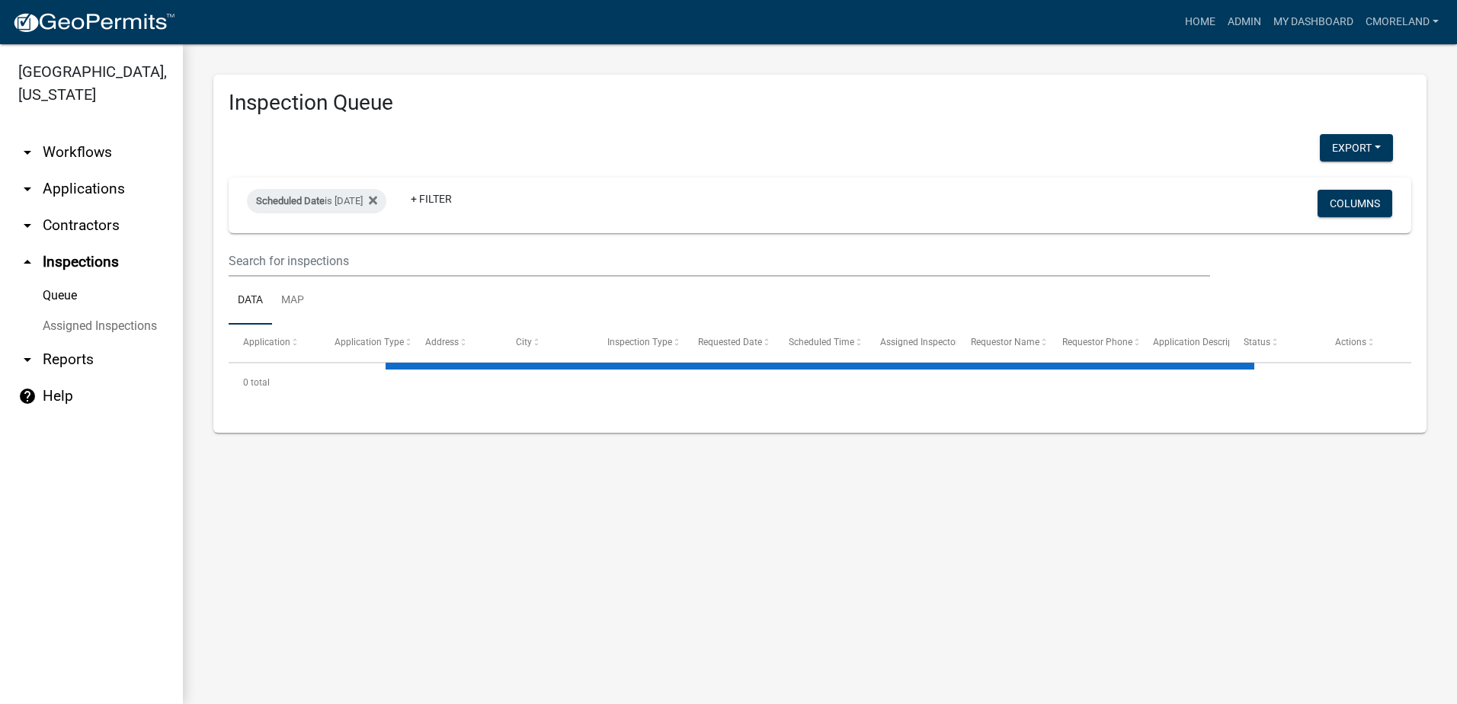
select select "2: 50"
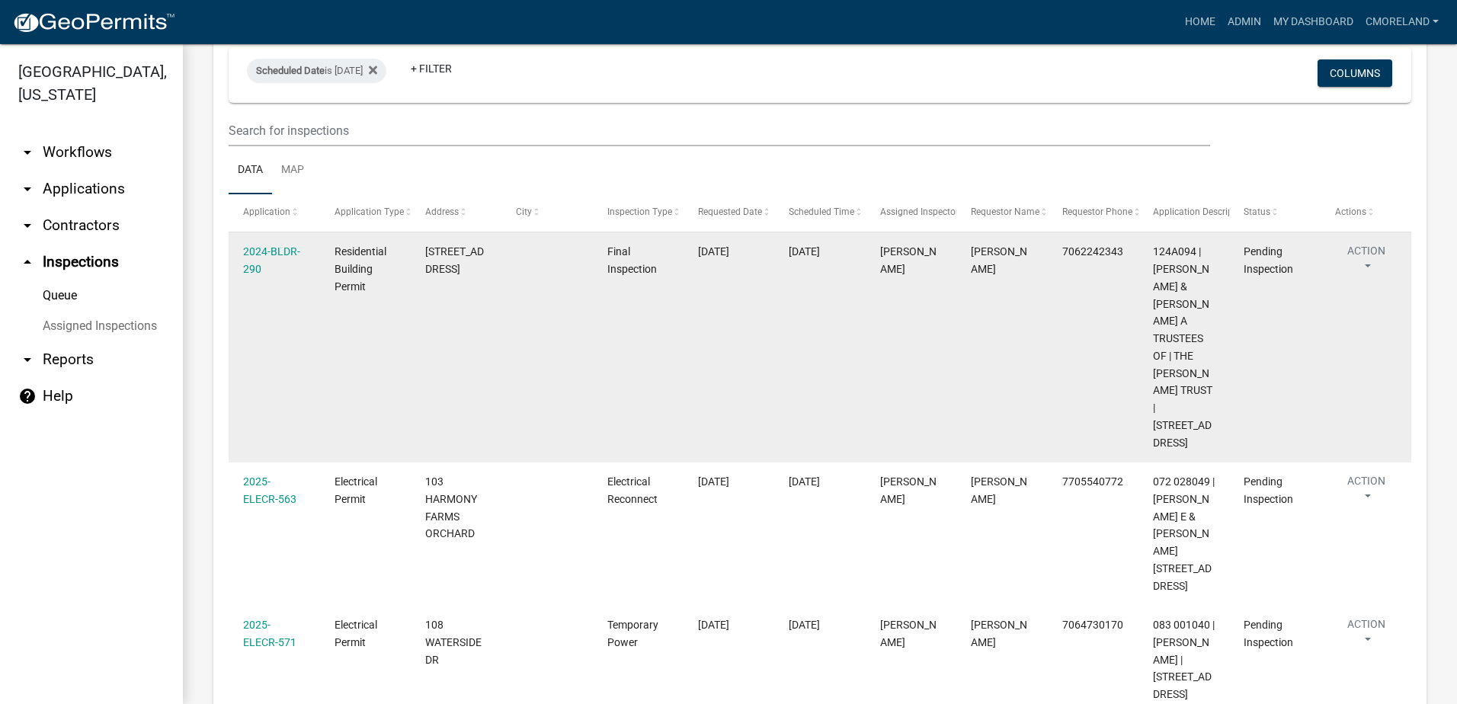
scroll to position [229, 0]
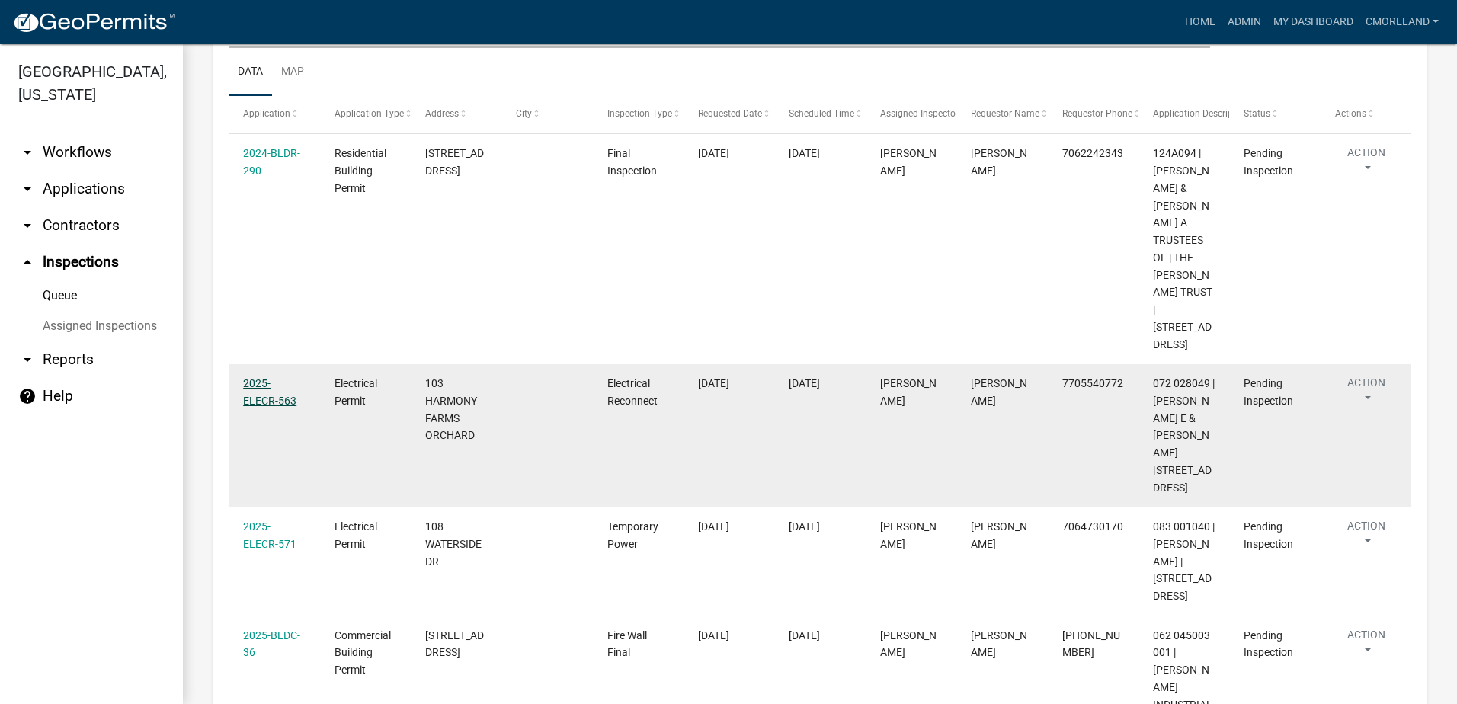
click at [272, 377] on link "2025-ELECR-563" at bounding box center [269, 392] width 53 height 30
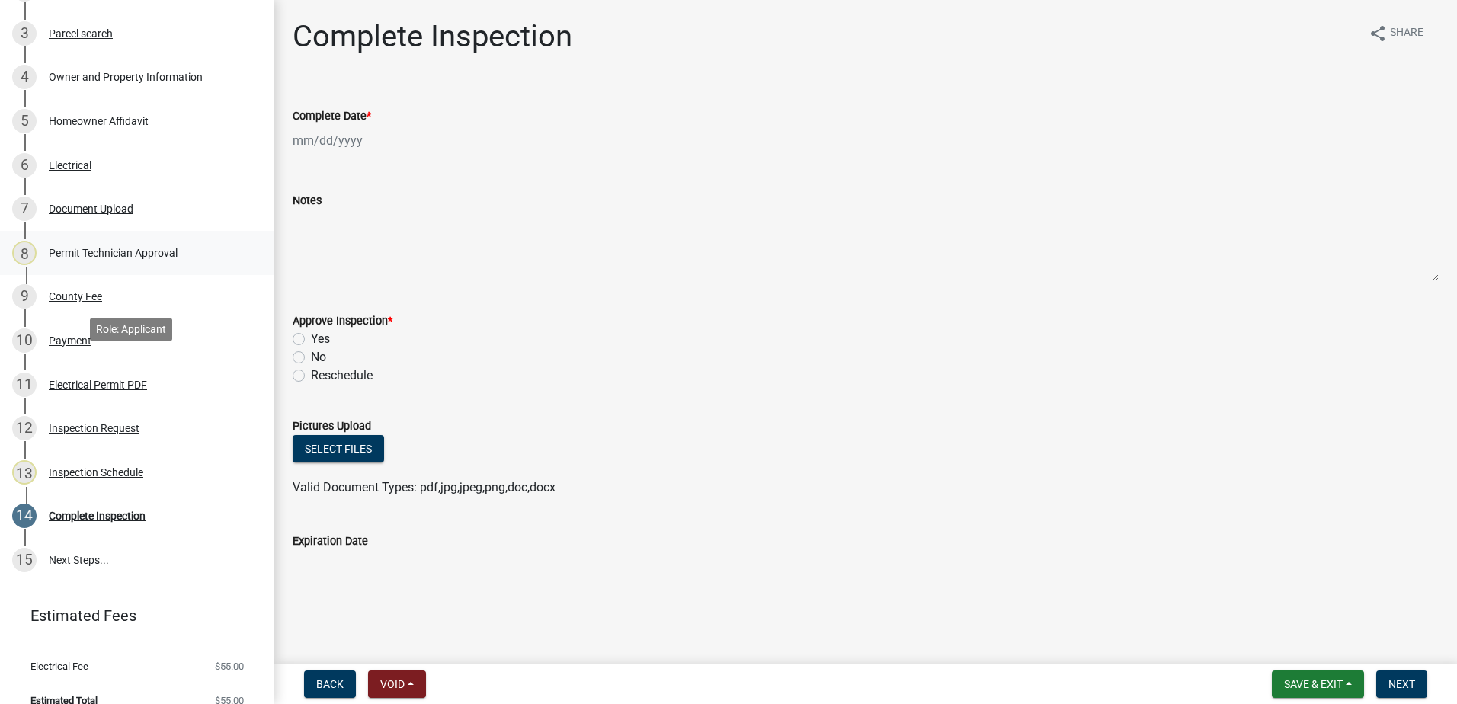
scroll to position [354, 0]
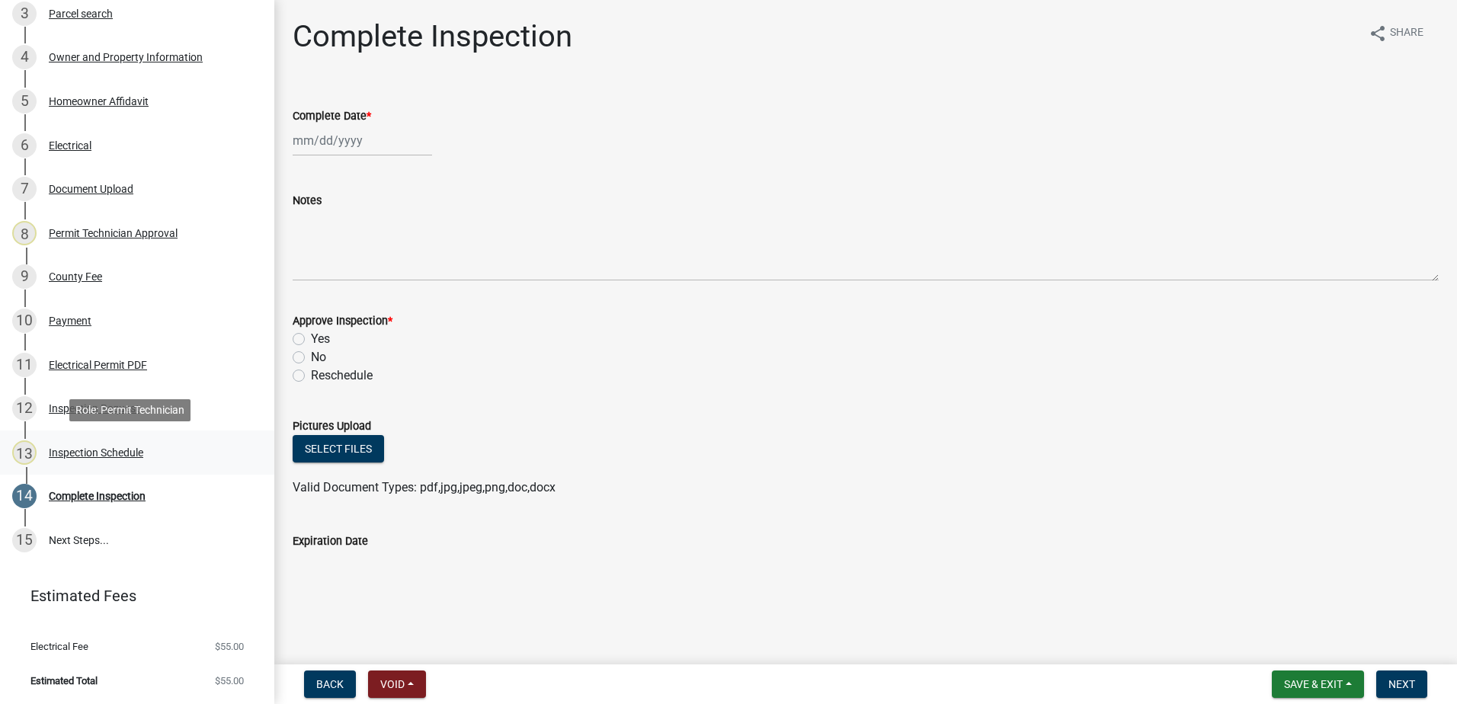
click at [113, 453] on div "Inspection Schedule" at bounding box center [96, 452] width 94 height 11
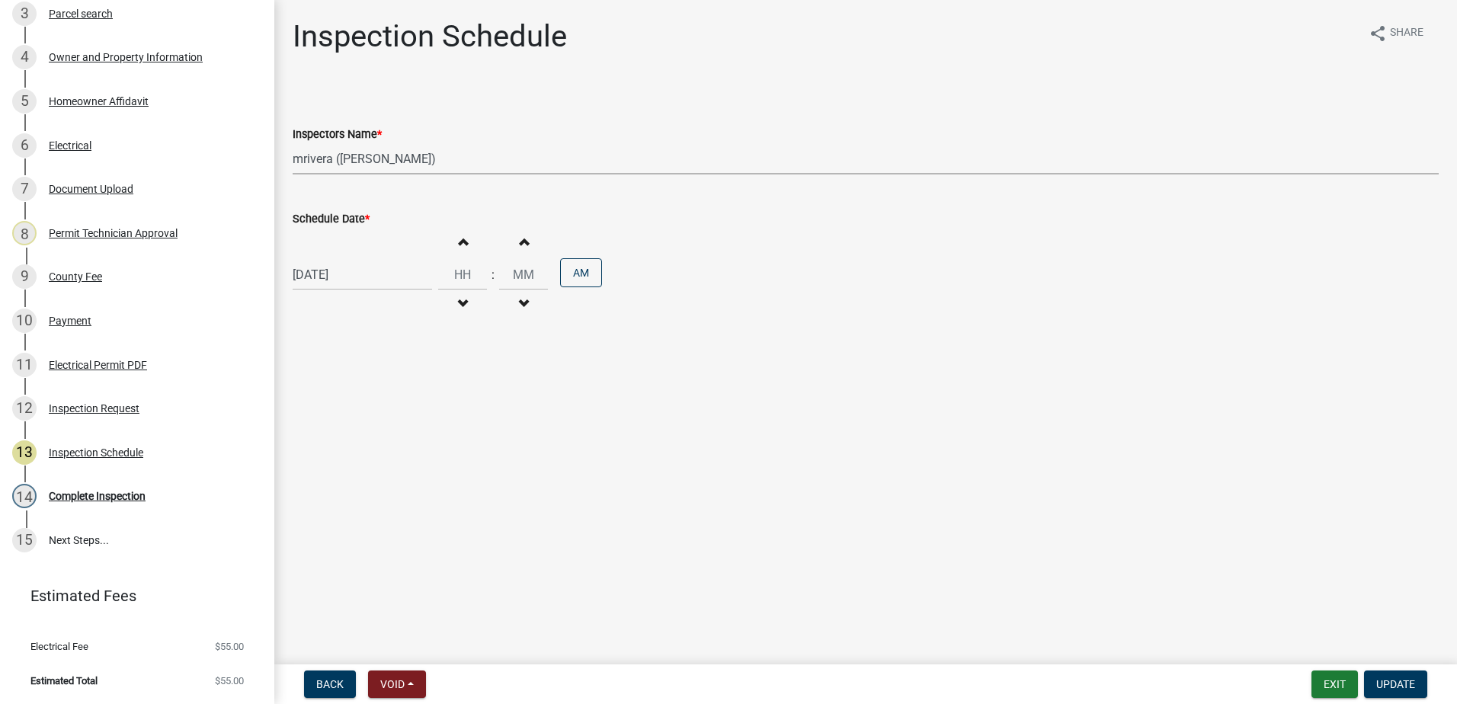
click at [463, 154] on select "Select Item... mrivera ([PERSON_NAME]) [PERSON_NAME] ([PERSON_NAME] ([PERSON_NA…" at bounding box center [866, 158] width 1146 height 31
select select "a0ea4169-8540-4a2c-b9f4-cf4c1ffdeb95"
click at [293, 143] on select "Select Item... mrivera ([PERSON_NAME]) [PERSON_NAME] ([PERSON_NAME] ([PERSON_NA…" at bounding box center [866, 158] width 1146 height 31
click at [1402, 681] on span "Update" at bounding box center [1395, 684] width 39 height 12
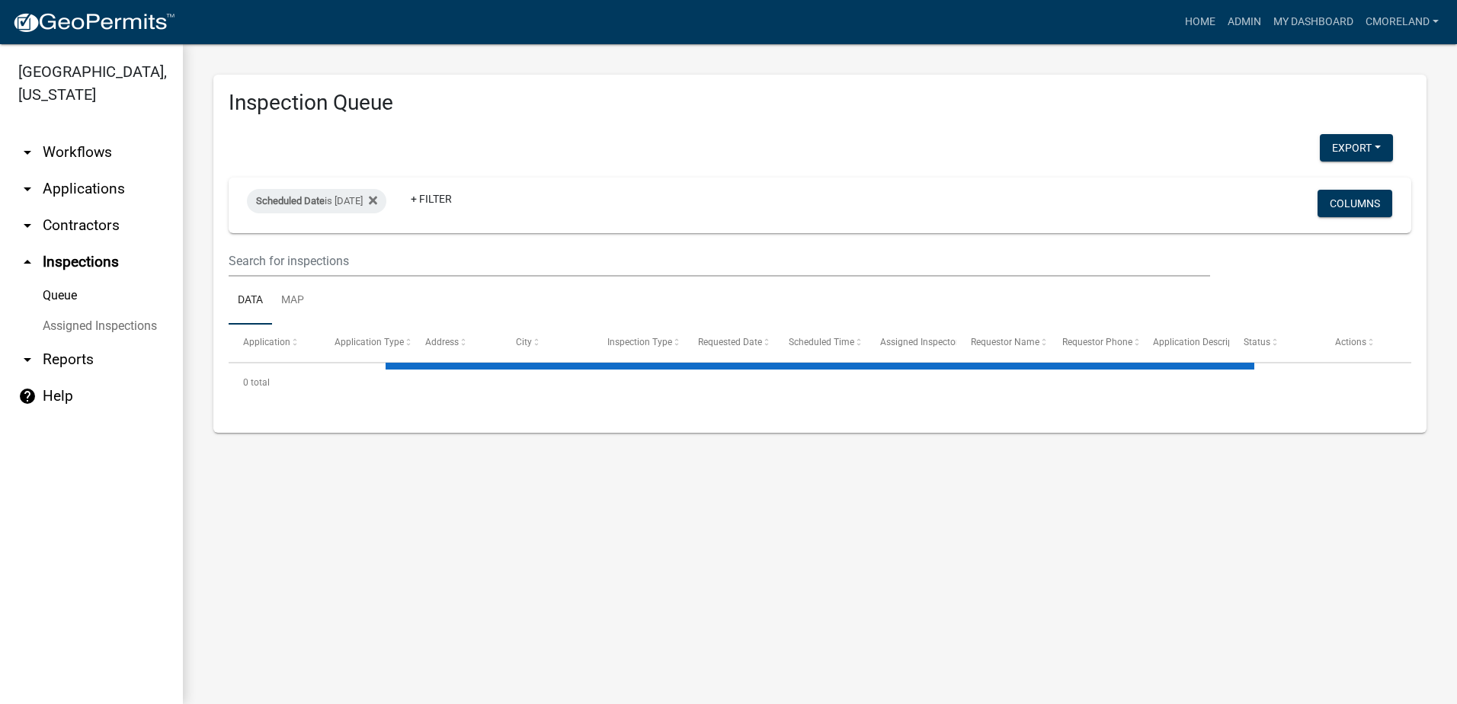
select select "2: 50"
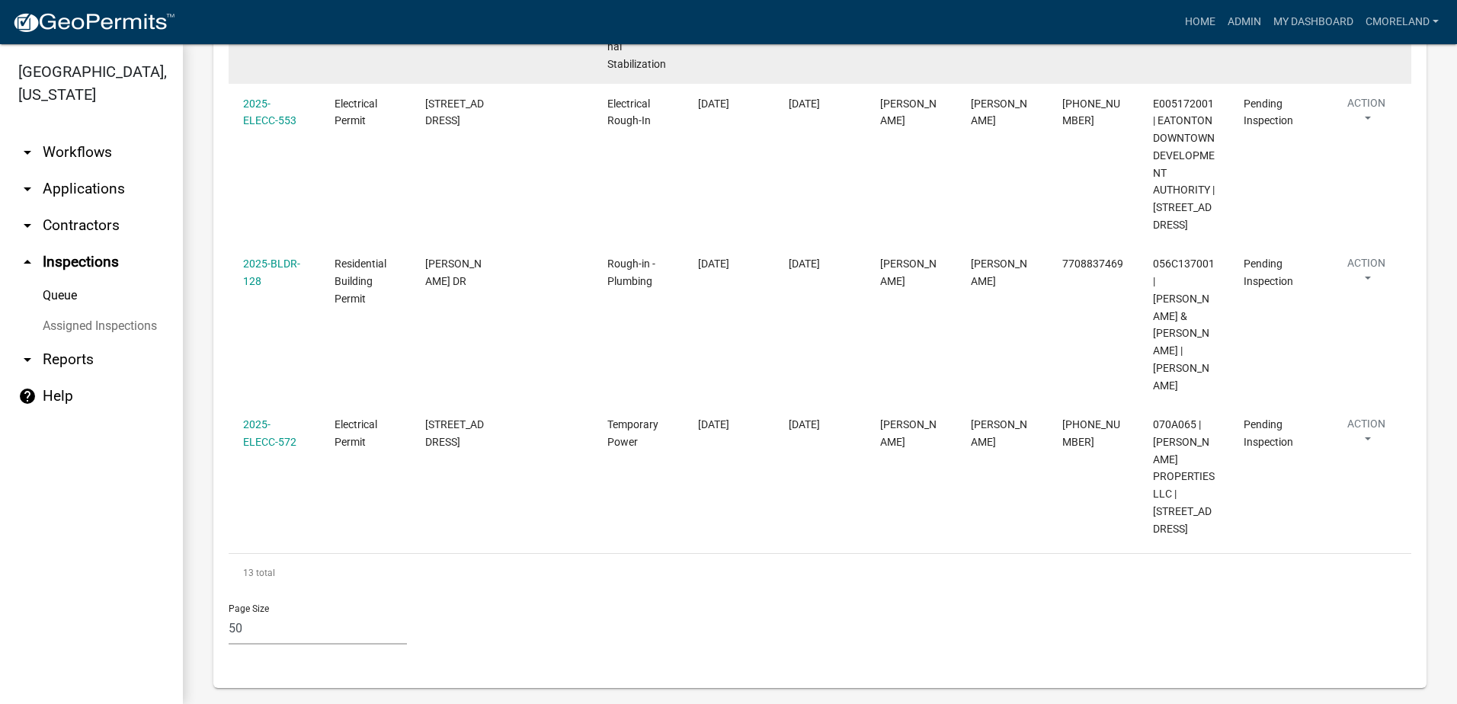
scroll to position [1934, 0]
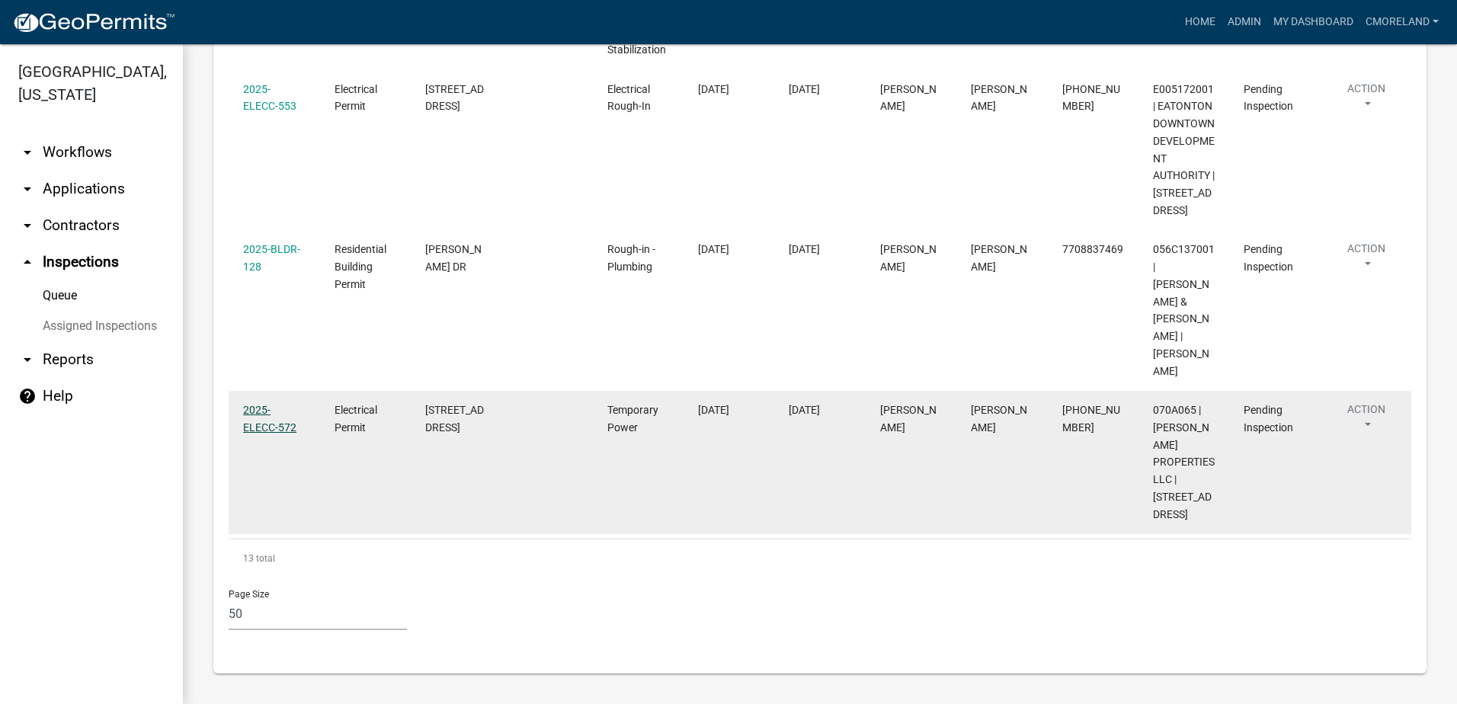
click at [271, 410] on link "2025-ELECC-572" at bounding box center [269, 419] width 53 height 30
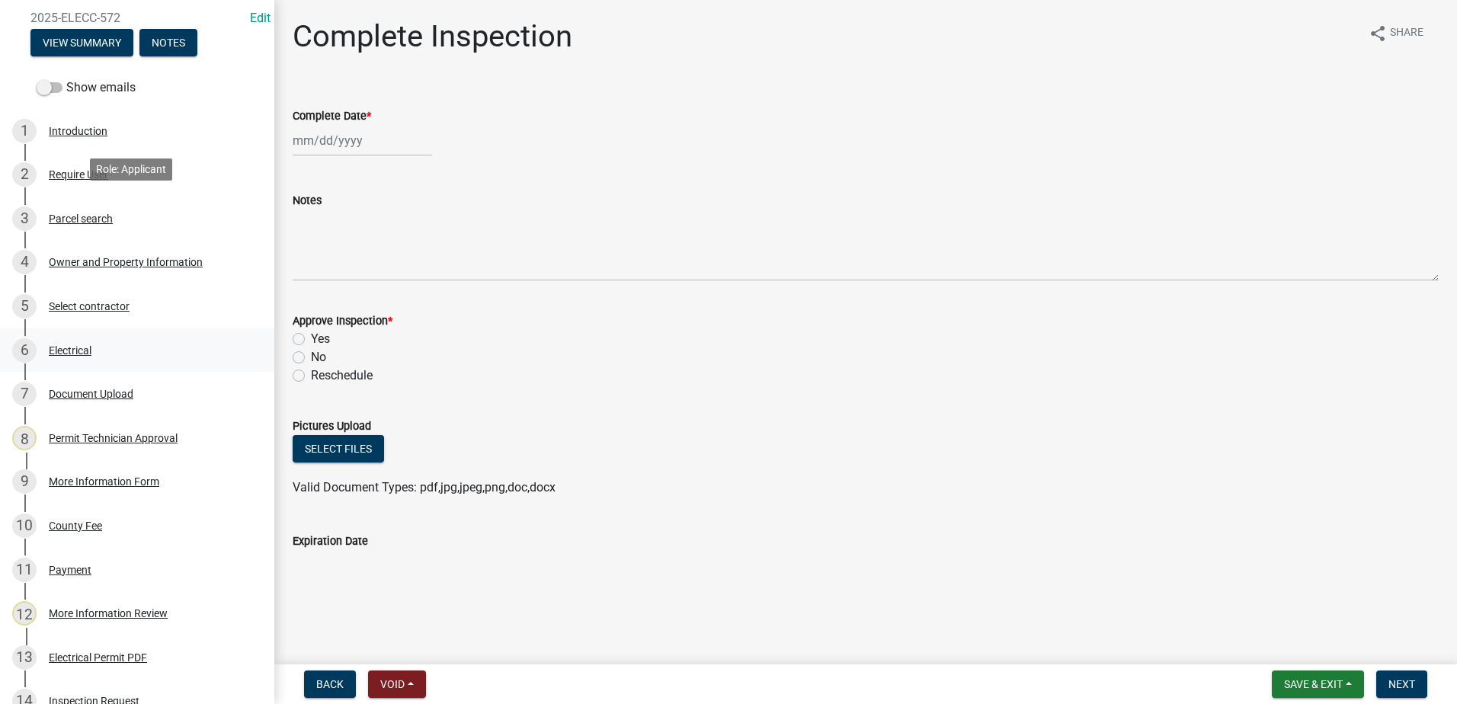
scroll to position [441, 0]
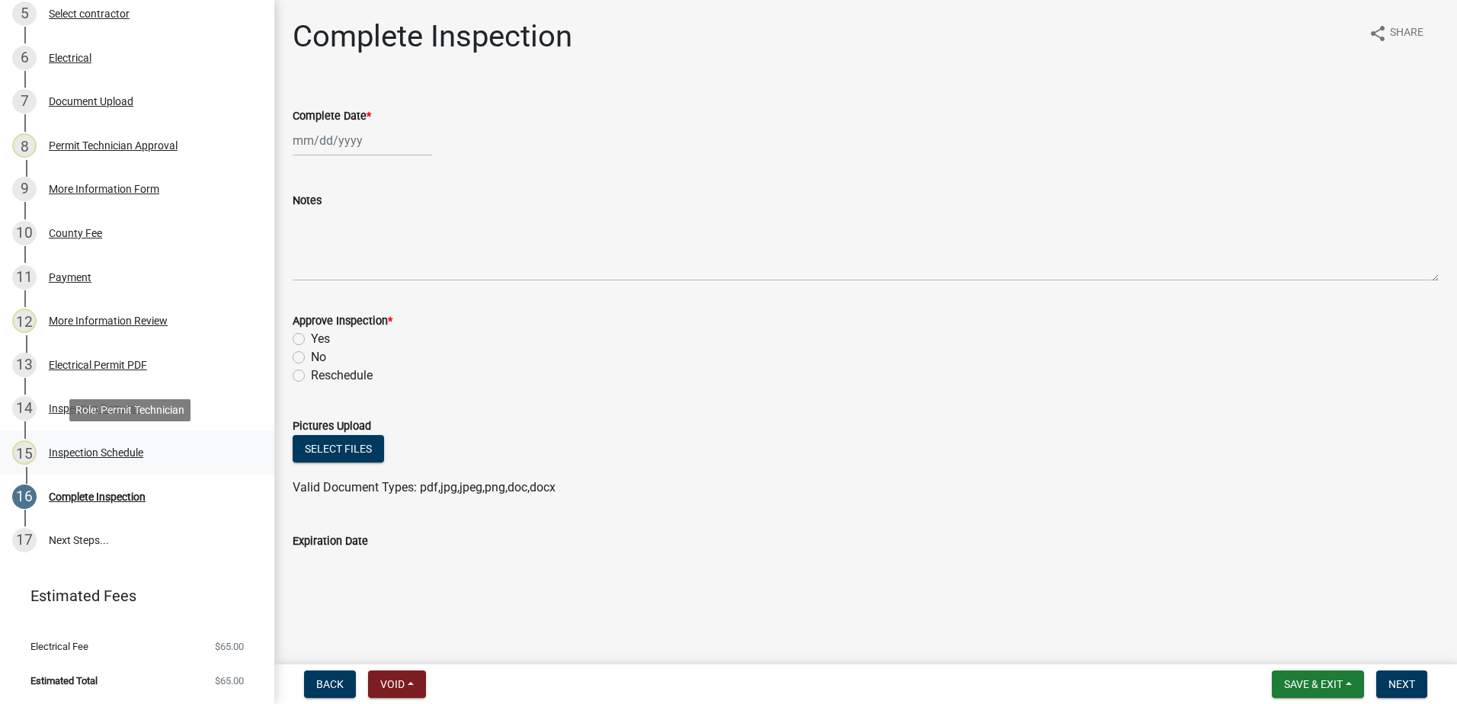
click at [102, 450] on div "Inspection Schedule" at bounding box center [96, 452] width 94 height 11
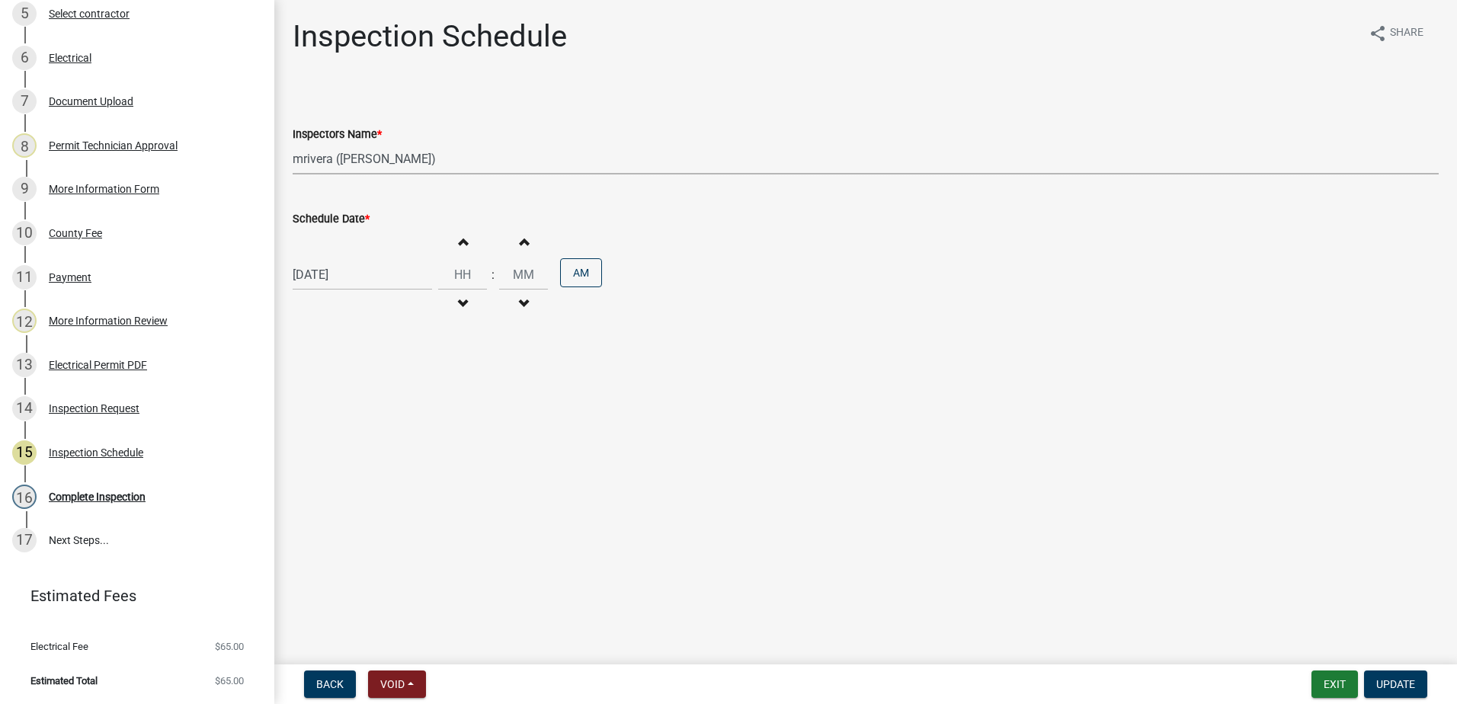
click at [446, 160] on select "Select Item... mrivera ([PERSON_NAME]) [PERSON_NAME] ([PERSON_NAME] ([PERSON_NA…" at bounding box center [866, 158] width 1146 height 31
select select "a0ea4169-8540-4a2c-b9f4-cf4c1ffdeb95"
click at [293, 143] on select "Select Item... mrivera ([PERSON_NAME]) [PERSON_NAME] ([PERSON_NAME] ([PERSON_NA…" at bounding box center [866, 158] width 1146 height 31
click at [1391, 677] on button "Update" at bounding box center [1395, 684] width 63 height 27
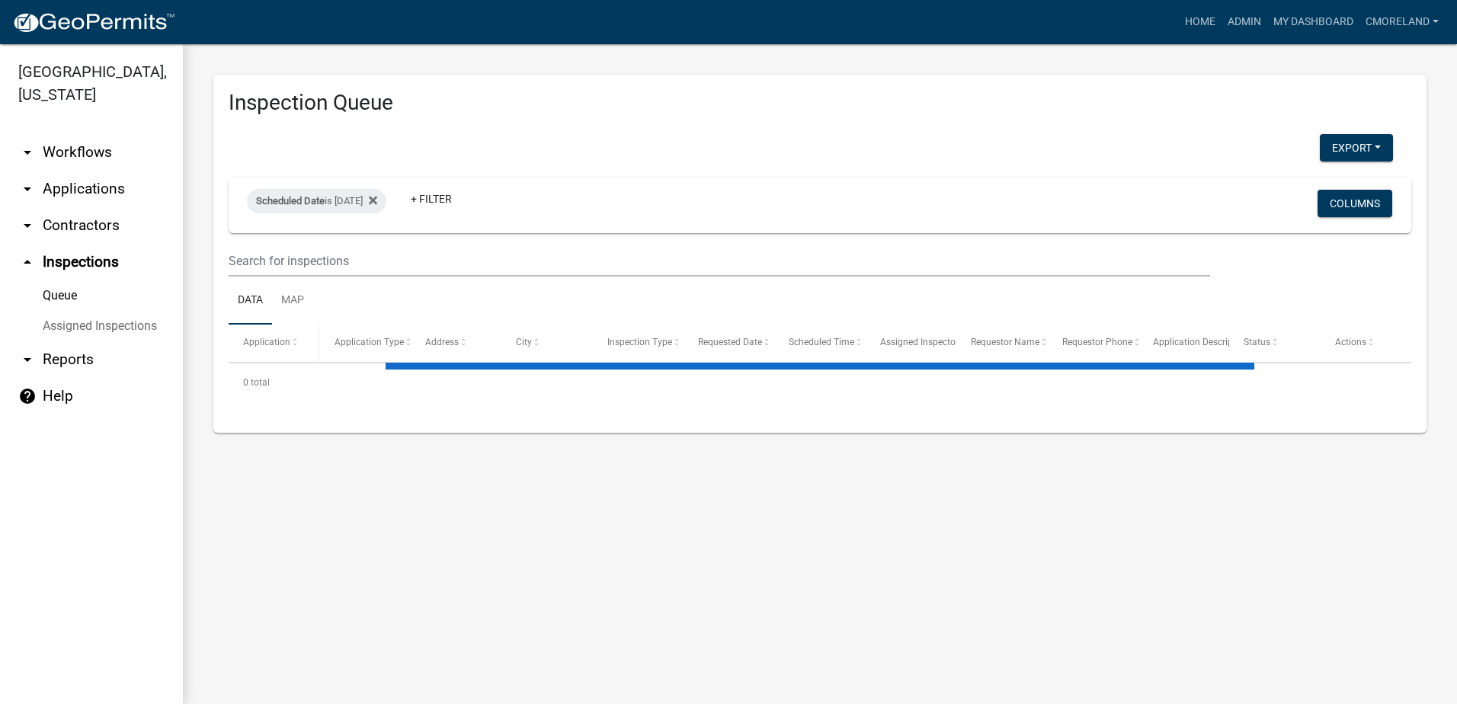
select select "2: 50"
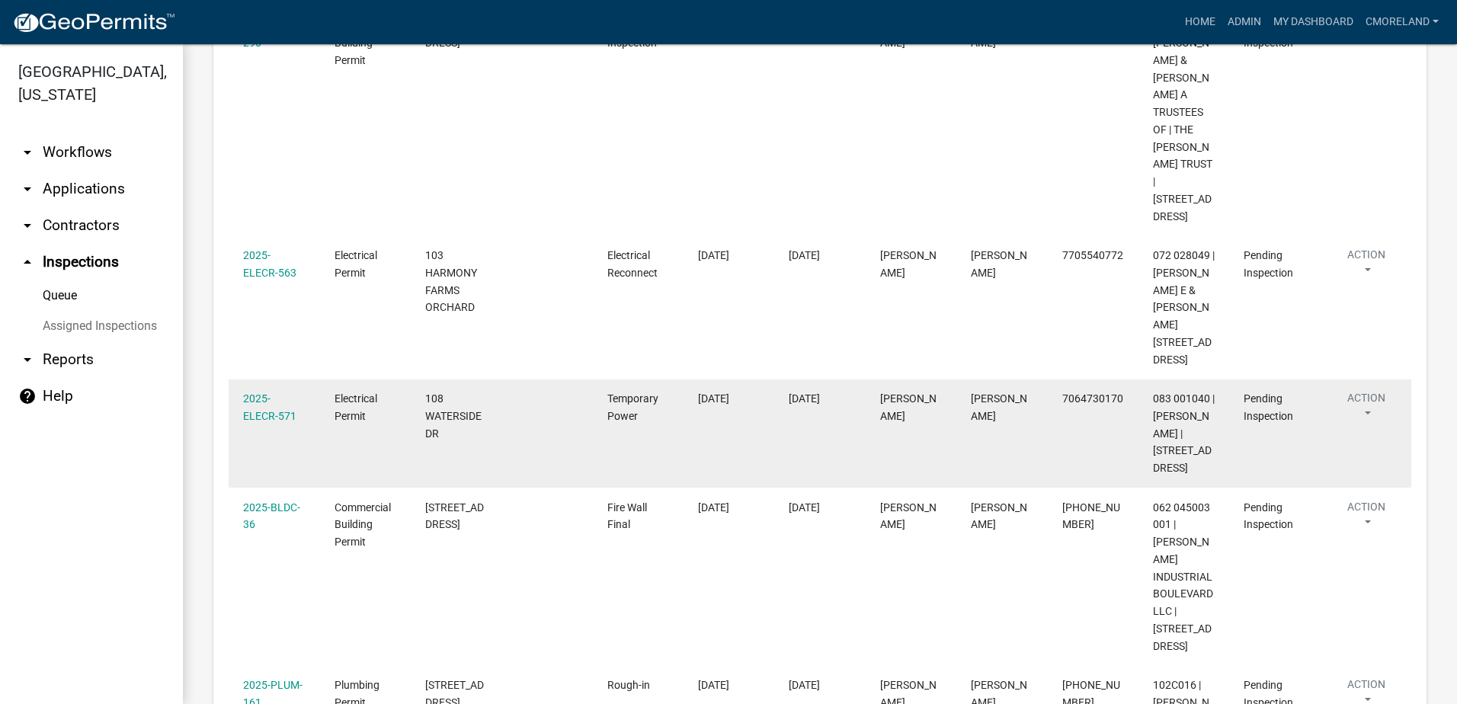
scroll to position [381, 0]
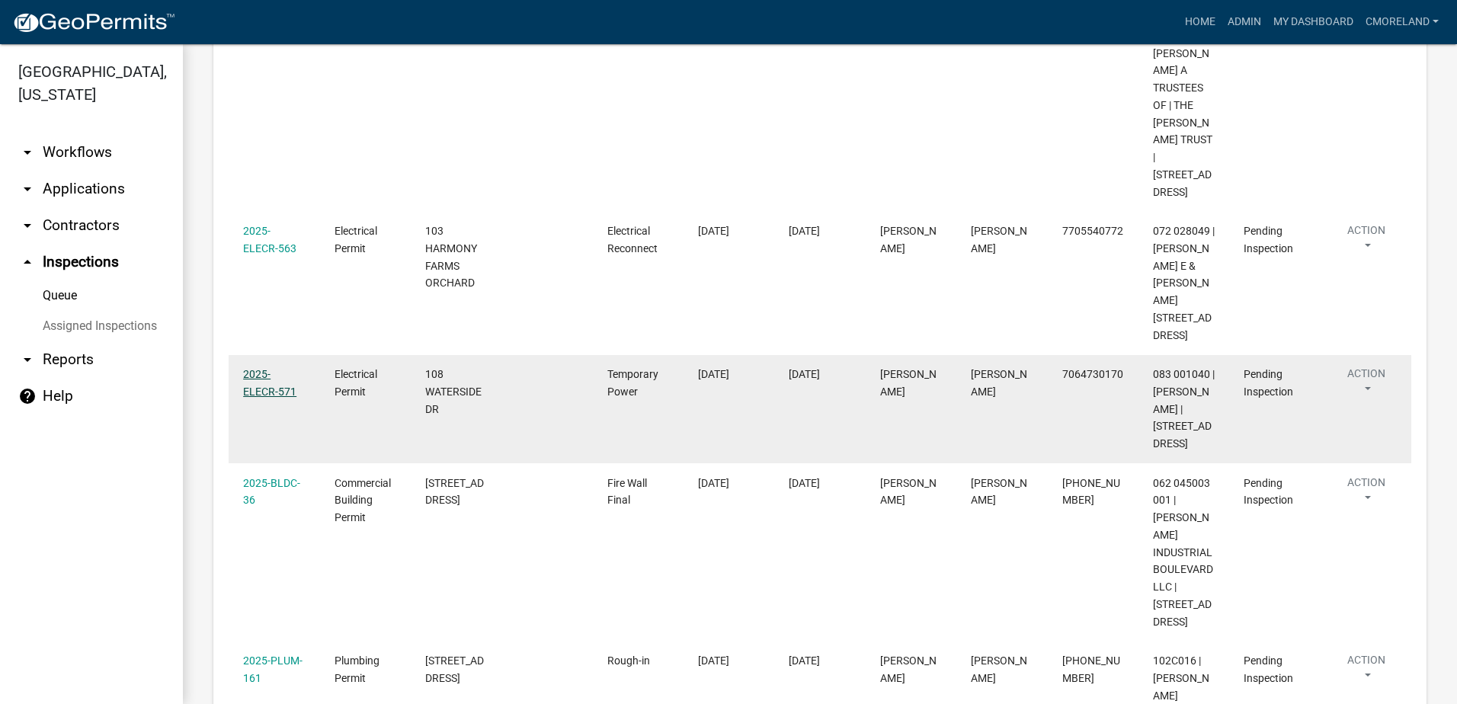
click at [272, 368] on link "2025-ELECR-571" at bounding box center [269, 383] width 53 height 30
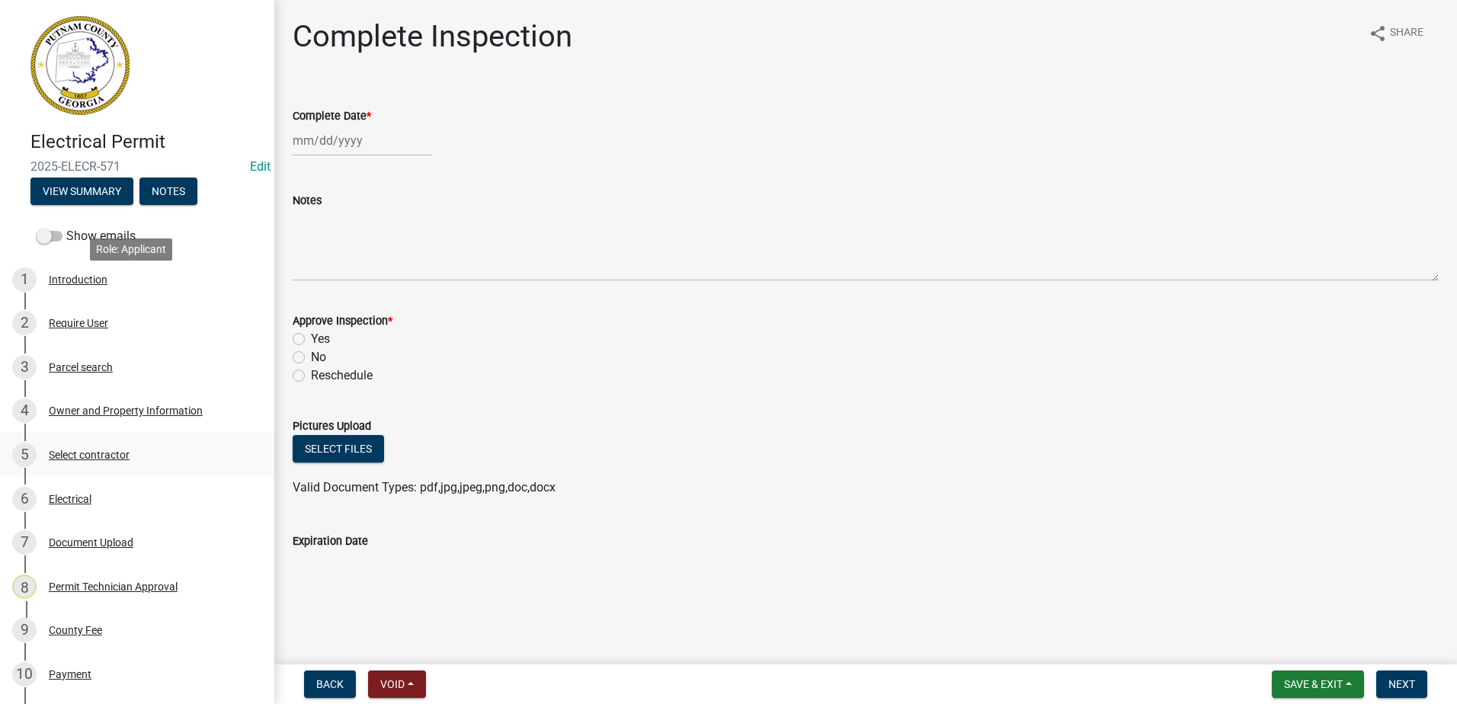
scroll to position [354, 0]
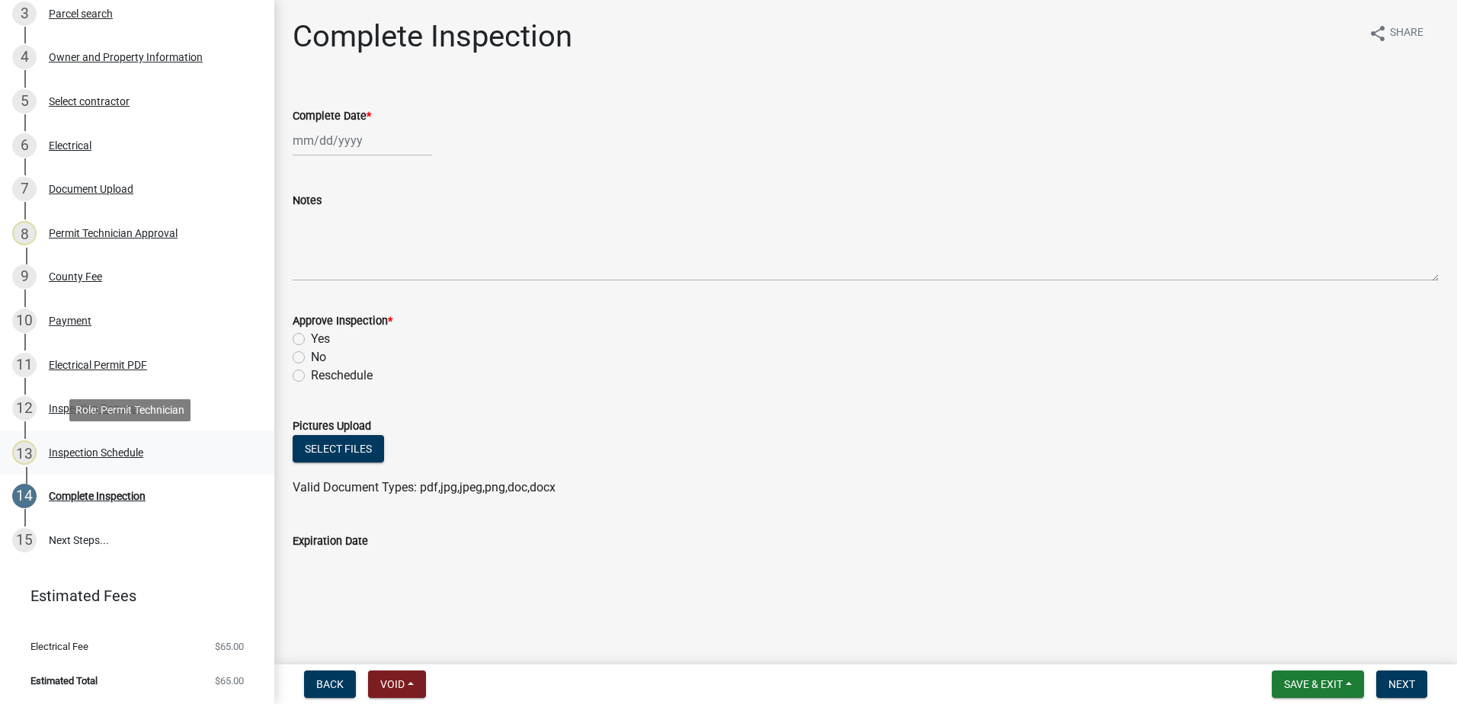
click at [87, 450] on div "Inspection Schedule" at bounding box center [96, 452] width 94 height 11
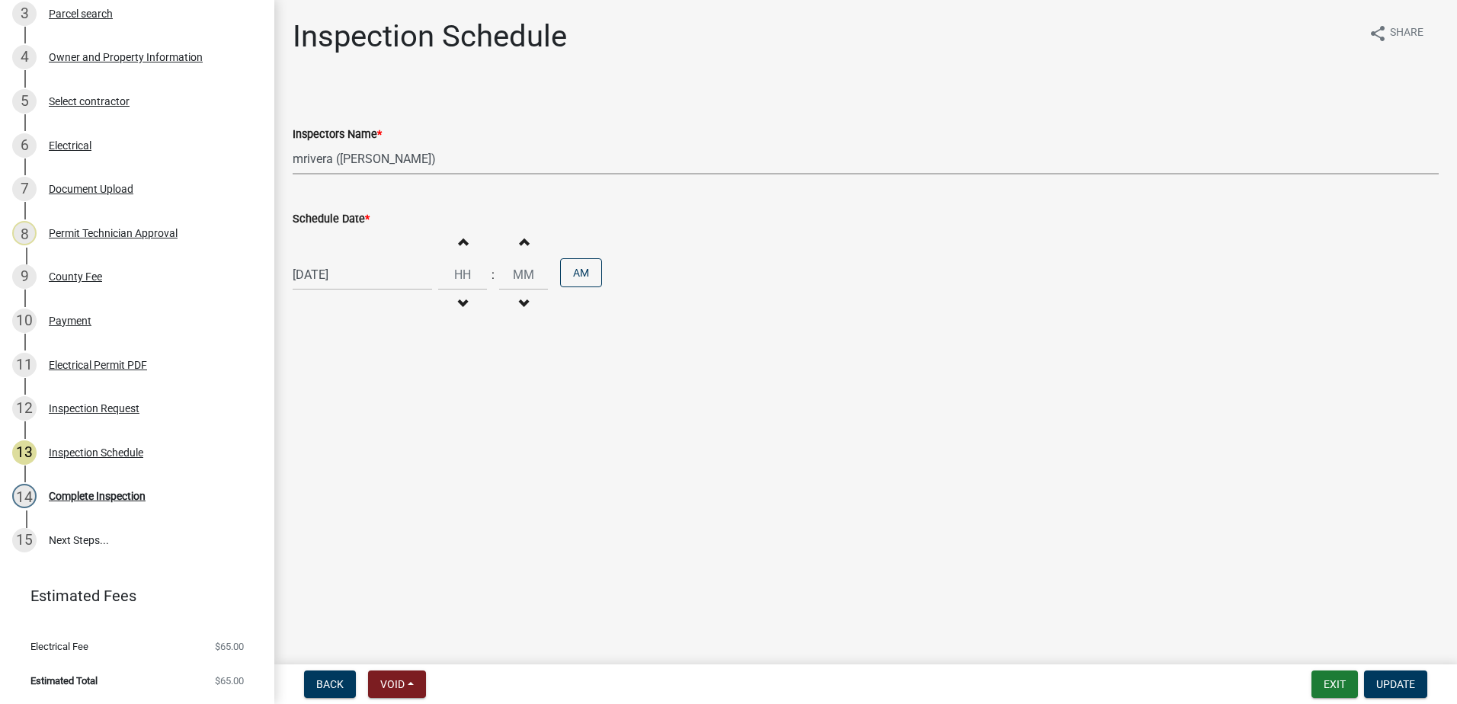
click at [456, 161] on select "Select Item... mrivera ([PERSON_NAME]) [PERSON_NAME] ([PERSON_NAME] ([PERSON_NA…" at bounding box center [866, 158] width 1146 height 31
select select "a0ea4169-8540-4a2c-b9f4-cf4c1ffdeb95"
click at [293, 143] on select "Select Item... mrivera ([PERSON_NAME]) [PERSON_NAME] ([PERSON_NAME] ([PERSON_NA…" at bounding box center [866, 158] width 1146 height 31
click at [1407, 684] on span "Update" at bounding box center [1395, 684] width 39 height 12
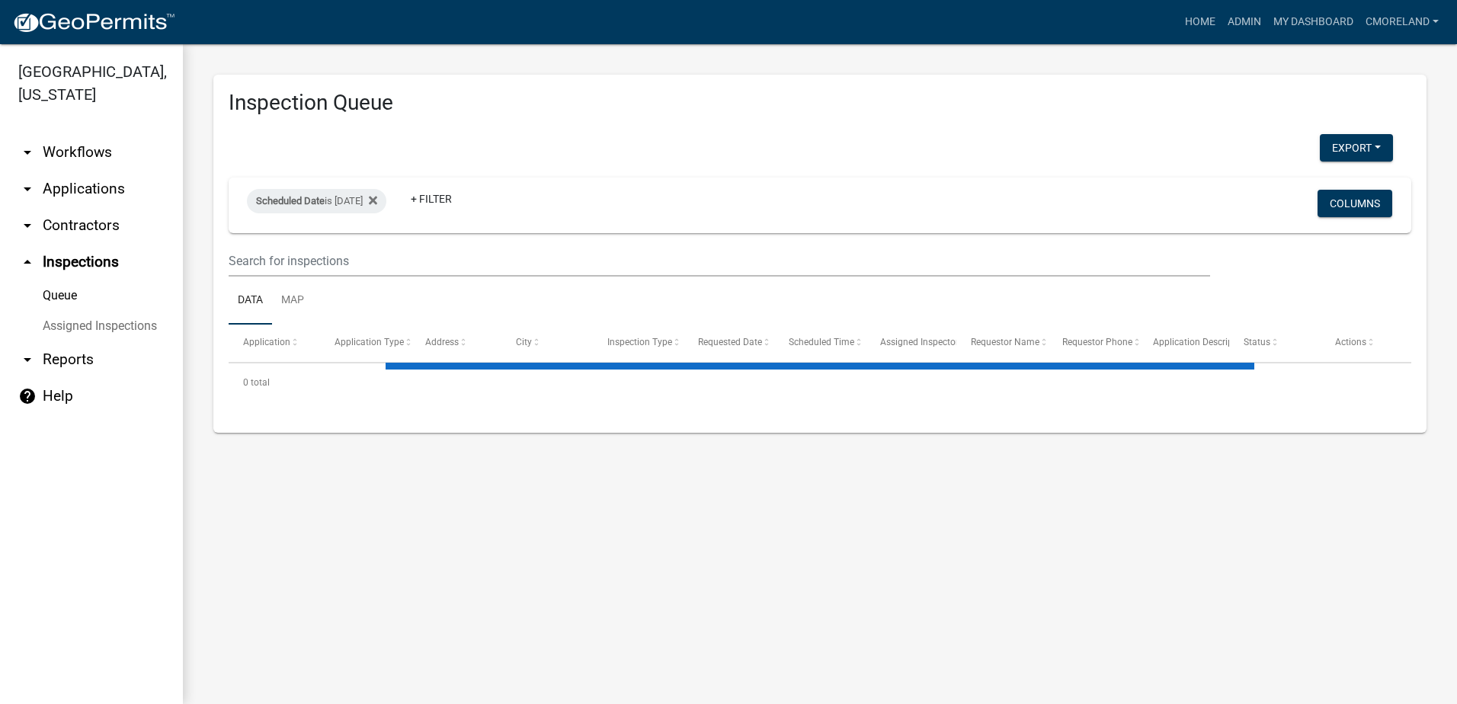
select select "2: 50"
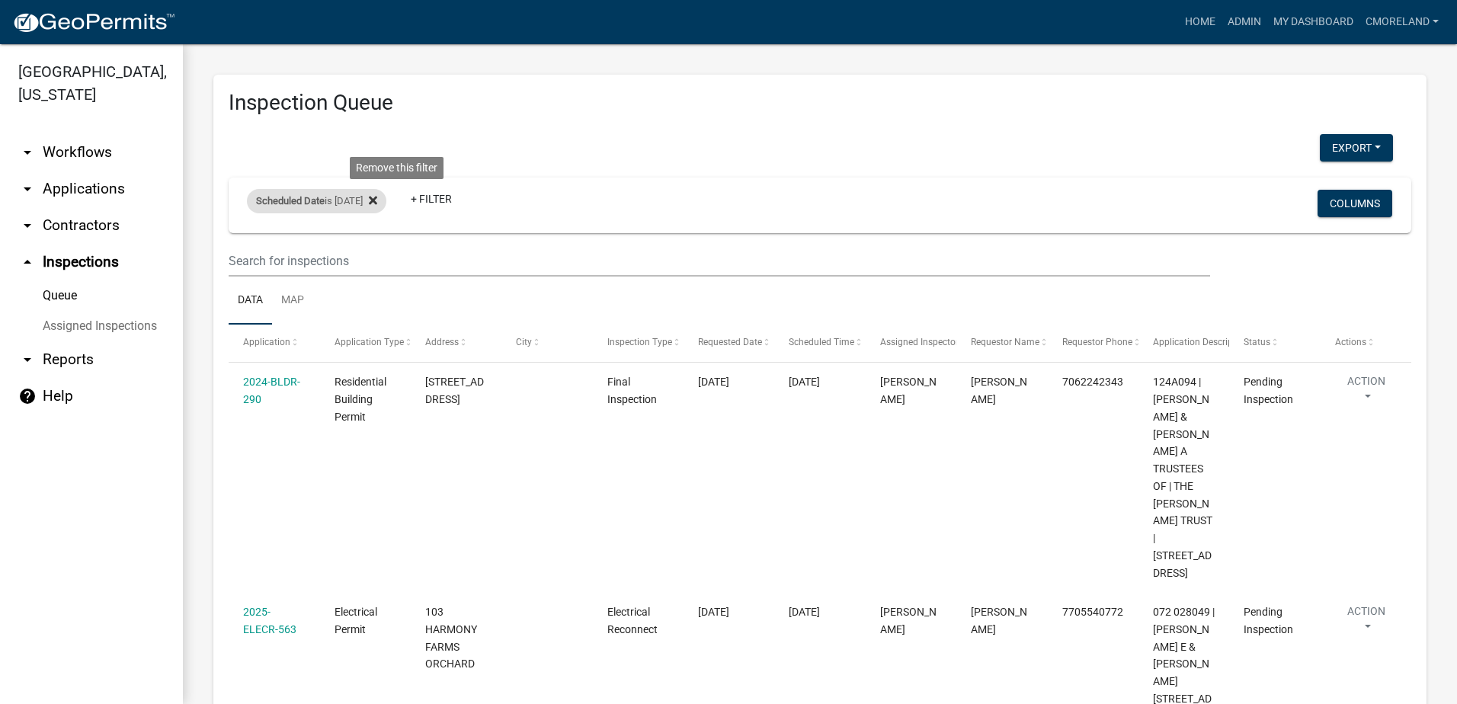
click at [377, 198] on icon at bounding box center [373, 200] width 8 height 8
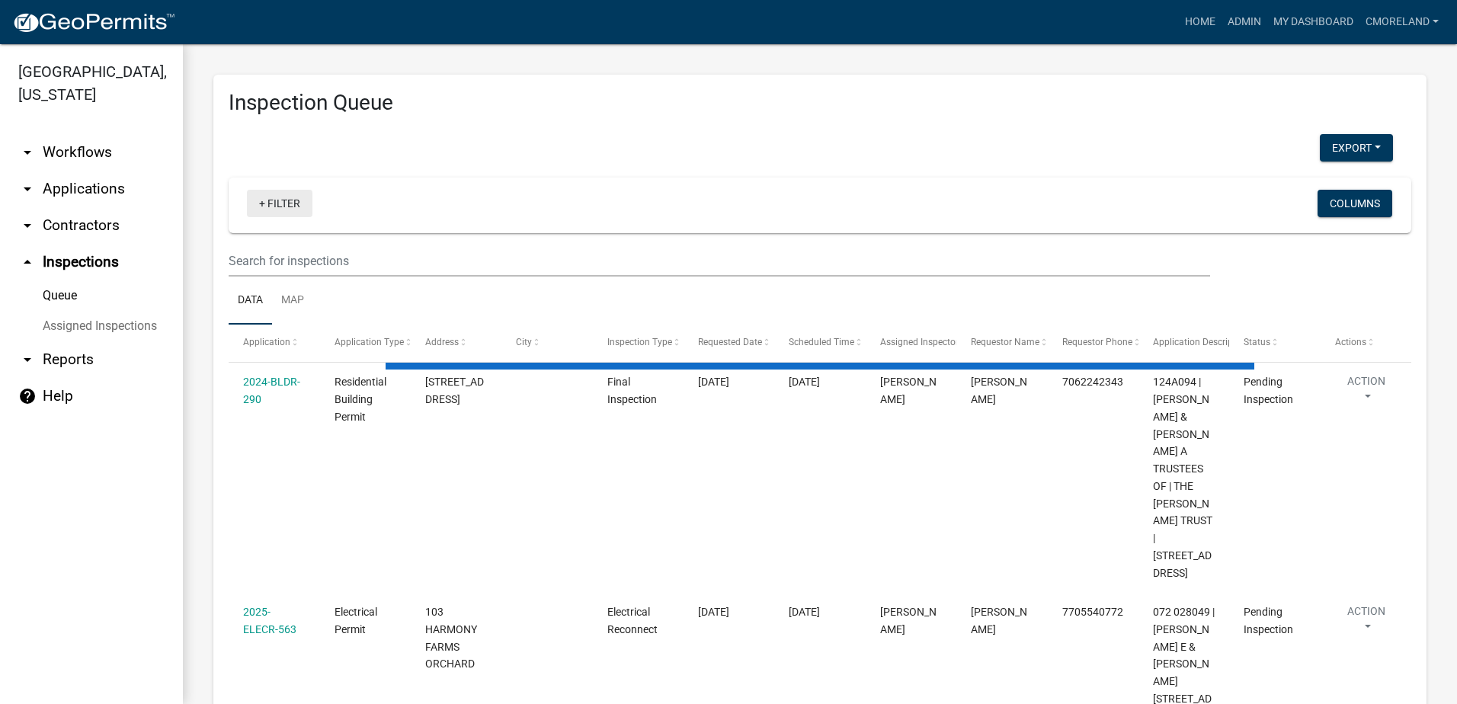
click at [278, 200] on link "+ Filter" at bounding box center [280, 203] width 66 height 27
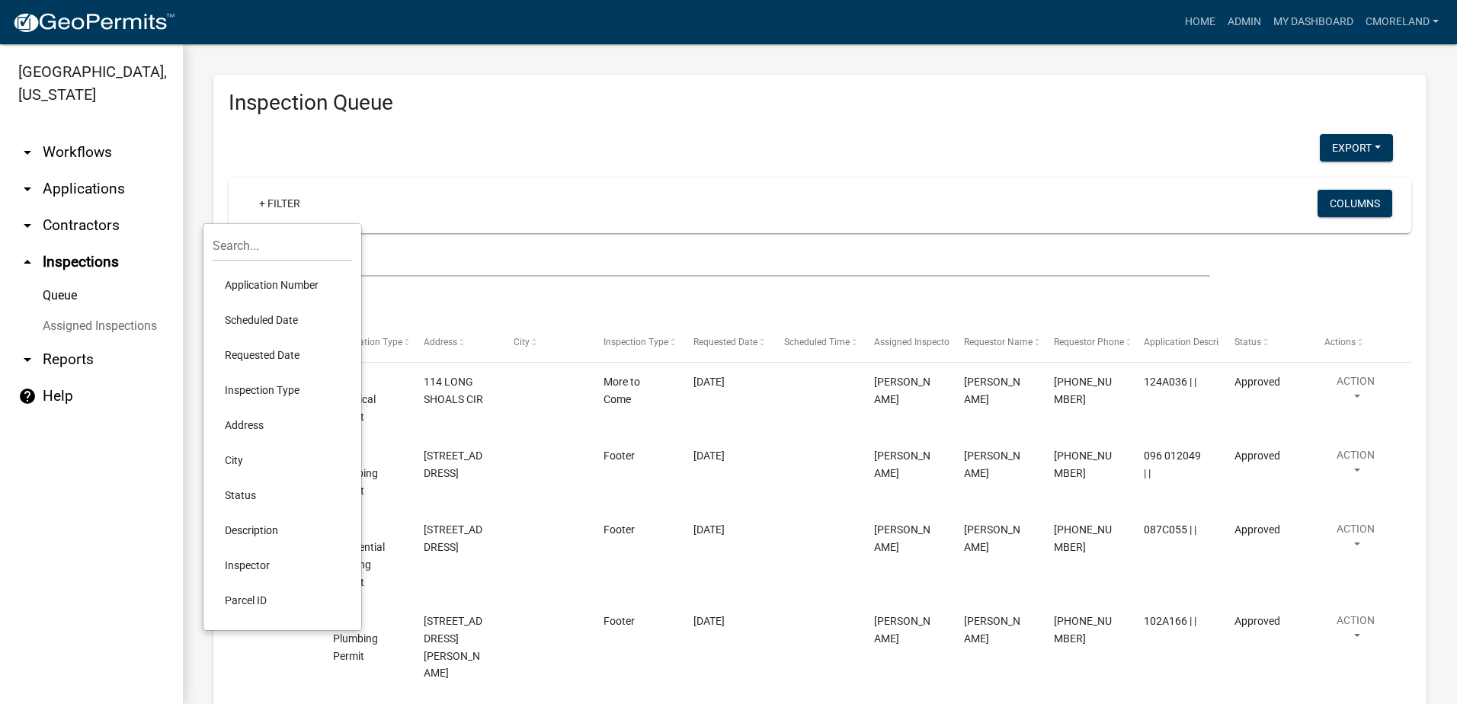
click at [262, 354] on li "Requested Date" at bounding box center [282, 355] width 139 height 35
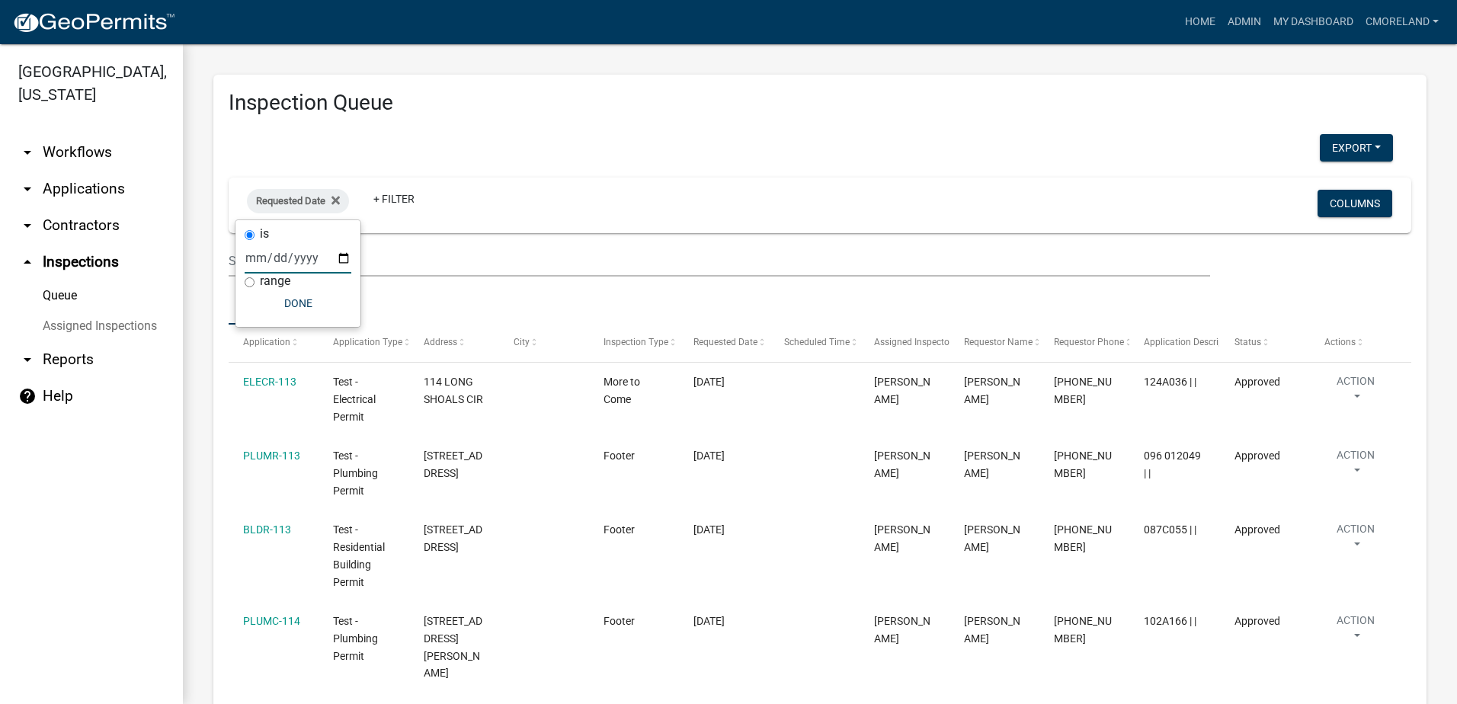
click at [345, 258] on input "date" at bounding box center [298, 257] width 107 height 31
type input "[DATE]"
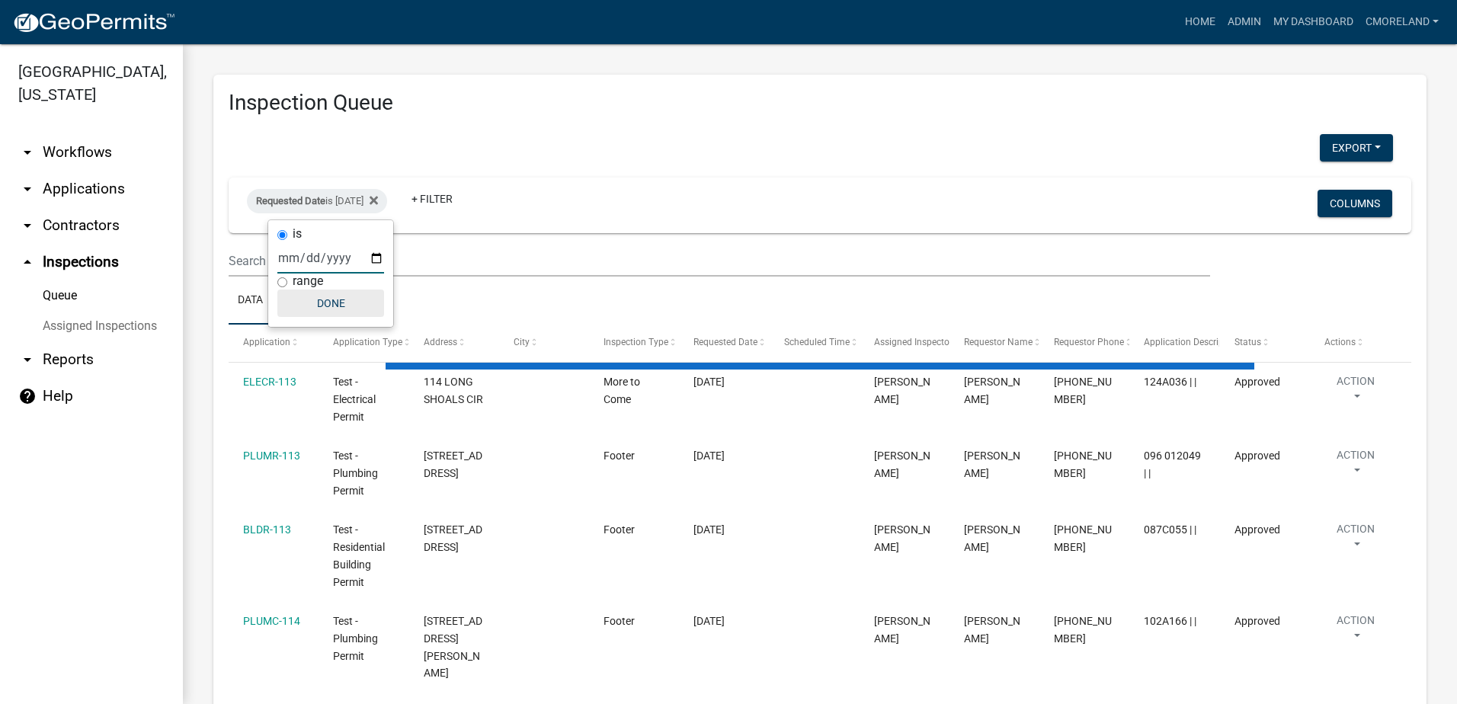
click at [347, 301] on button "Done" at bounding box center [330, 303] width 107 height 27
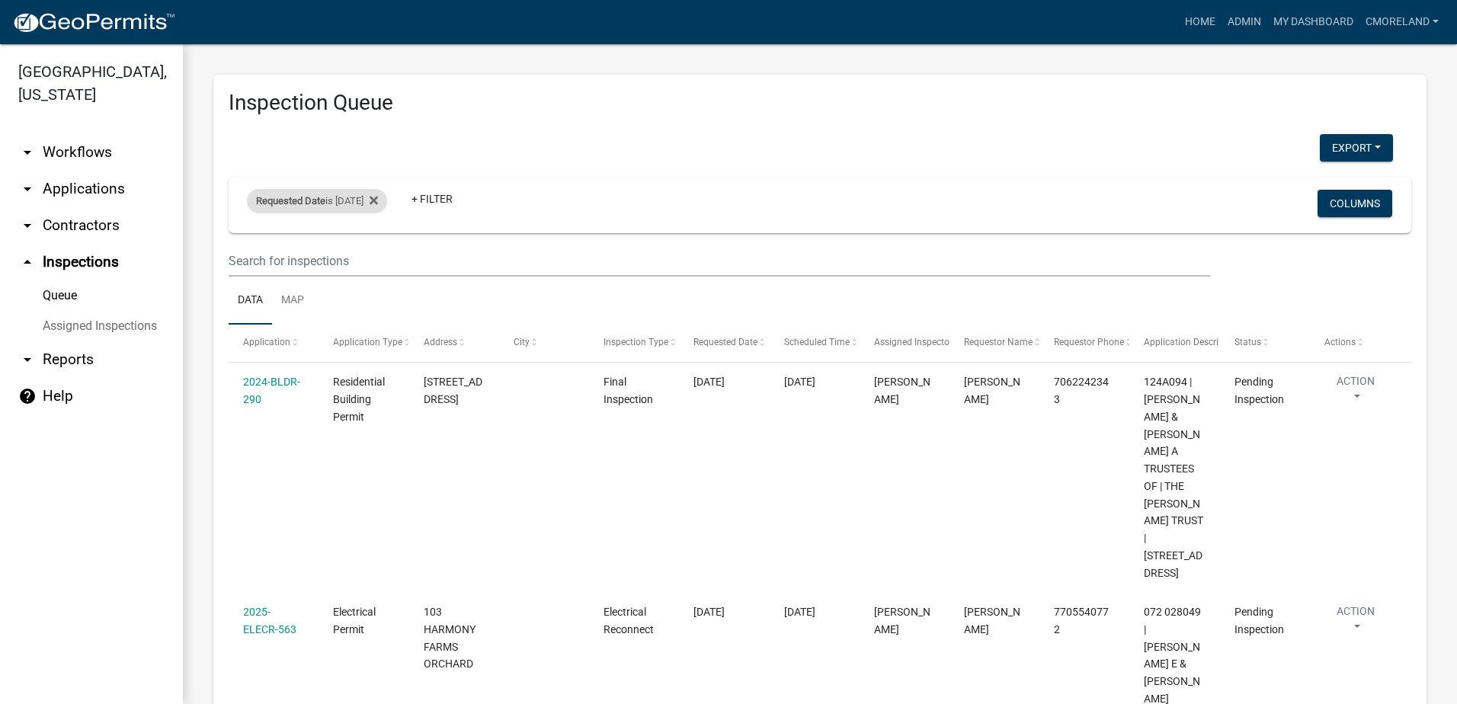
click at [375, 198] on div "Requested Date is 10/09/2025" at bounding box center [317, 201] width 140 height 24
click at [378, 197] on icon at bounding box center [374, 200] width 8 height 8
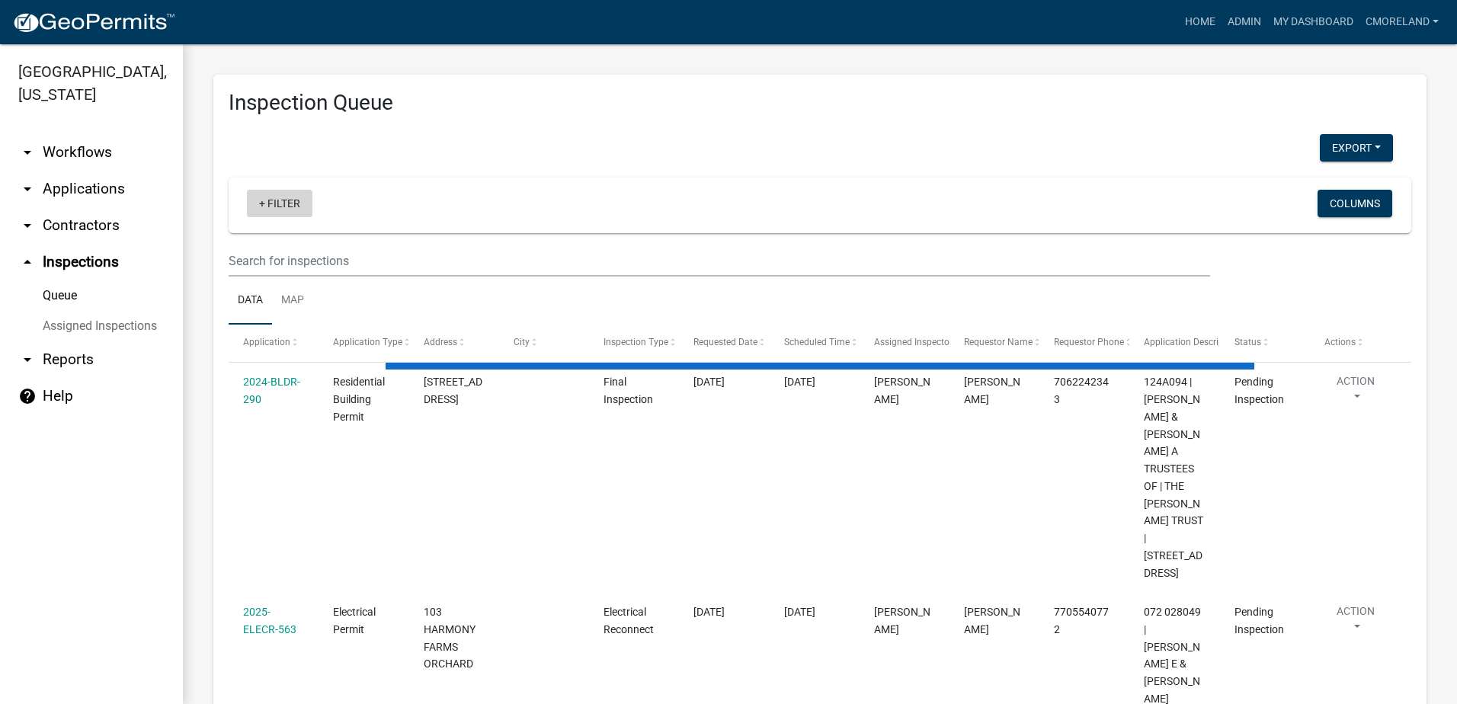
click at [296, 206] on link "+ Filter" at bounding box center [280, 203] width 66 height 27
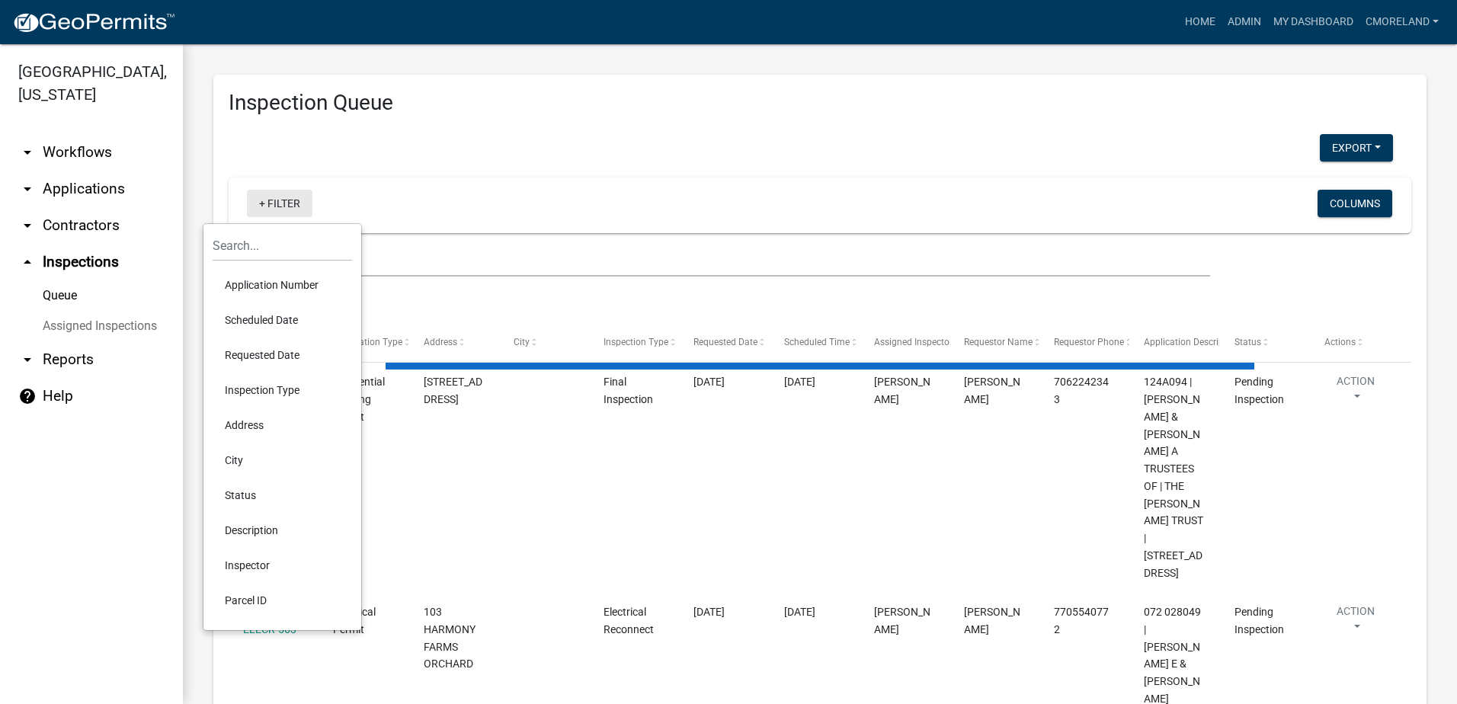
select select "2: 50"
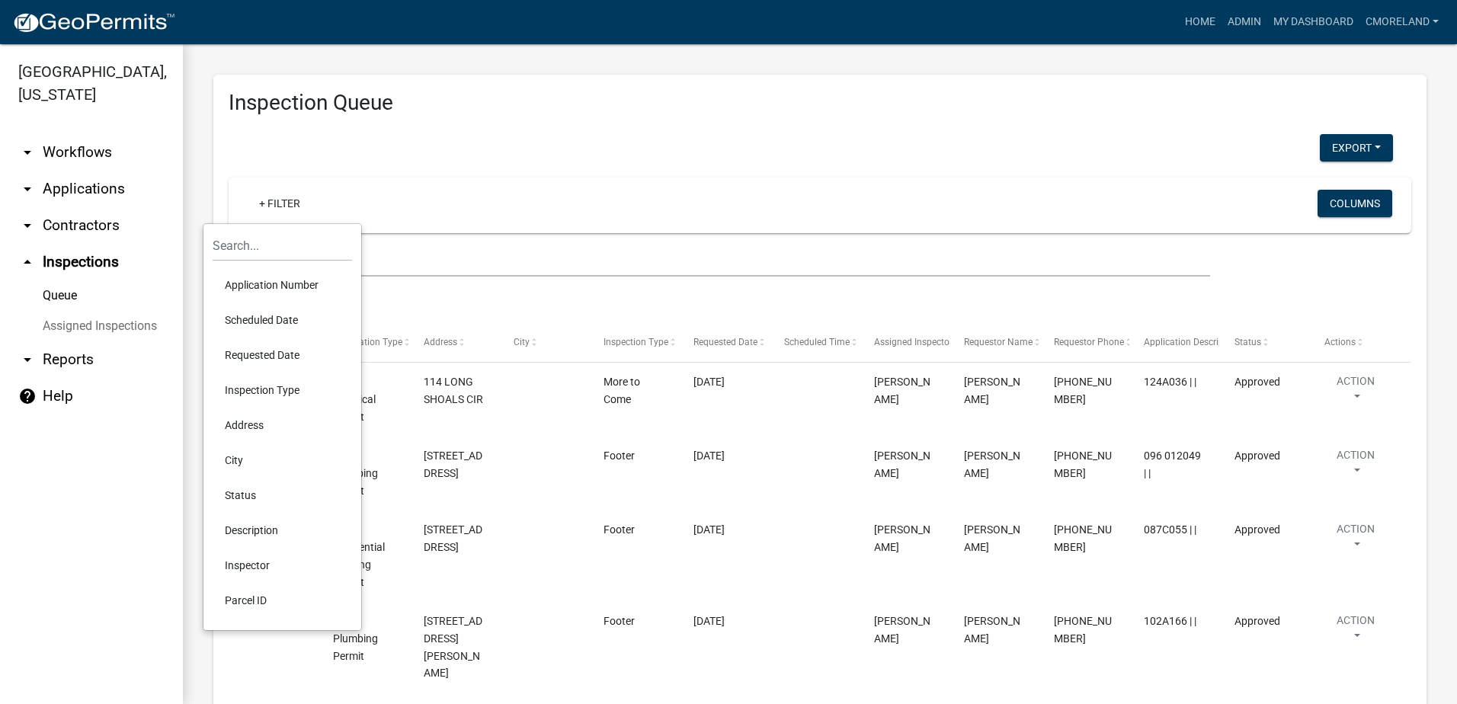
click at [285, 316] on li "Scheduled Date" at bounding box center [282, 320] width 139 height 35
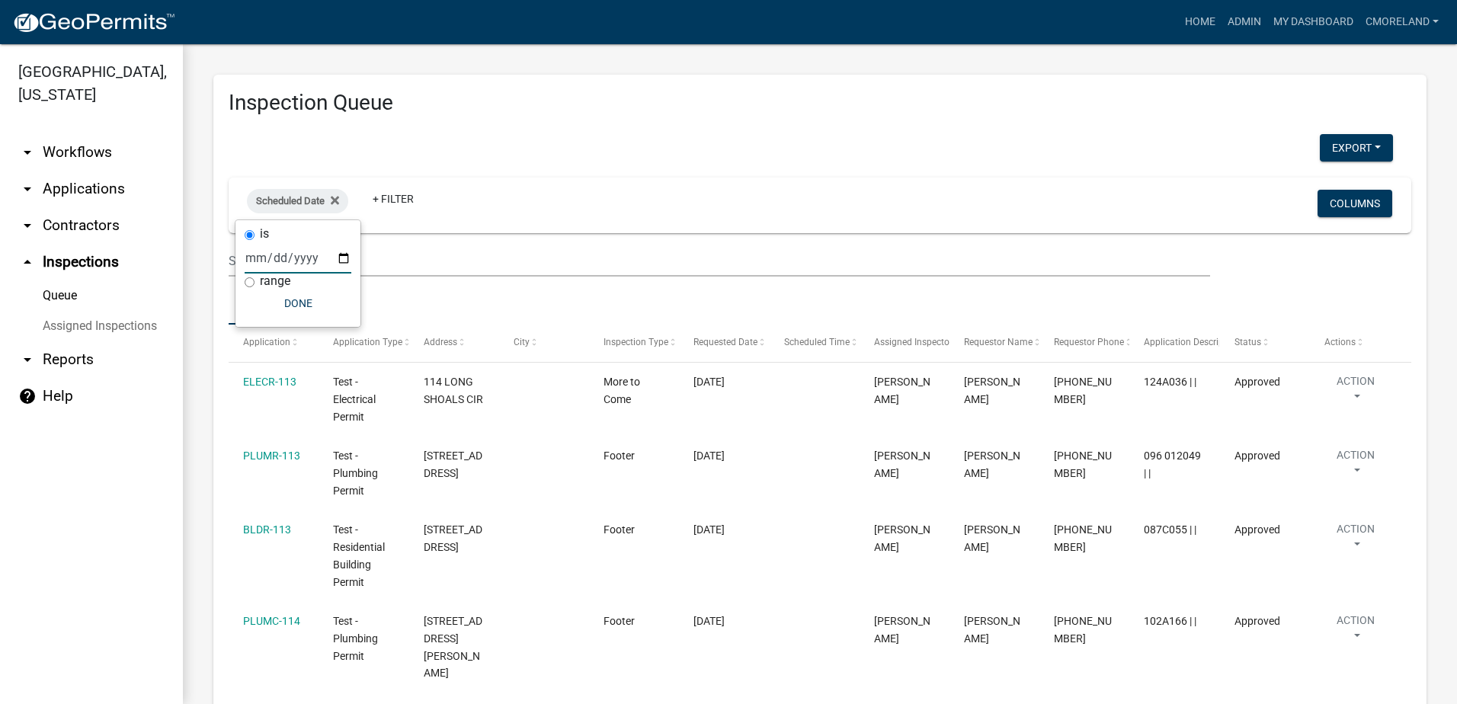
click at [347, 255] on input "date" at bounding box center [298, 257] width 107 height 31
type input "[DATE]"
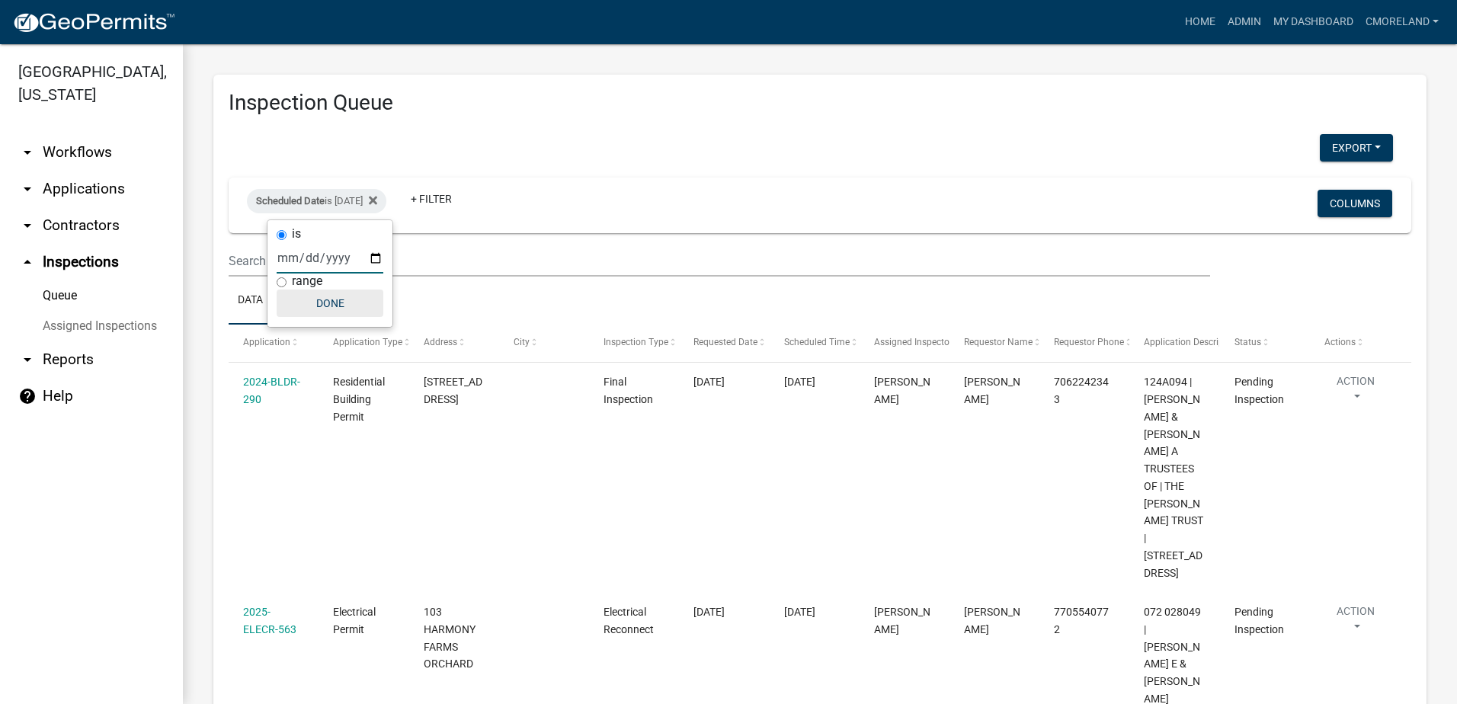
click at [341, 299] on button "Done" at bounding box center [330, 303] width 107 height 27
click at [460, 197] on link "+ Filter" at bounding box center [432, 198] width 66 height 27
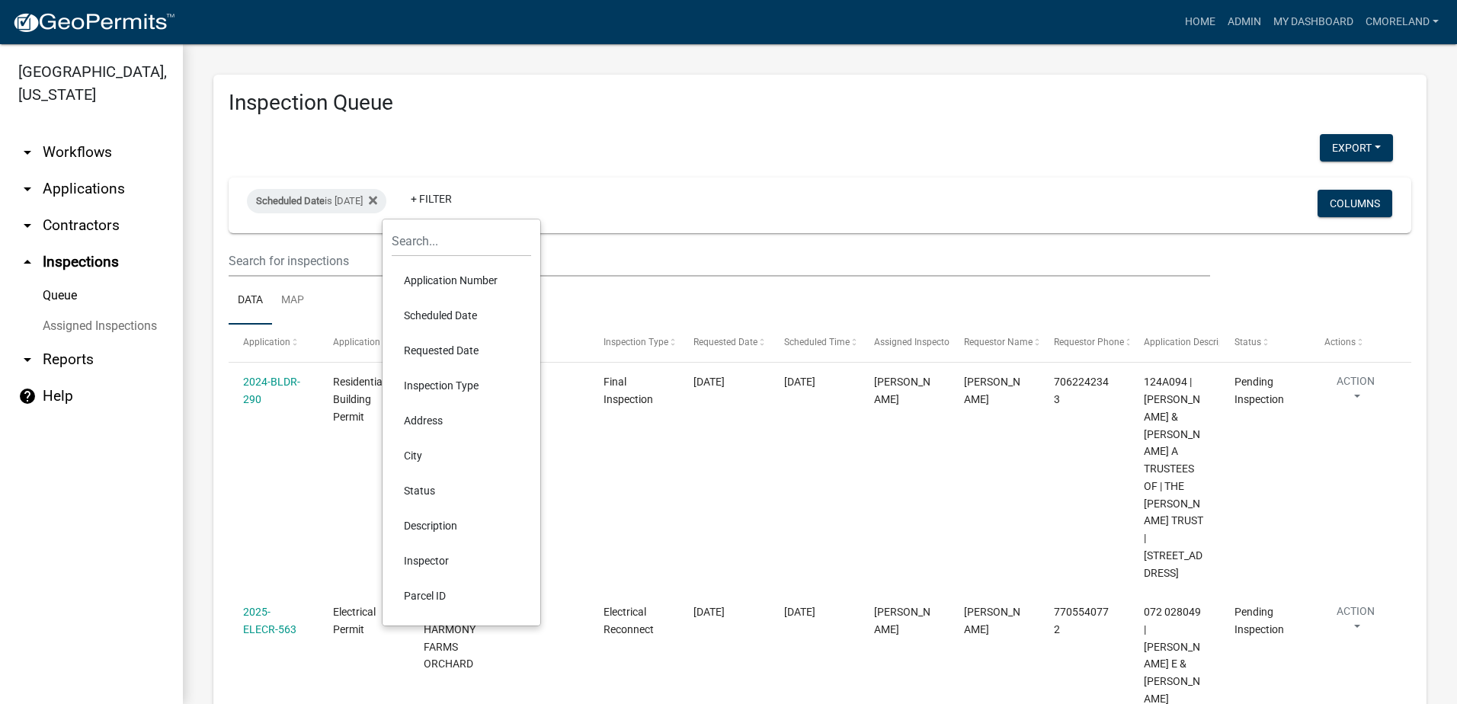
click at [435, 557] on li "Inspector" at bounding box center [461, 560] width 139 height 35
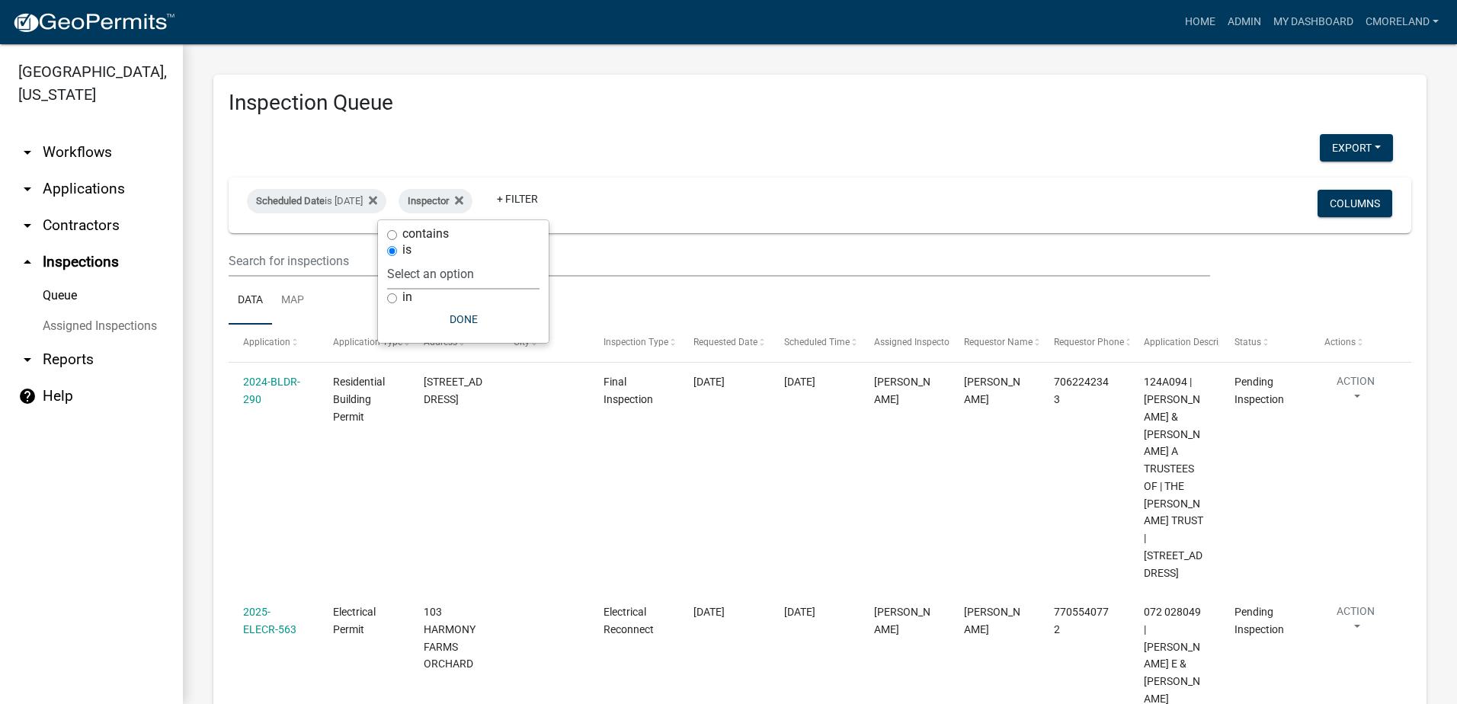
click at [498, 266] on select "Select an option None Michele Rivera Dorothy Evans Stephanie Morris Quistan Jam…" at bounding box center [463, 273] width 152 height 31
select select "07642ab0-564c-47bb-824b-0ccf2da83593"
click at [425, 258] on select "Select an option None Michele Rivera Dorothy Evans Stephanie Morris Quistan Jam…" at bounding box center [463, 273] width 152 height 31
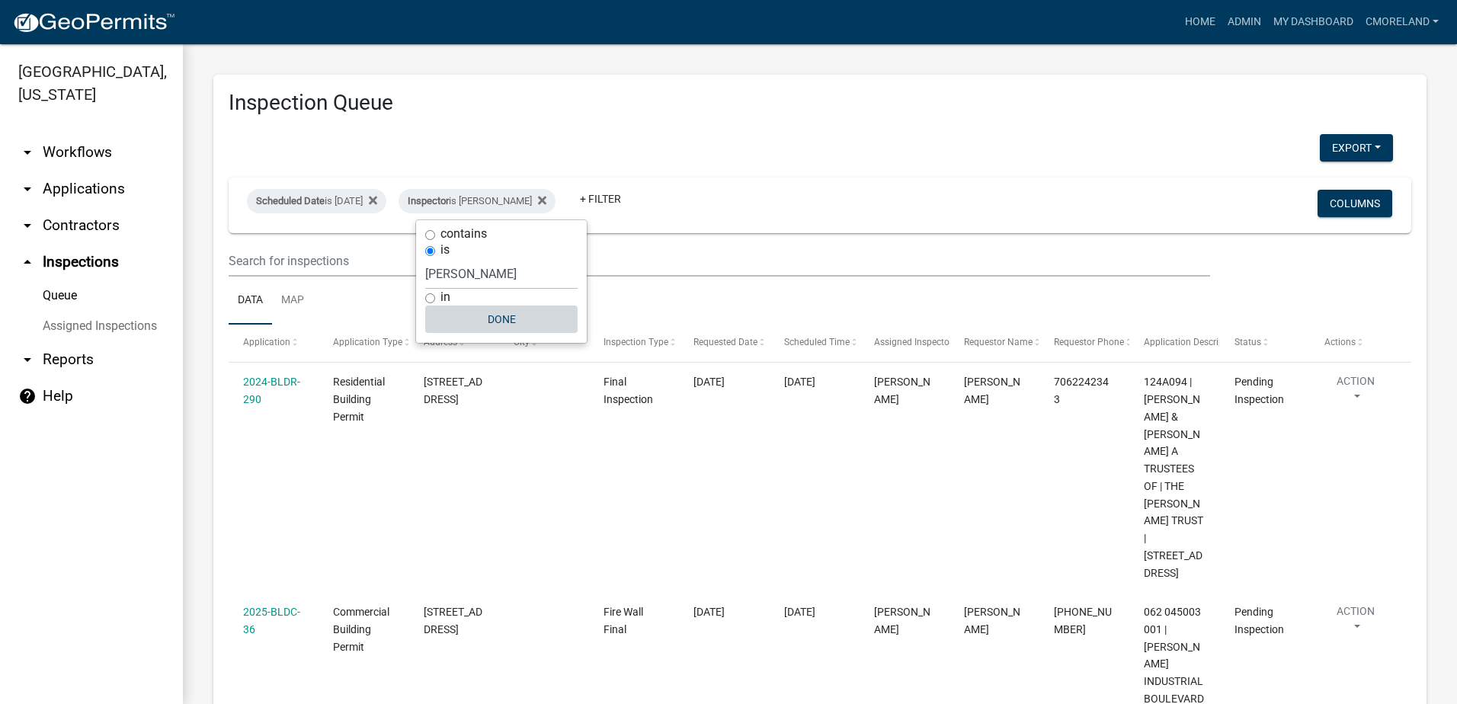
click at [514, 322] on button "Done" at bounding box center [501, 319] width 152 height 27
click at [1337, 145] on button "Export" at bounding box center [1356, 147] width 73 height 27
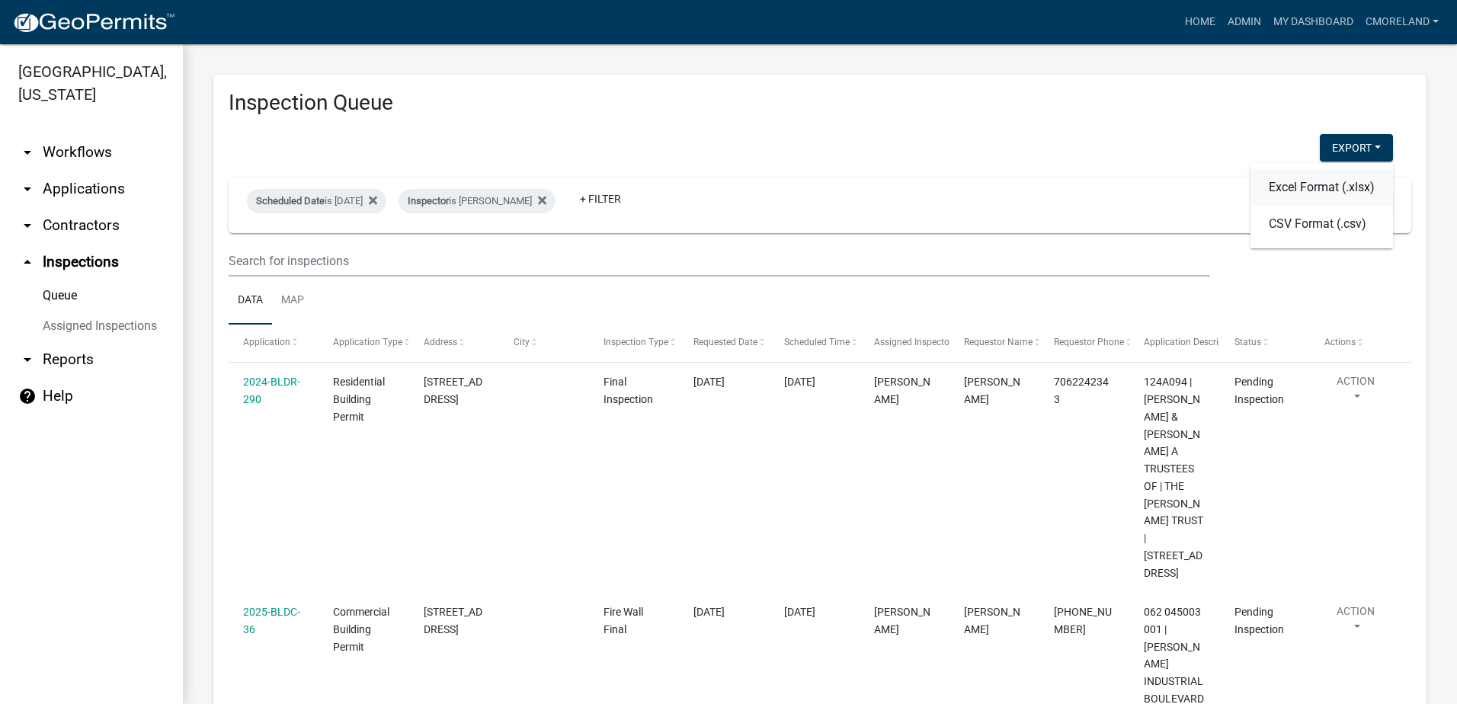
click at [1283, 184] on button "Excel Format (.xlsx)" at bounding box center [1321, 187] width 142 height 37
click at [1156, 103] on h3 "Inspection Queue" at bounding box center [820, 103] width 1183 height 26
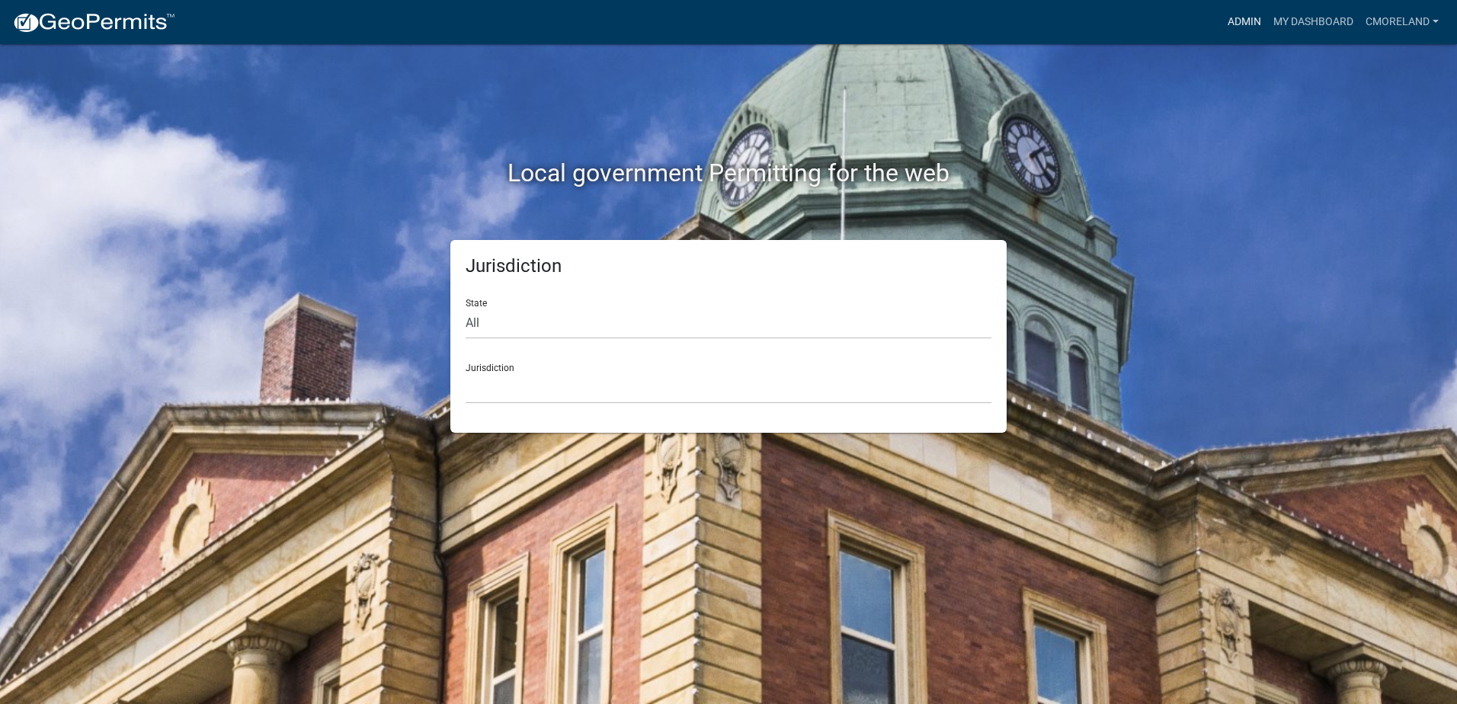
click at [1238, 20] on link "Admin" at bounding box center [1244, 22] width 46 height 29
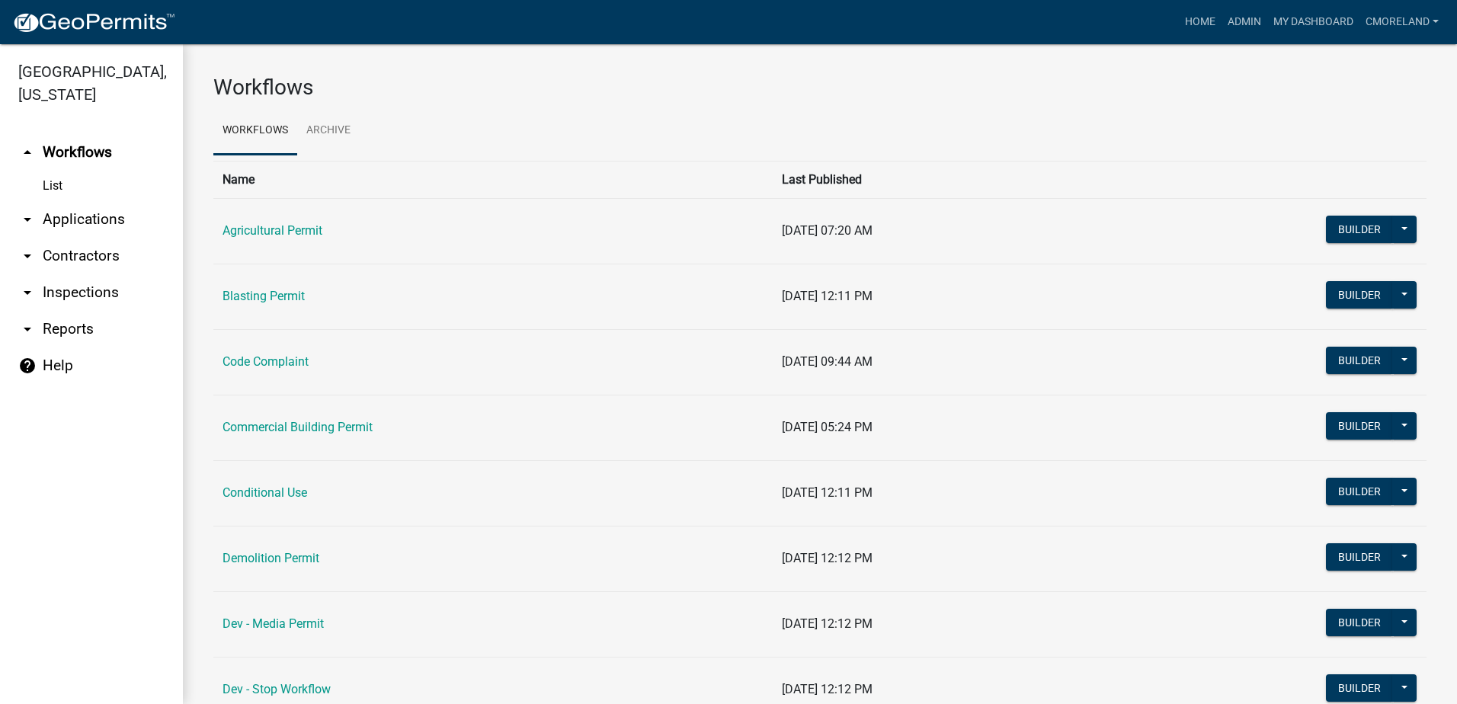
click at [88, 290] on link "arrow_drop_down Inspections" at bounding box center [91, 292] width 183 height 37
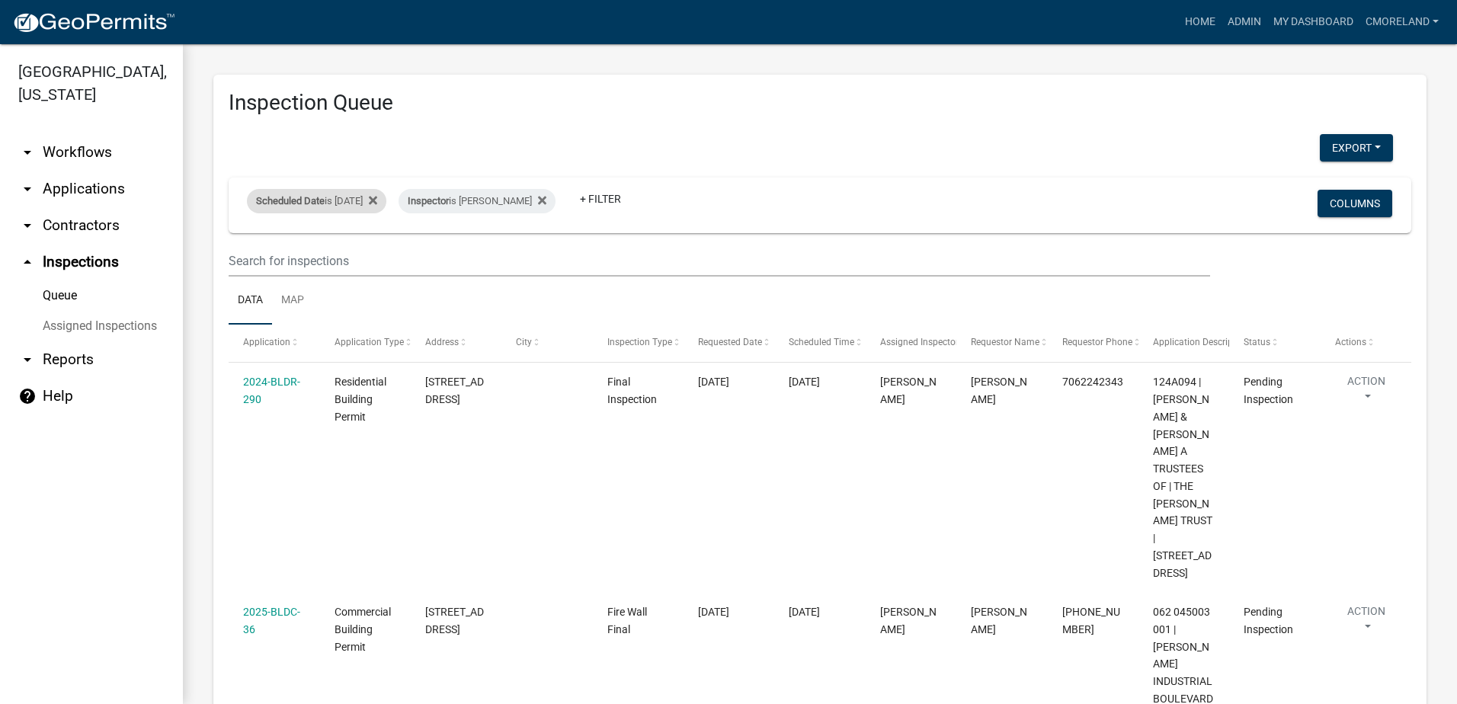
click at [380, 200] on div "Scheduled Date is 10/09/2025" at bounding box center [316, 201] width 139 height 24
click at [379, 260] on input "[DATE]" at bounding box center [330, 257] width 107 height 31
type input "2025-10-08"
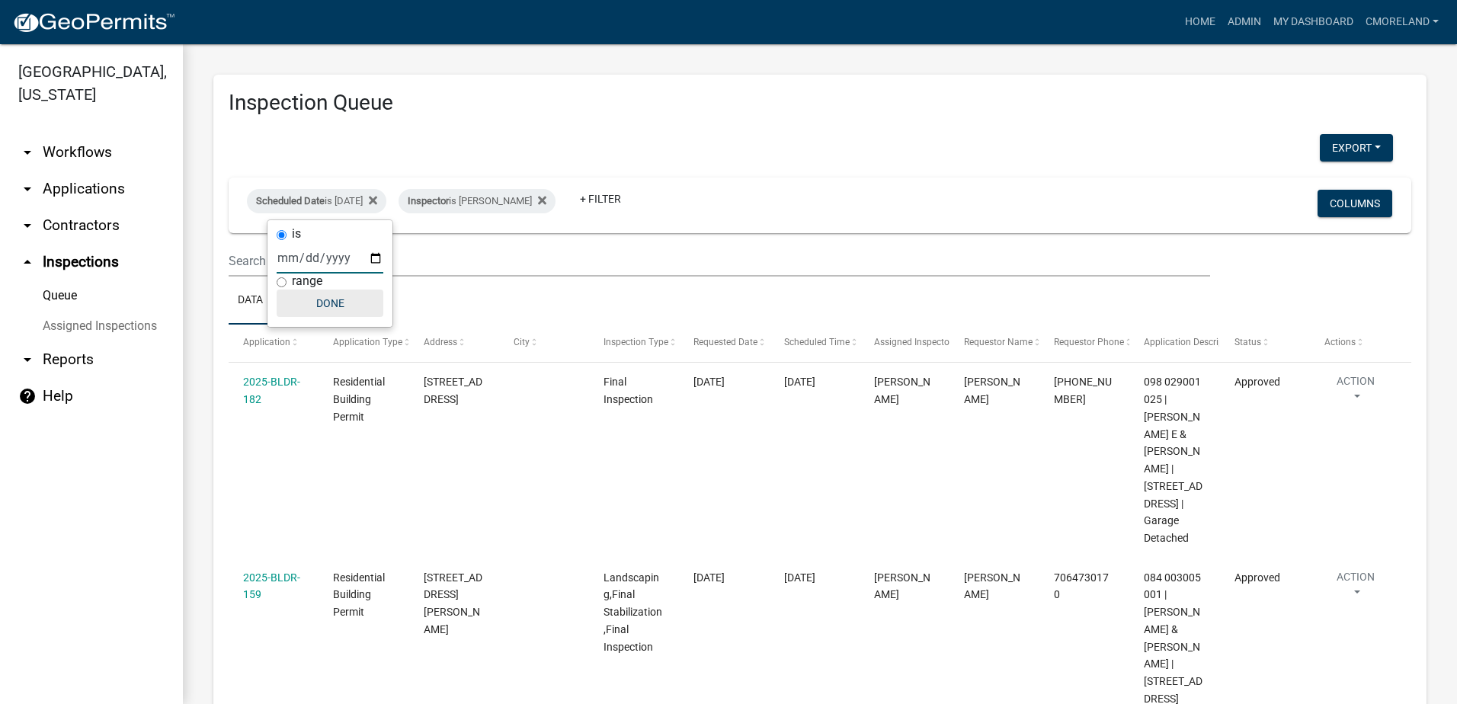
click at [324, 302] on button "Done" at bounding box center [330, 303] width 107 height 27
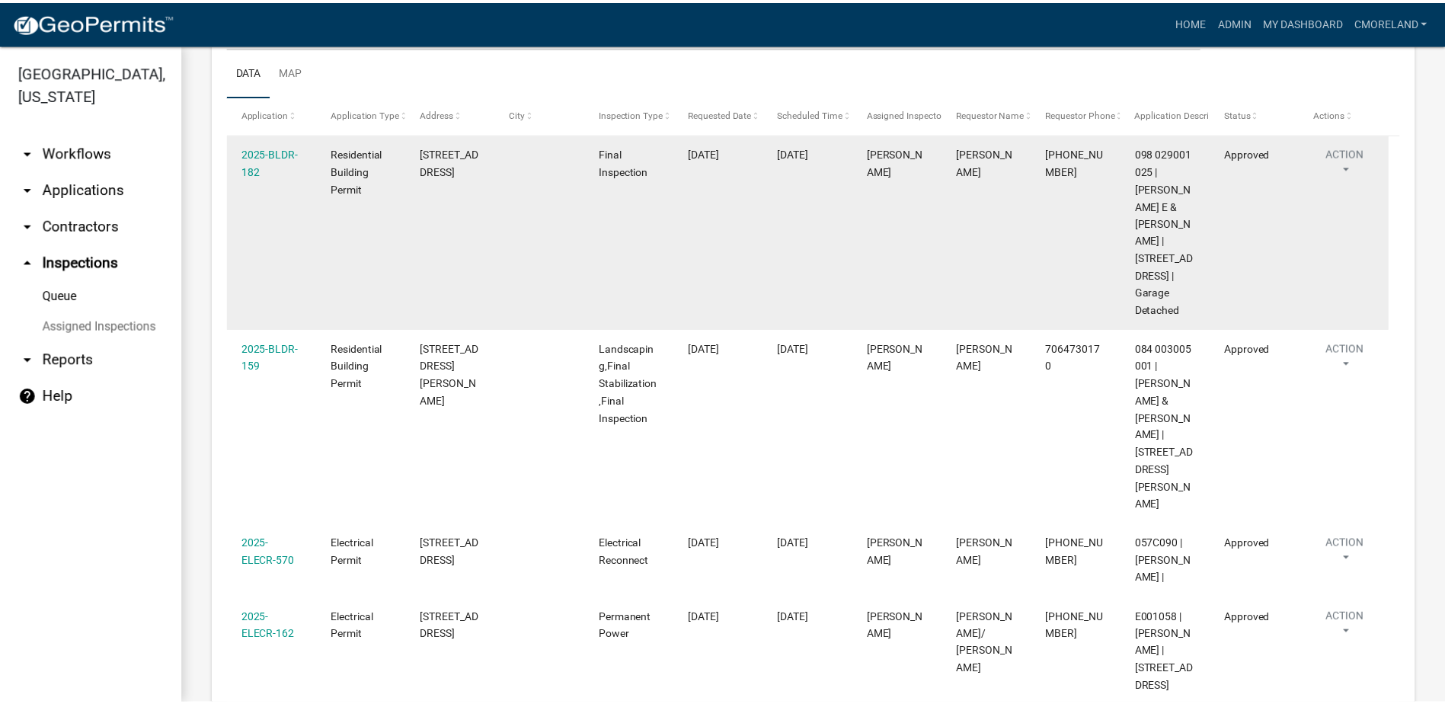
scroll to position [267, 0]
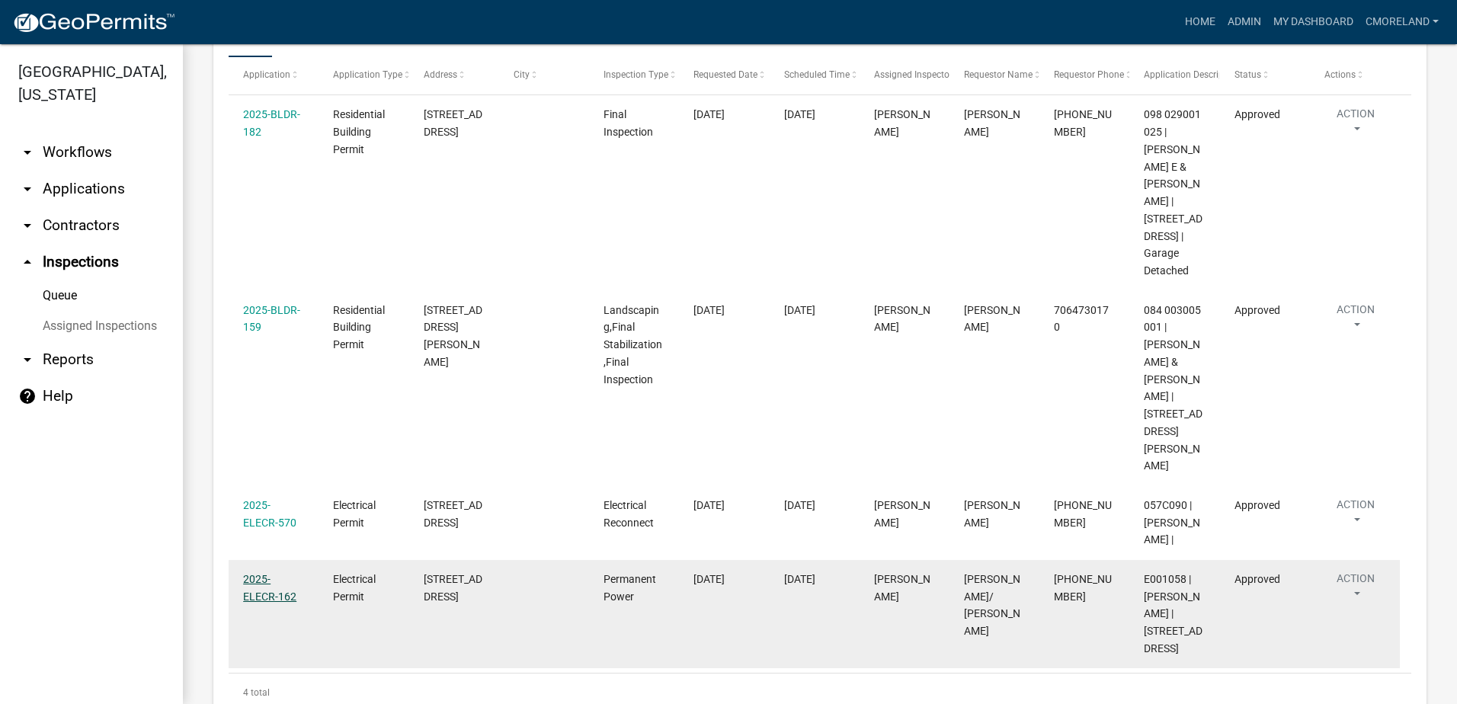
click at [261, 573] on link "2025-ELECR-162" at bounding box center [269, 588] width 53 height 30
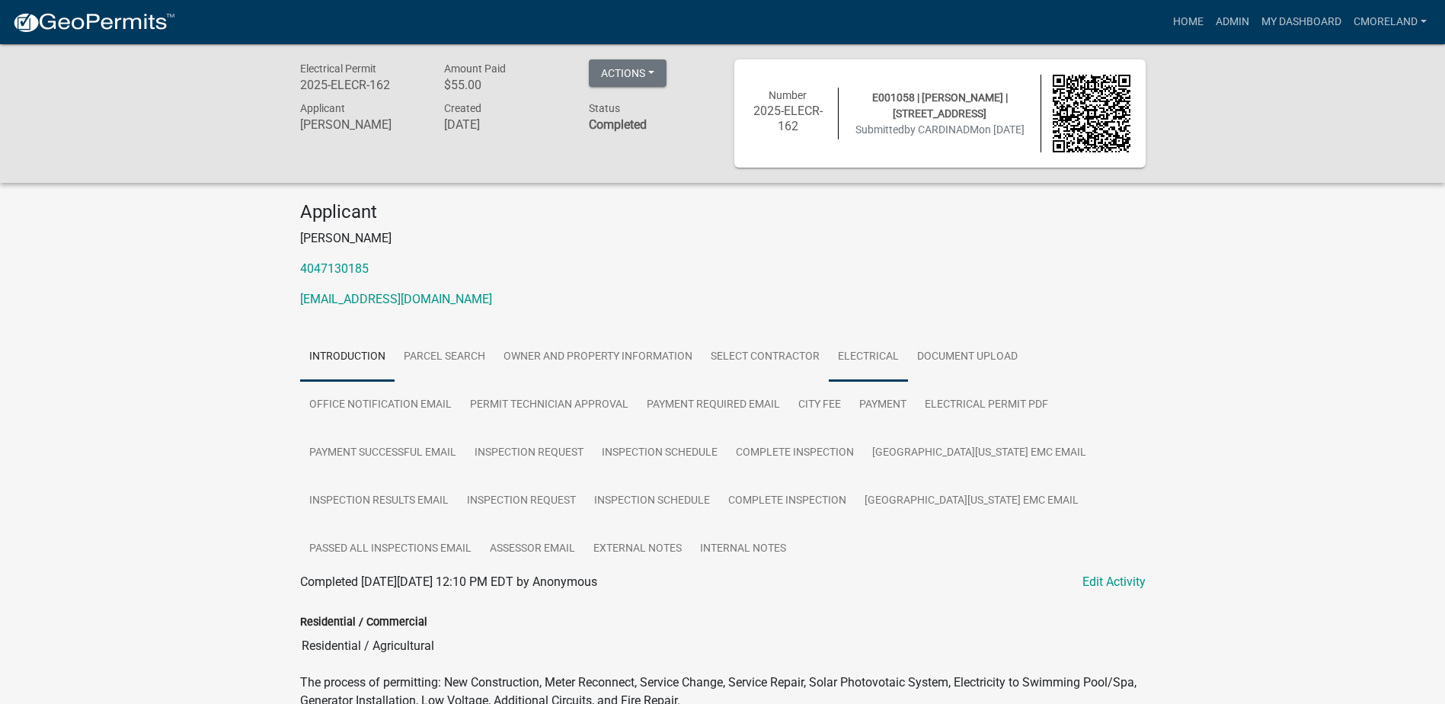
click at [853, 354] on link "Electrical" at bounding box center [868, 357] width 79 height 49
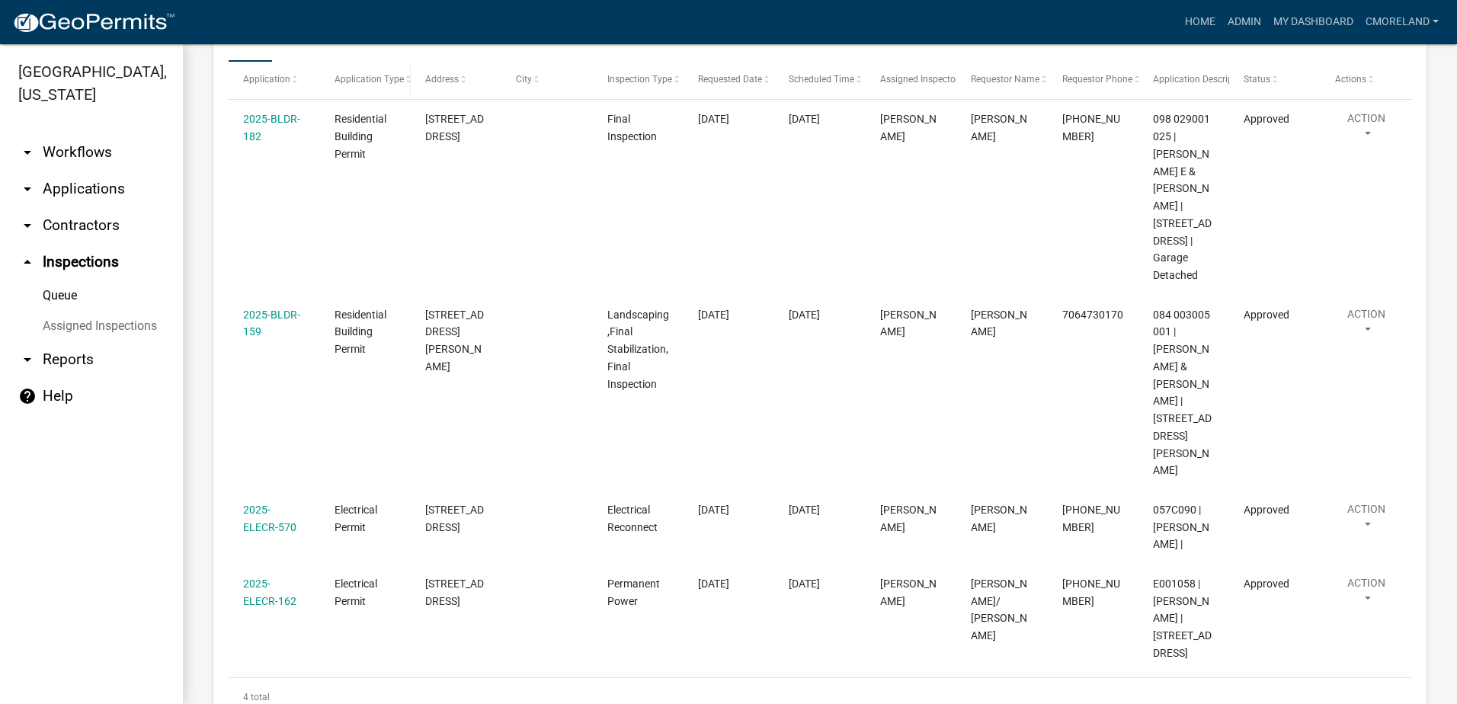
scroll to position [267, 0]
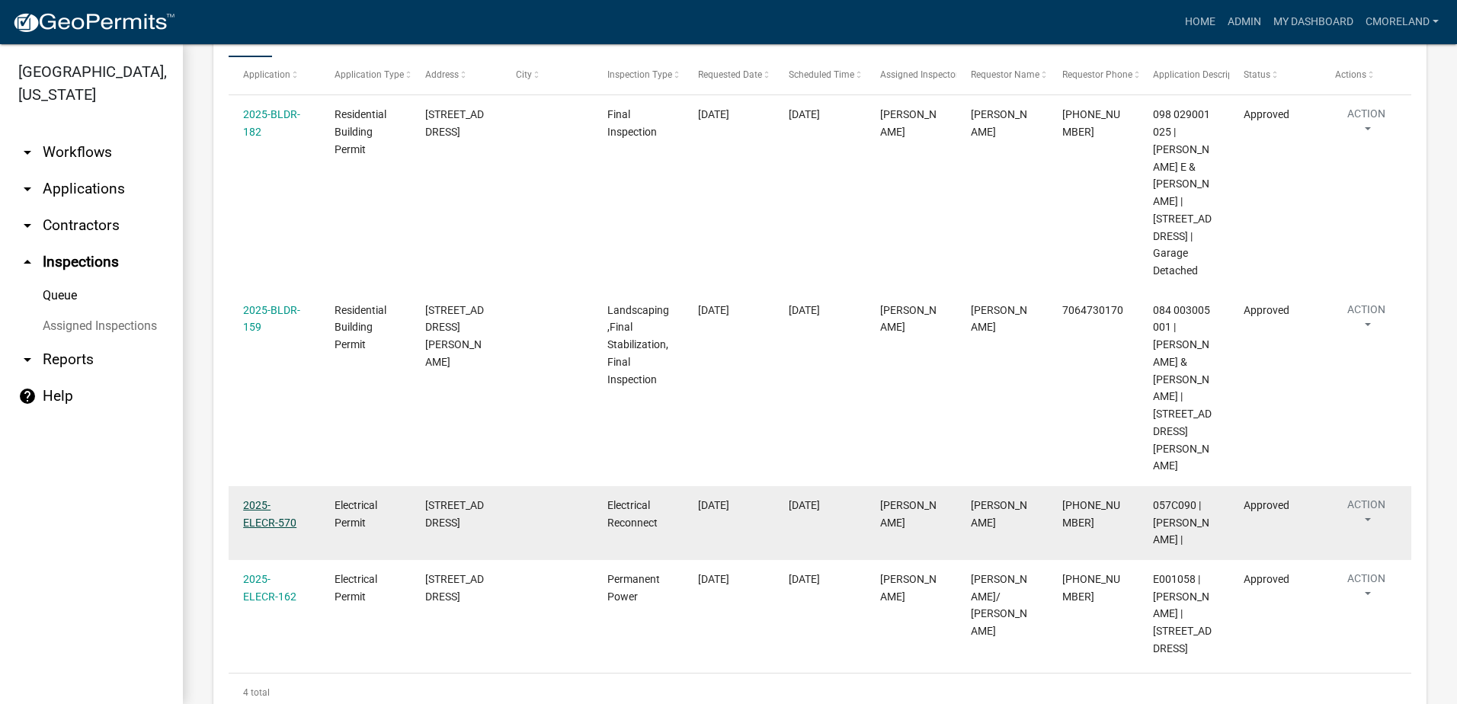
click at [276, 499] on link "2025-ELECR-570" at bounding box center [269, 514] width 53 height 30
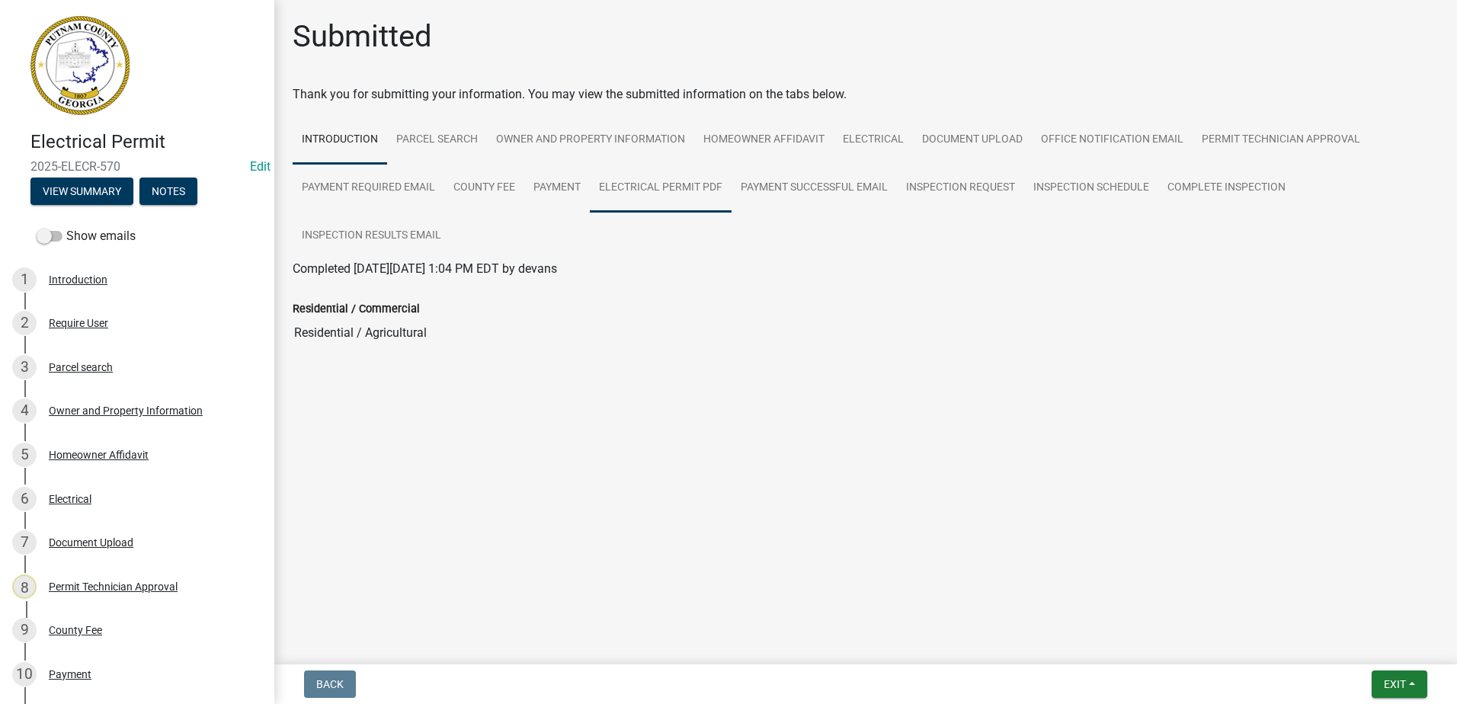
click at [664, 182] on link "Electrical Permit PDF" at bounding box center [661, 188] width 142 height 49
click at [392, 283] on link "Electrical Permit PDF" at bounding box center [349, 287] width 113 height 14
